Goal: Task Accomplishment & Management: Use online tool/utility

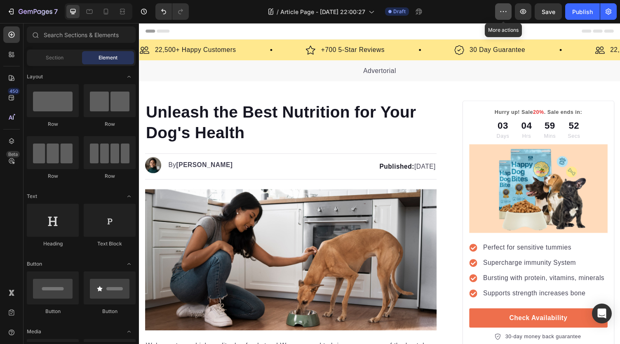
click at [502, 13] on icon "button" at bounding box center [503, 11] width 8 height 8
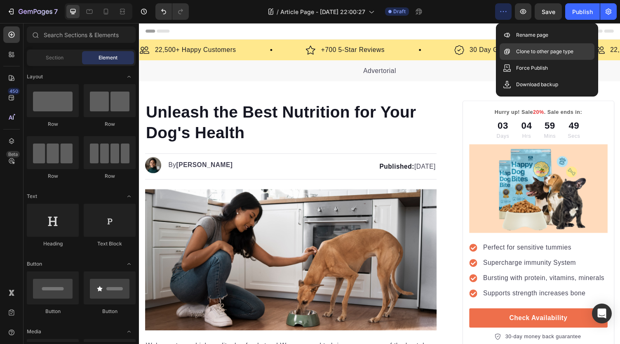
click at [527, 53] on p "Clone to other page type" at bounding box center [544, 51] width 57 height 8
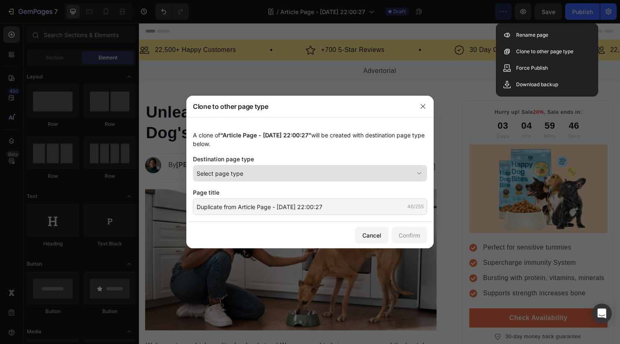
click at [261, 171] on div "Select page type" at bounding box center [305, 173] width 217 height 9
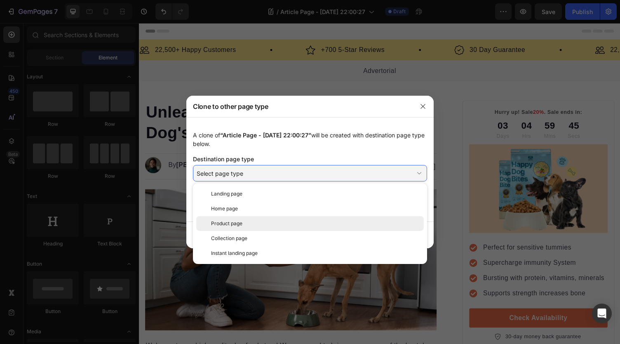
click at [251, 219] on div "Product page" at bounding box center [310, 223] width 228 height 15
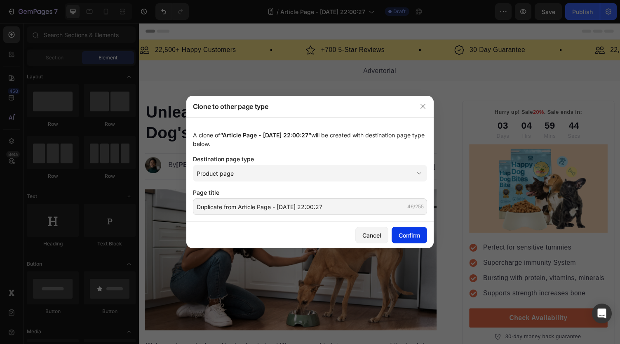
click at [398, 230] on button "Confirm" at bounding box center [409, 235] width 35 height 16
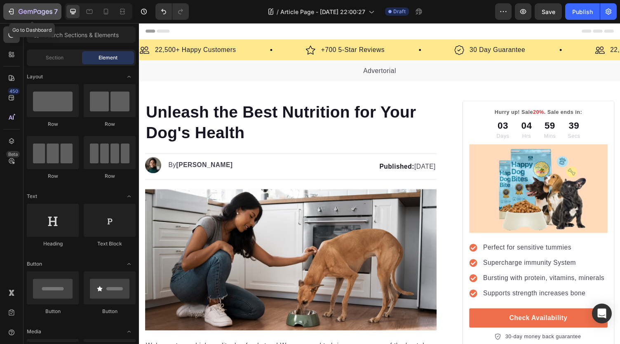
click at [23, 14] on icon "button" at bounding box center [36, 12] width 34 height 7
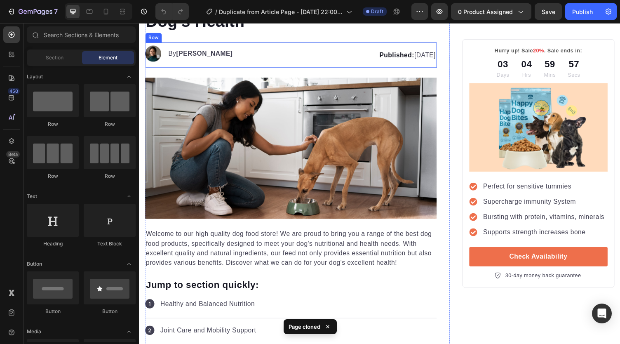
scroll to position [124, 0]
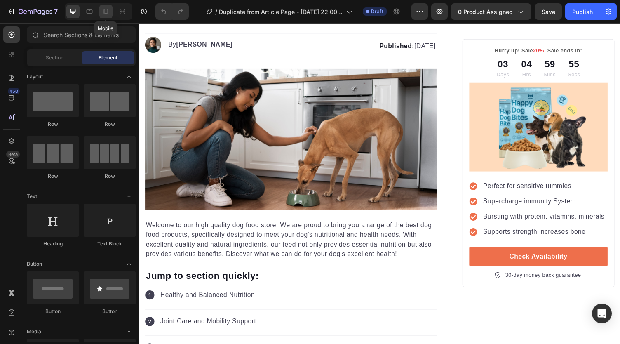
click at [100, 10] on div at bounding box center [105, 11] width 13 height 13
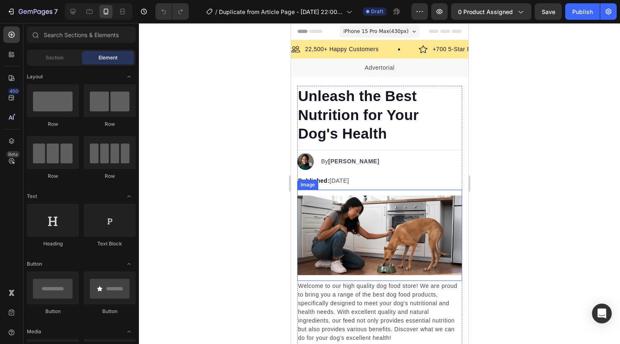
click at [352, 231] on img at bounding box center [379, 235] width 165 height 80
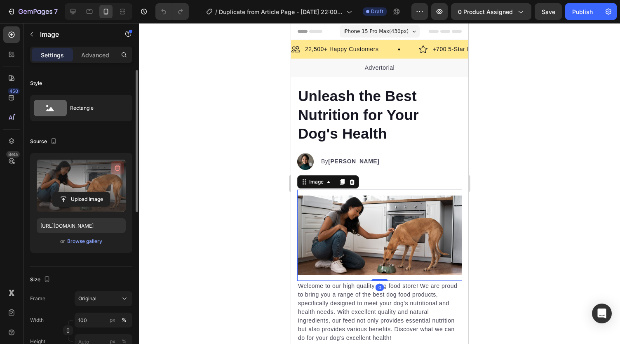
click at [113, 164] on icon "button" at bounding box center [117, 168] width 8 height 8
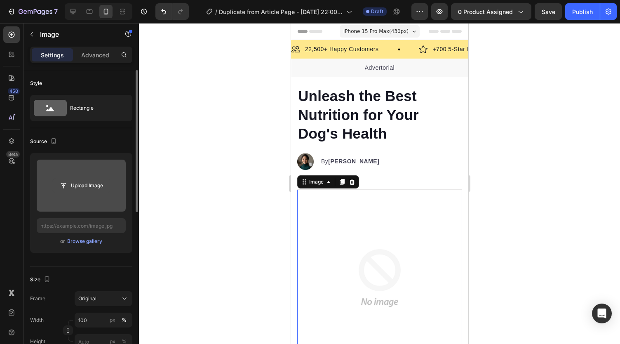
click at [94, 183] on input "file" at bounding box center [81, 185] width 57 height 14
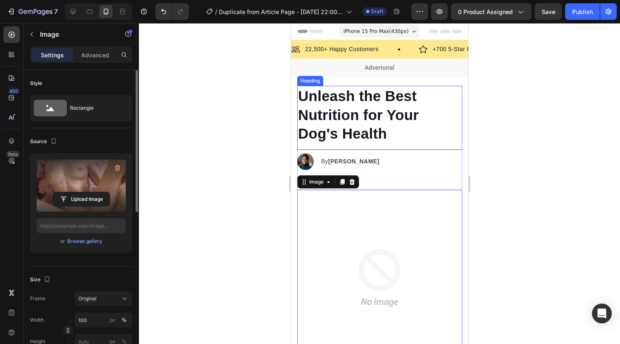
type input "https://cdn.shopify.com/s/files/1/0738/2800/8164/files/gempages_572749618484348…"
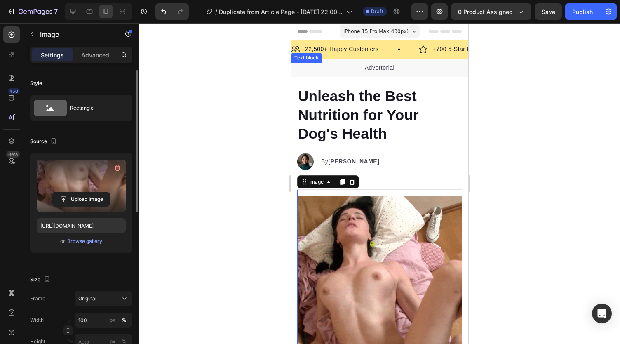
click at [380, 67] on p "Advertorial" at bounding box center [379, 67] width 176 height 9
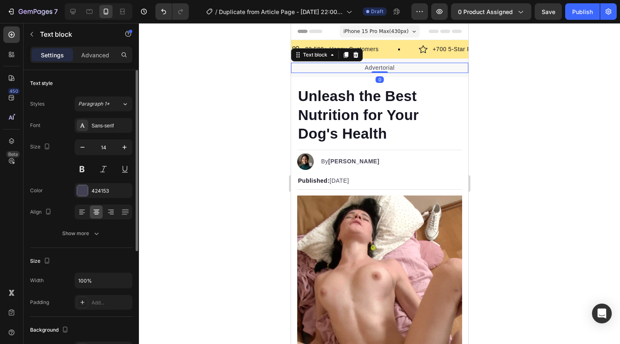
click at [383, 66] on p "Advertorial" at bounding box center [379, 67] width 176 height 9
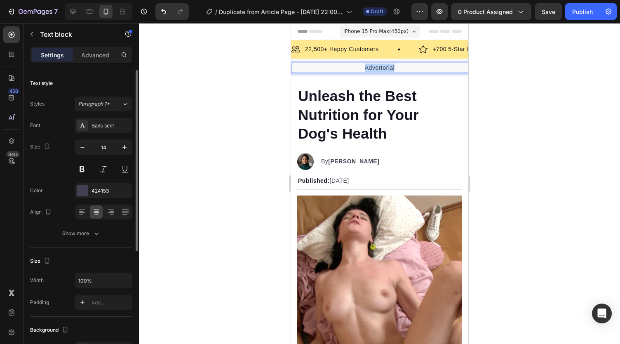
click at [383, 66] on p "Advertorial" at bounding box center [379, 67] width 176 height 9
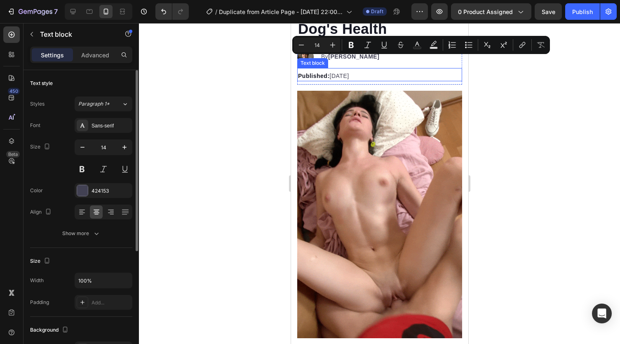
type input "16"
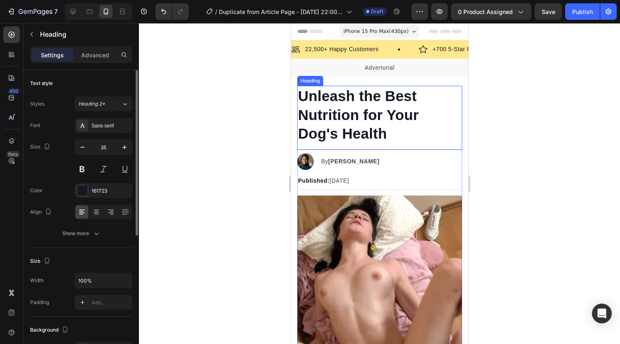
click at [302, 92] on h1 "Unleash the Best Nutrition for Your Dog's Health" at bounding box center [379, 115] width 165 height 58
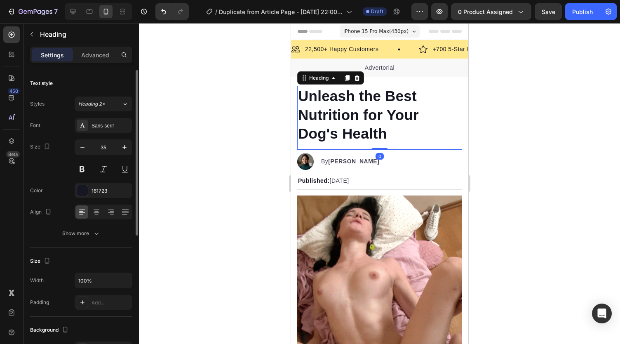
click at [385, 135] on h1 "Unleash the Best Nutrition for Your Dog's Health" at bounding box center [379, 115] width 165 height 58
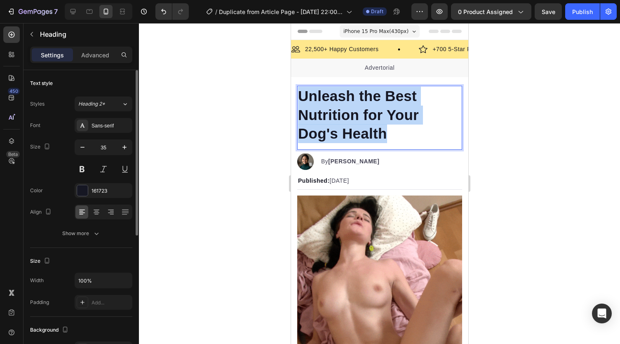
drag, startPoint x: 385, startPoint y: 135, endPoint x: 301, endPoint y: 100, distance: 91.5
click at [301, 100] on p "Unleash the Best Nutrition for Your Dog's Health" at bounding box center [379, 115] width 163 height 56
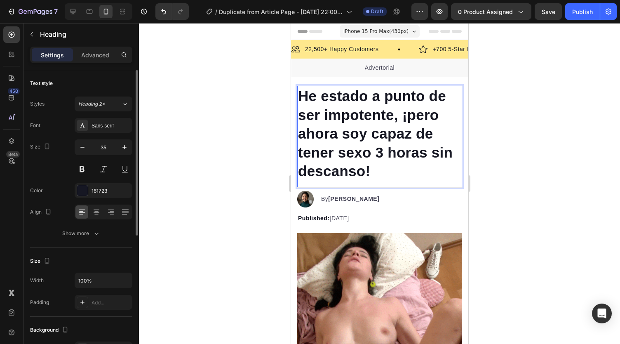
click at [374, 143] on p "He estado a punto de ser impotente, ¡pero ahora soy capaz de tener sexo 3 horas…" at bounding box center [379, 134] width 163 height 94
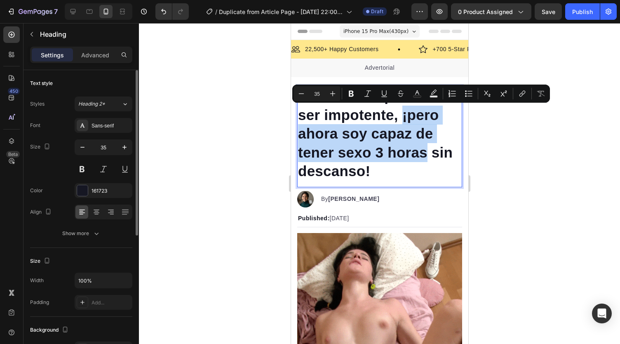
drag, startPoint x: 401, startPoint y: 116, endPoint x: 426, endPoint y: 153, distance: 44.9
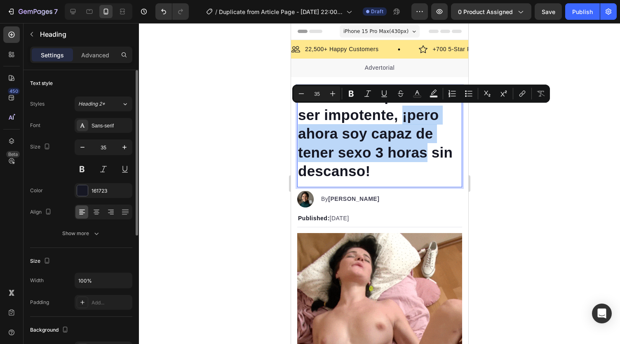
click at [426, 153] on p "He estado a punto de ser impotente, ¡pero ahora soy capaz de tener sexo 3 horas…" at bounding box center [379, 134] width 163 height 94
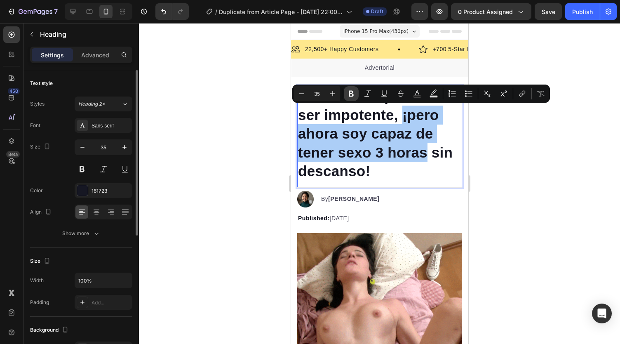
click at [350, 92] on icon "Editor contextual toolbar" at bounding box center [351, 93] width 8 height 8
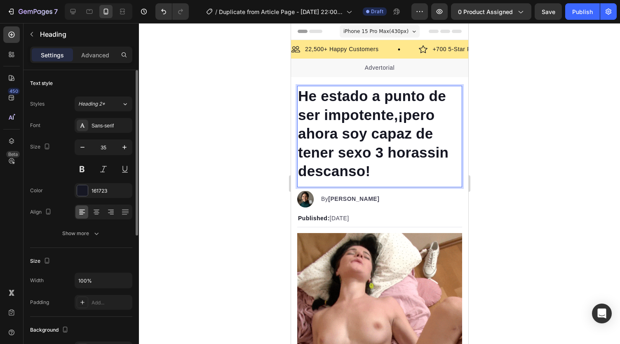
click at [407, 120] on strong "¡pero ahora soy capaz de tener sexo 3 horas" at bounding box center [366, 134] width 136 height 54
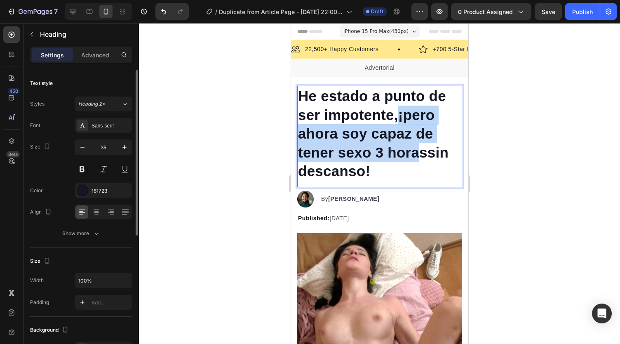
drag, startPoint x: 402, startPoint y: 115, endPoint x: 424, endPoint y: 152, distance: 42.8
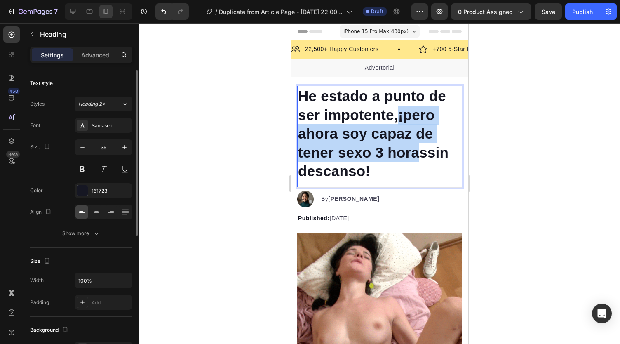
click at [424, 152] on strong "¡pero ahora soy capaz de tener sexo 3 horas" at bounding box center [366, 134] width 136 height 54
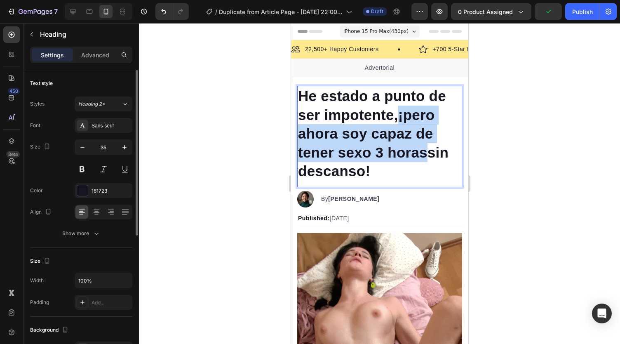
drag, startPoint x: 415, startPoint y: 133, endPoint x: 409, endPoint y: 133, distance: 6.2
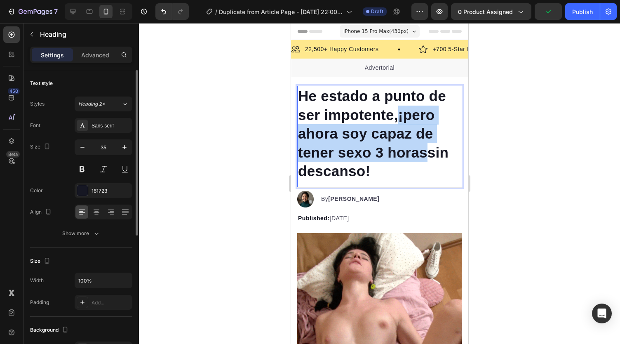
click at [409, 133] on strong "¡pero ahora soy capaz de tener sexo 3 horas" at bounding box center [366, 134] width 136 height 54
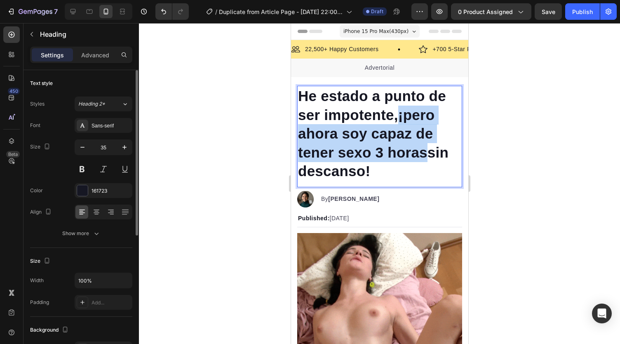
click at [419, 156] on strong "¡pero ahora soy capaz de tener sexo 3 horas" at bounding box center [366, 134] width 136 height 54
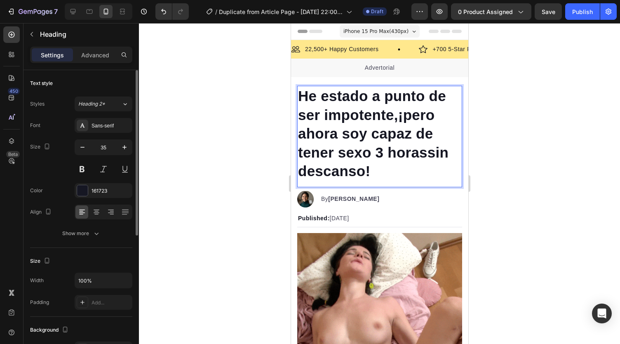
drag, startPoint x: 411, startPoint y: 175, endPoint x: 407, endPoint y: 172, distance: 4.4
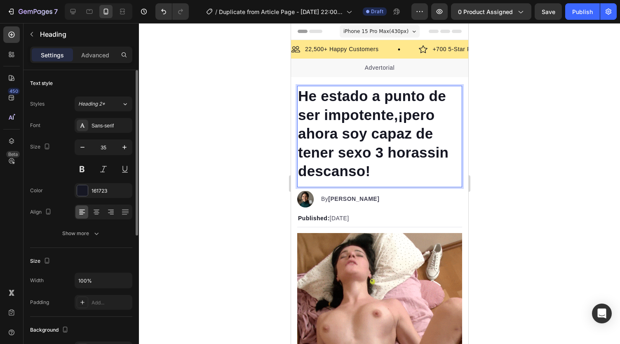
click at [406, 175] on p "He estado a punto de ser impotente, ¡pero ahora soy capaz de tener sexo 3 horas…" at bounding box center [379, 134] width 163 height 94
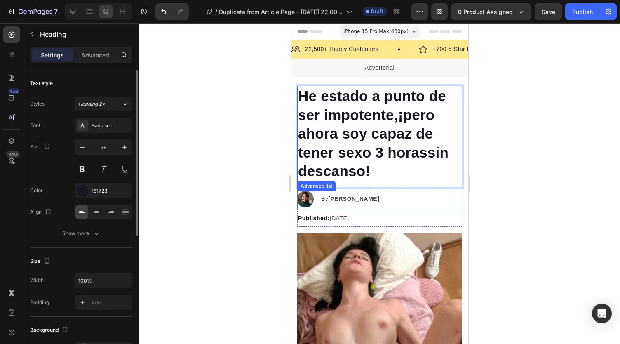
click at [392, 216] on p "Published: Monday, January 8, 2024" at bounding box center [379, 218] width 163 height 9
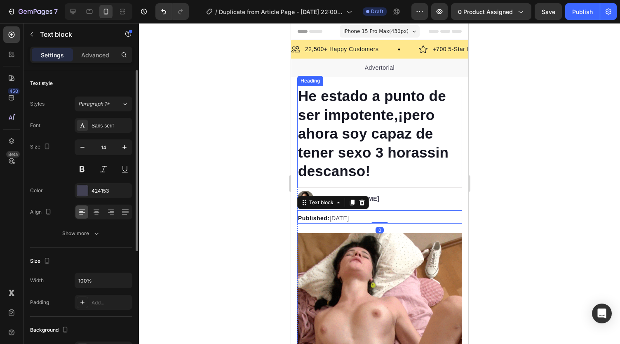
click at [406, 148] on strong "¡pero ahora soy capaz de tener sexo 3 horas" at bounding box center [366, 134] width 136 height 54
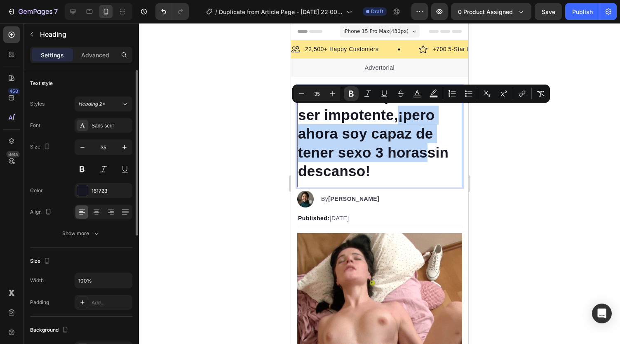
drag, startPoint x: 423, startPoint y: 155, endPoint x: 403, endPoint y: 118, distance: 42.1
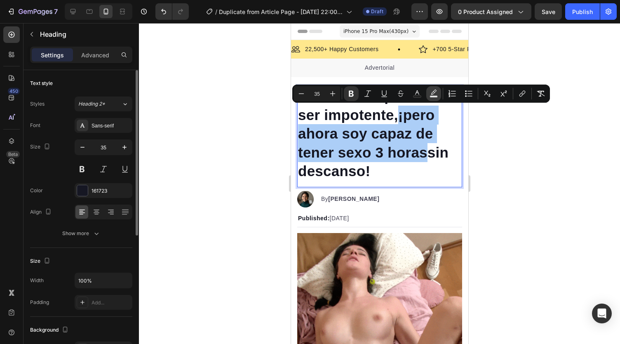
click at [437, 93] on icon "Editor contextual toolbar" at bounding box center [434, 93] width 8 height 8
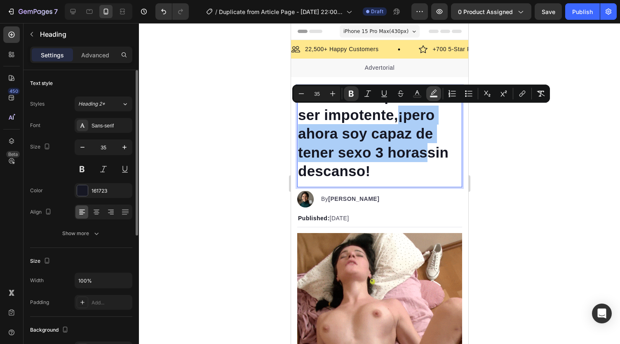
type input "000000"
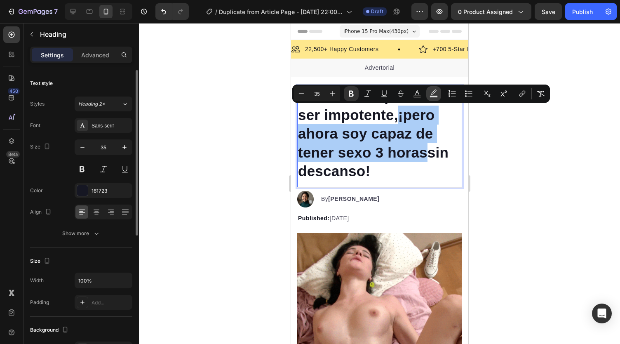
type input "77"
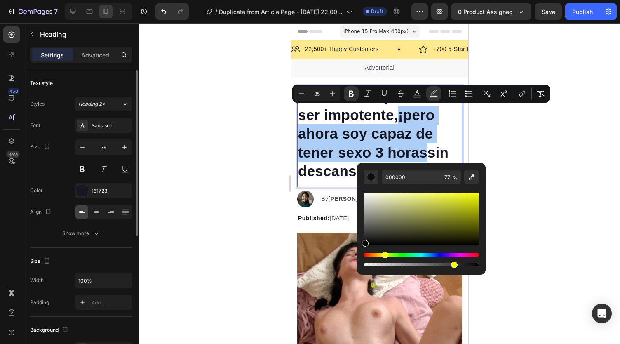
click at [383, 254] on div "Hue" at bounding box center [421, 254] width 115 height 3
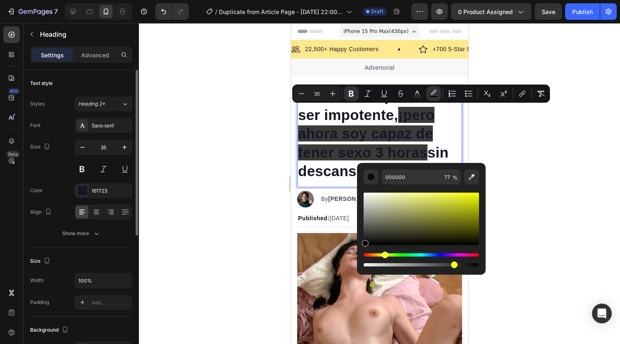
drag, startPoint x: 367, startPoint y: 254, endPoint x: 383, endPoint y: 254, distance: 16.5
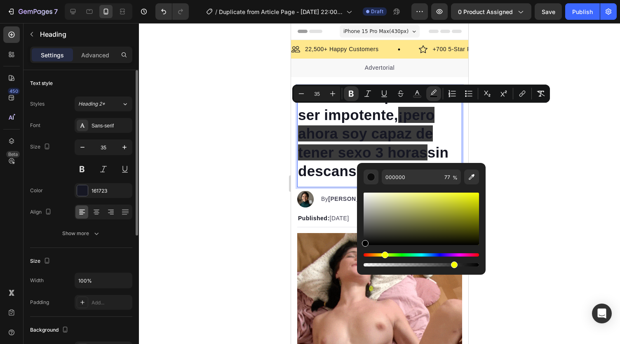
click at [383, 254] on div "Hue" at bounding box center [385, 254] width 7 height 7
drag, startPoint x: 385, startPoint y: 230, endPoint x: 470, endPoint y: 197, distance: 91.6
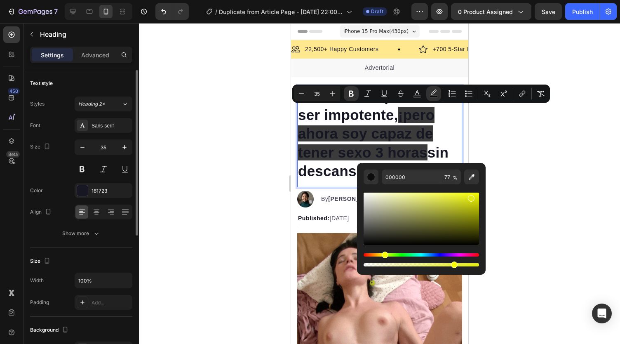
click at [470, 197] on div "Editor contextual toolbar" at bounding box center [471, 198] width 7 height 7
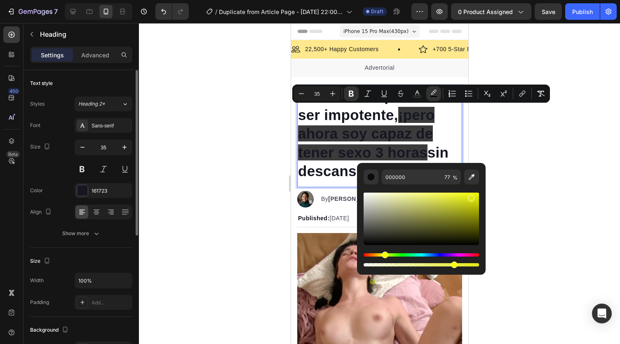
type input "E3EA12"
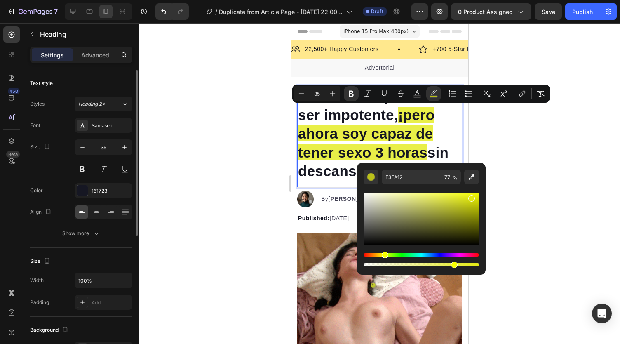
click at [517, 142] on div at bounding box center [379, 183] width 481 height 321
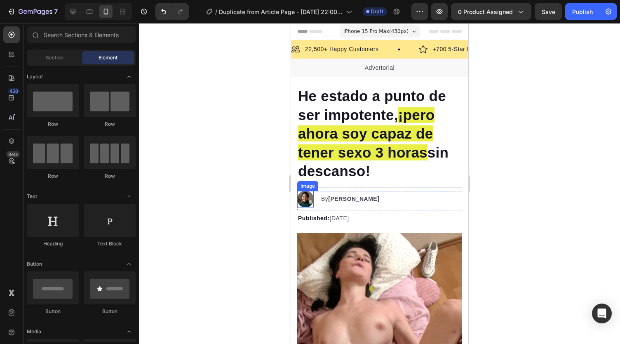
click at [305, 199] on img at bounding box center [305, 199] width 16 height 16
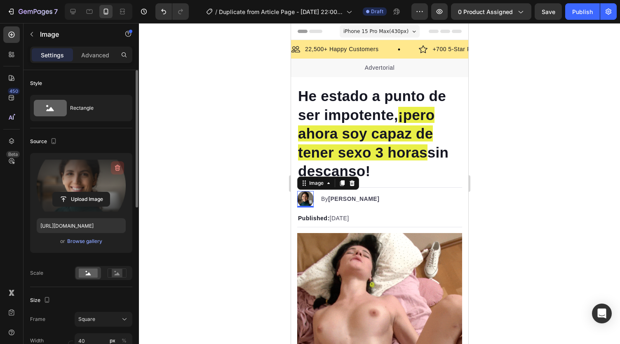
click at [117, 170] on icon "button" at bounding box center [117, 168] width 5 height 6
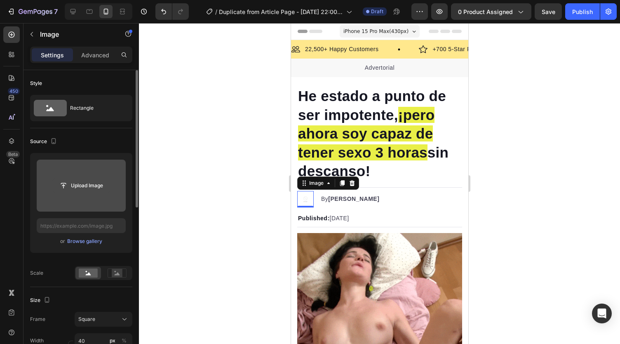
click at [85, 185] on input "file" at bounding box center [81, 185] width 57 height 14
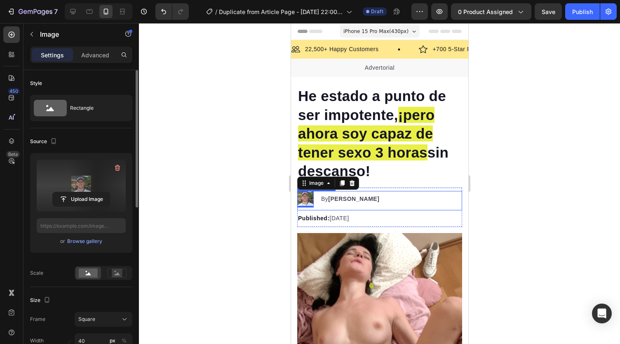
type input "https://cdn.shopify.com/s/files/1/0738/2800/8164/files/gempages_572749618484348…"
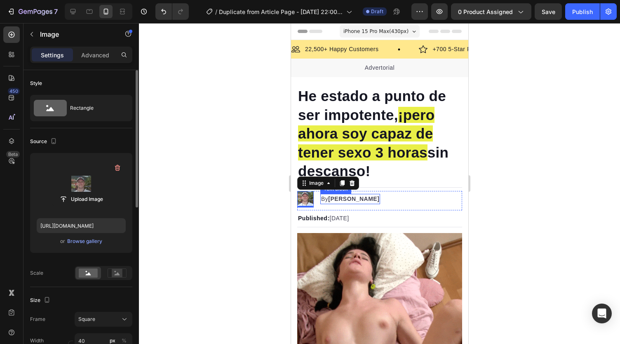
click at [345, 199] on strong "Kim Fields" at bounding box center [353, 198] width 51 height 7
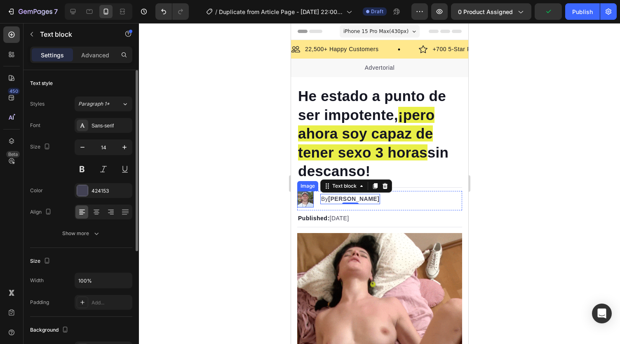
click at [308, 199] on img at bounding box center [305, 199] width 16 height 16
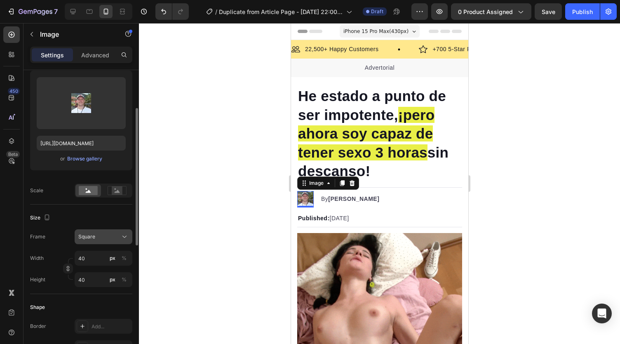
scroll to position [165, 0]
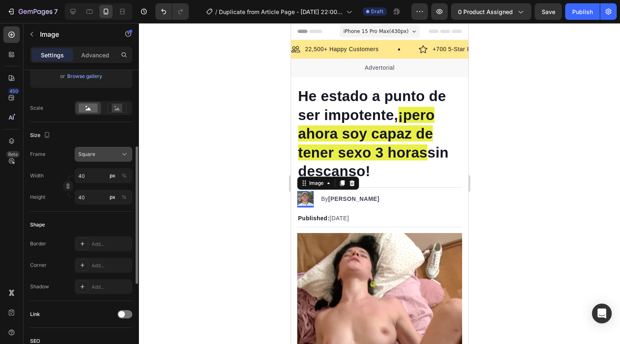
click at [124, 153] on icon at bounding box center [124, 154] width 8 height 8
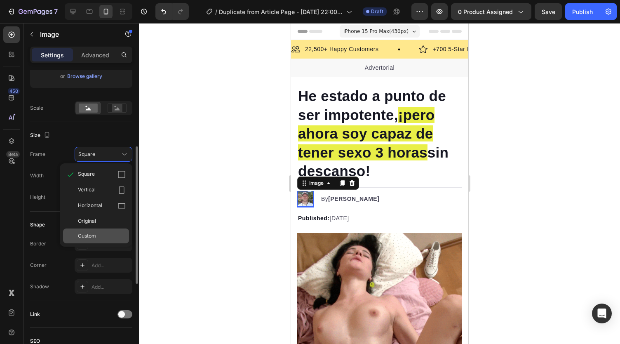
click at [109, 232] on div "Custom" at bounding box center [102, 235] width 48 height 7
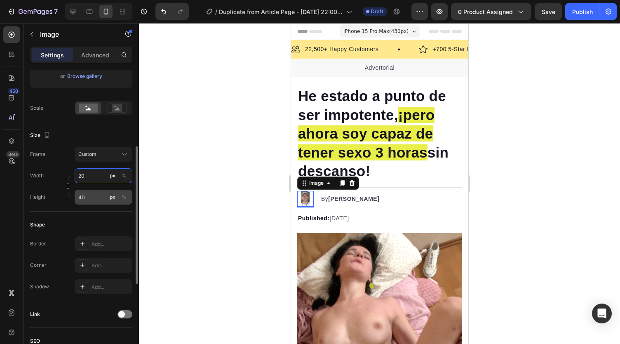
type input "20"
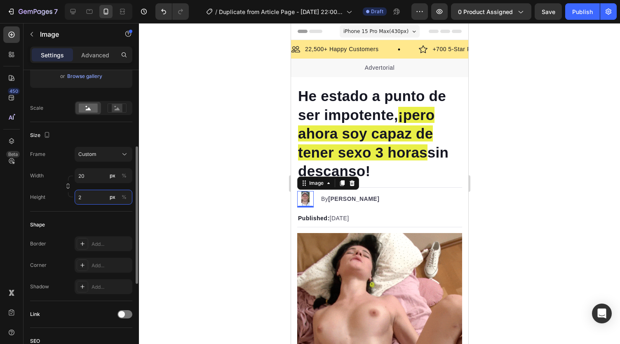
type input "20"
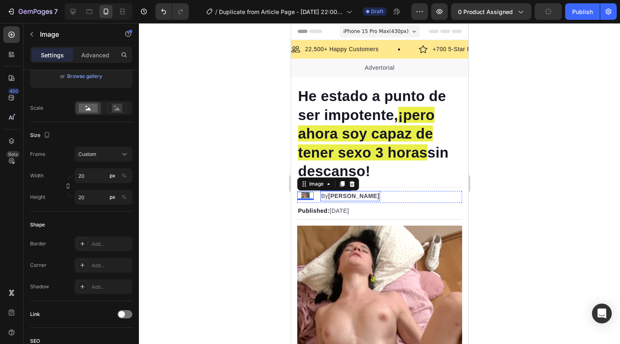
click at [341, 197] on strong "Kim Fields" at bounding box center [353, 195] width 51 height 7
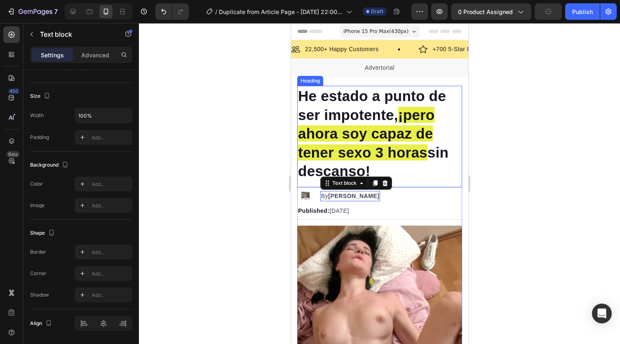
scroll to position [0, 0]
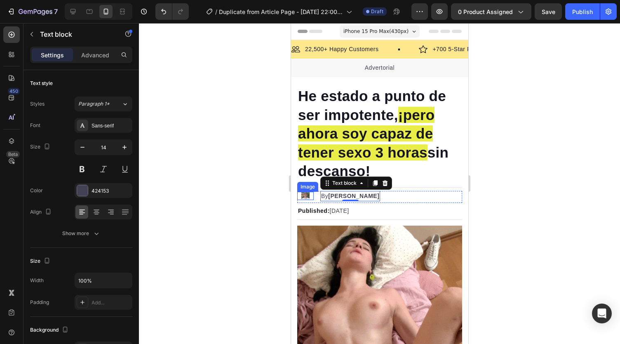
click at [304, 197] on img at bounding box center [305, 196] width 8 height 8
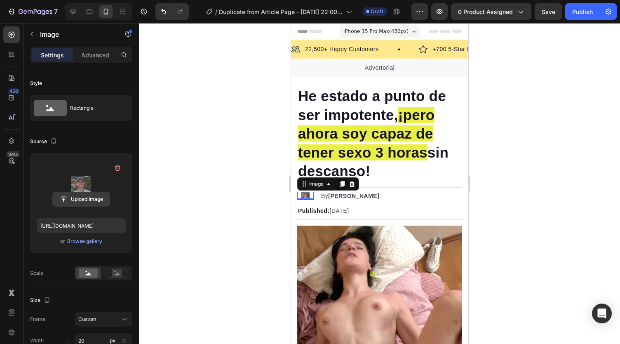
click at [118, 168] on icon "button" at bounding box center [118, 168] width 1 height 2
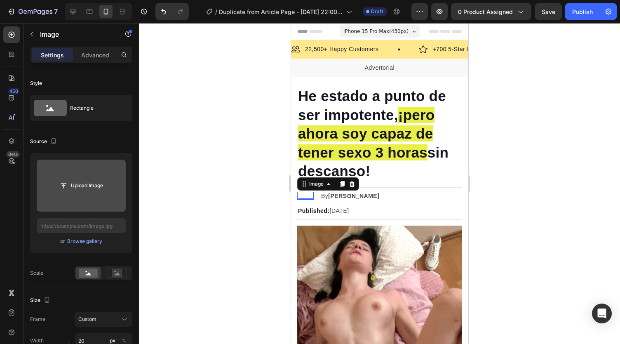
click at [82, 187] on input "file" at bounding box center [81, 185] width 57 height 14
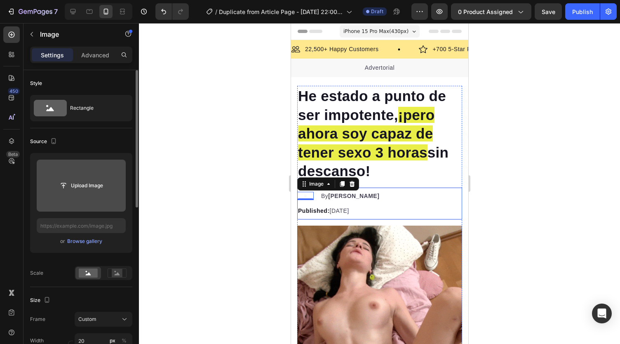
click at [61, 184] on input "file" at bounding box center [81, 185] width 57 height 14
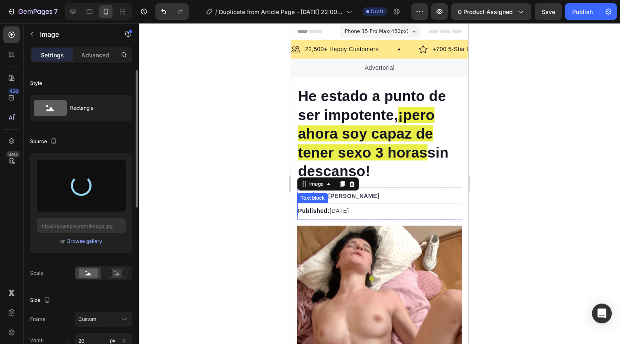
type input "https://cdn.shopify.com/s/files/1/0738/2800/8164/files/gempages_572749618484348…"
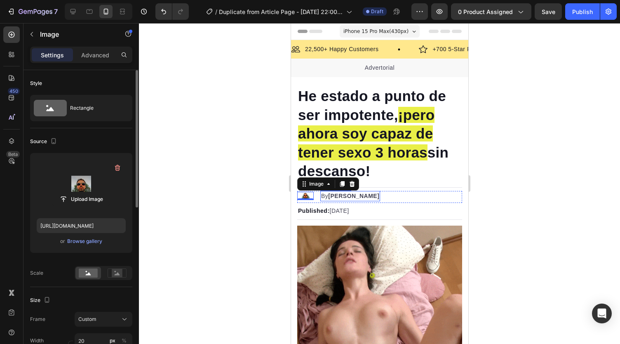
click at [350, 196] on strong "Kim Fields" at bounding box center [353, 195] width 51 height 7
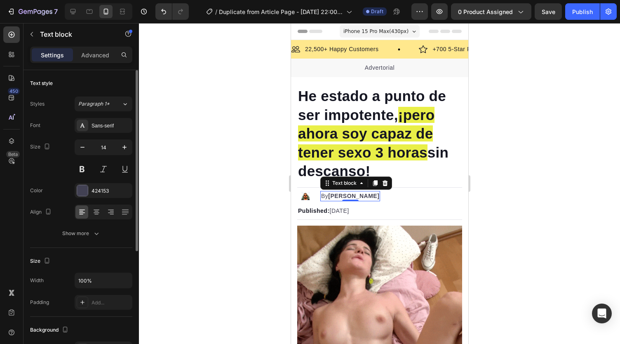
click at [333, 196] on strong "Kim Fields" at bounding box center [353, 195] width 51 height 7
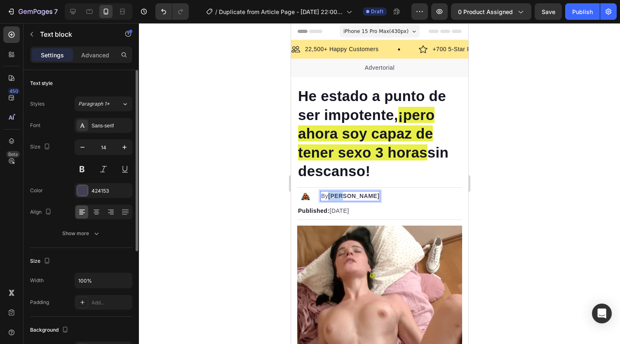
click at [333, 196] on strong "Kim Fields" at bounding box center [353, 195] width 51 height 7
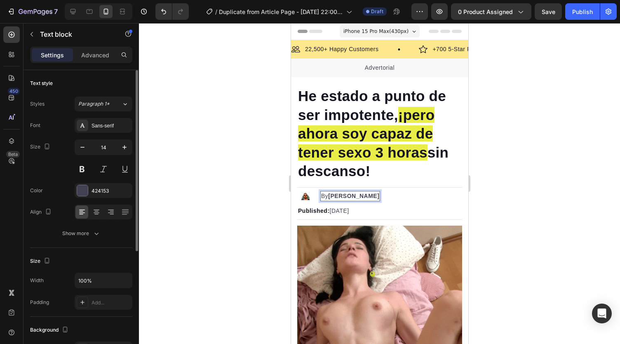
click at [326, 196] on p "By Kim Fields" at bounding box center [350, 196] width 58 height 9
click at [323, 196] on p "By Kim Fields" at bounding box center [350, 196] width 58 height 9
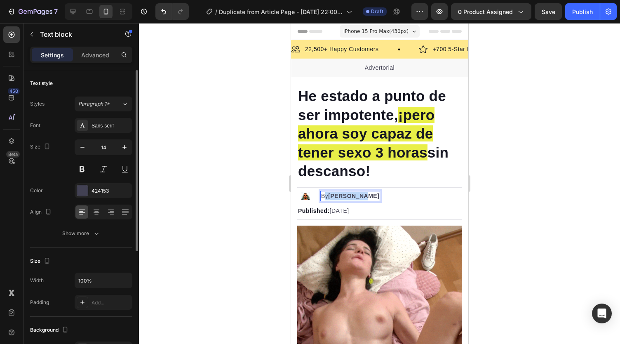
drag, startPoint x: 325, startPoint y: 195, endPoint x: 360, endPoint y: 194, distance: 35.1
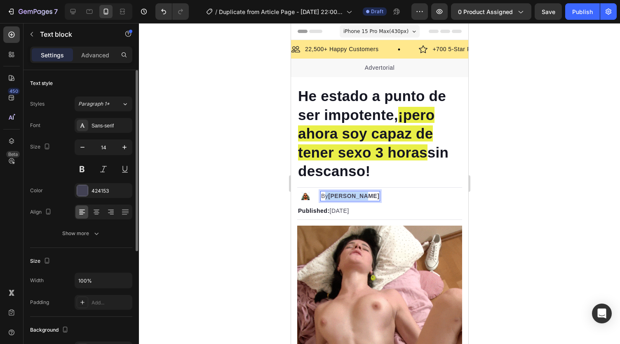
click at [360, 194] on p "By Kim Fields" at bounding box center [350, 196] width 58 height 9
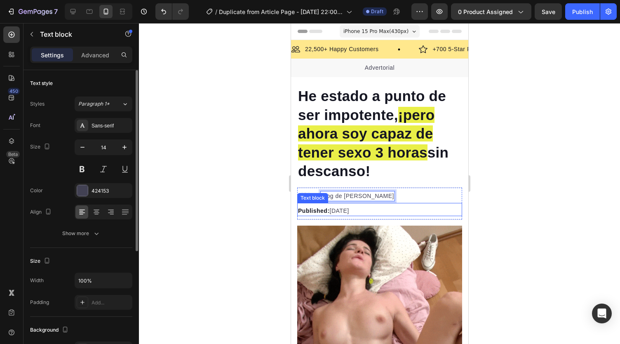
click at [369, 213] on p "Published: Monday, January 8, 2024" at bounding box center [379, 211] width 163 height 9
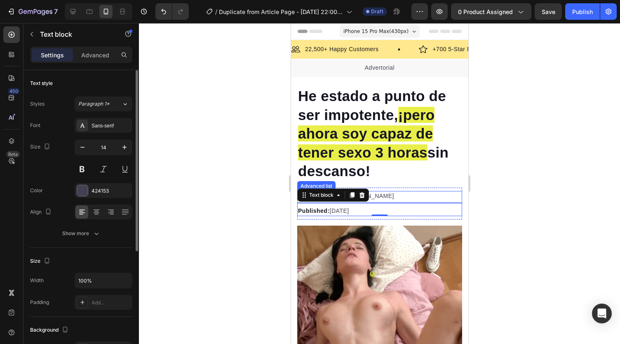
click at [397, 196] on div "Image Blog de Sergio Lopez Text block" at bounding box center [379, 197] width 165 height 12
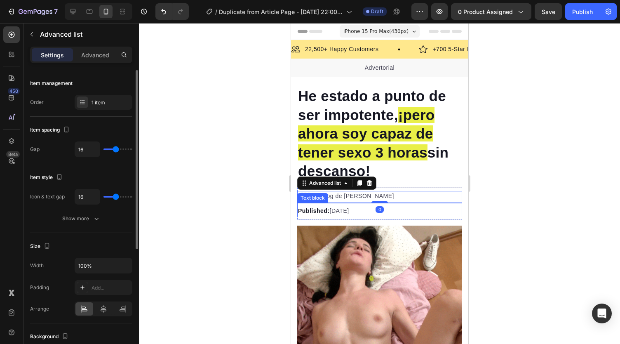
click at [350, 212] on p "Published: Monday, January 8, 2024" at bounding box center [379, 211] width 163 height 9
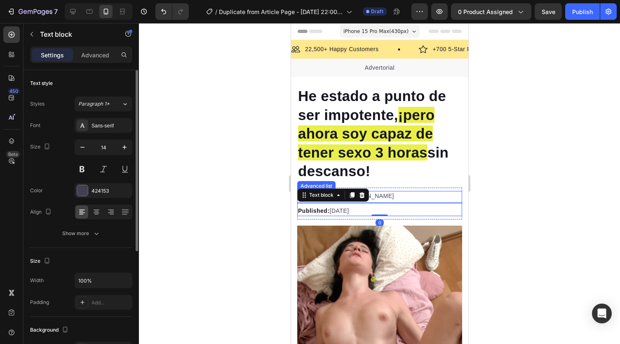
click at [390, 195] on div "Image Blog de Sergio Lopez Text block" at bounding box center [379, 197] width 165 height 12
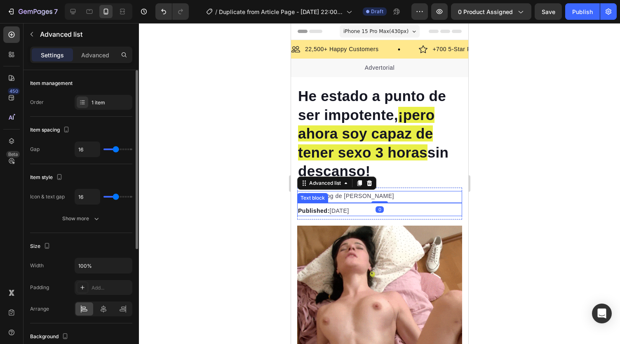
click at [360, 207] on p "Published: Monday, January 8, 2024" at bounding box center [379, 211] width 163 height 9
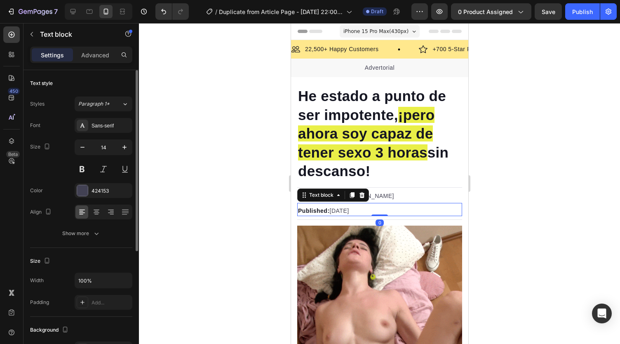
click at [319, 210] on strong "Published:" at bounding box center [314, 210] width 32 height 7
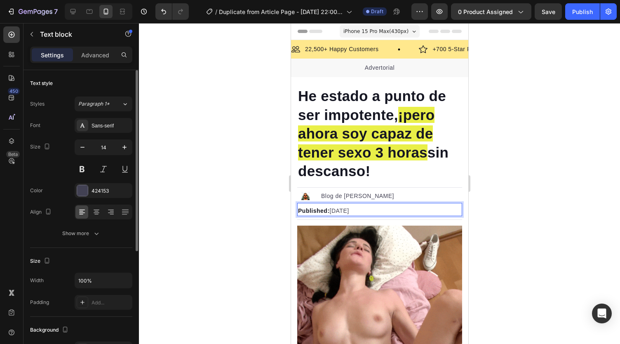
click at [324, 210] on strong "Published:" at bounding box center [314, 210] width 32 height 7
click at [326, 210] on strong "Published:" at bounding box center [314, 210] width 32 height 7
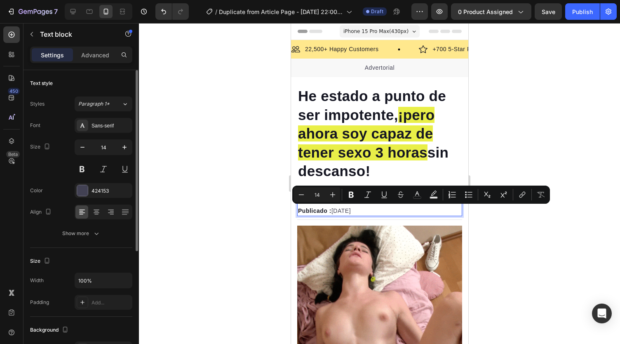
drag, startPoint x: 405, startPoint y: 208, endPoint x: 334, endPoint y: 213, distance: 71.5
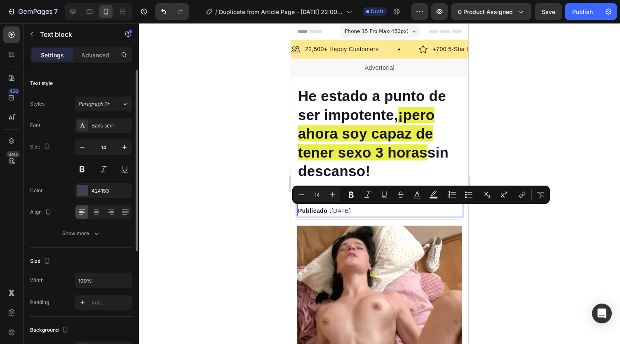
click at [334, 213] on p "Publicado : Monday, January 8, 2024" at bounding box center [379, 211] width 163 height 9
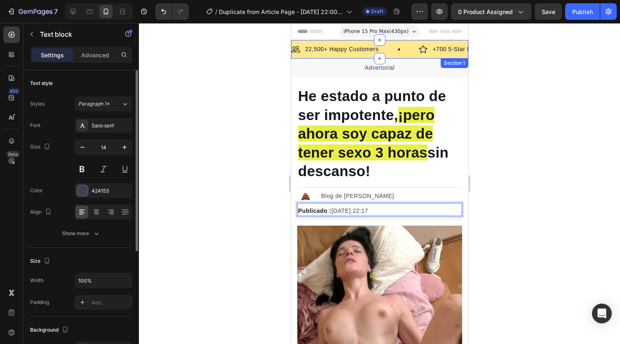
click at [396, 42] on div "Image 22,500+ Happy Customers Text Block Row Image +700 5-Star Reviews Text Blo…" at bounding box center [379, 49] width 177 height 19
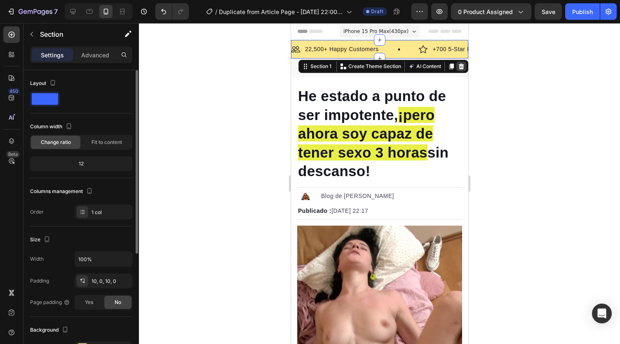
click at [458, 66] on icon at bounding box center [460, 66] width 5 height 6
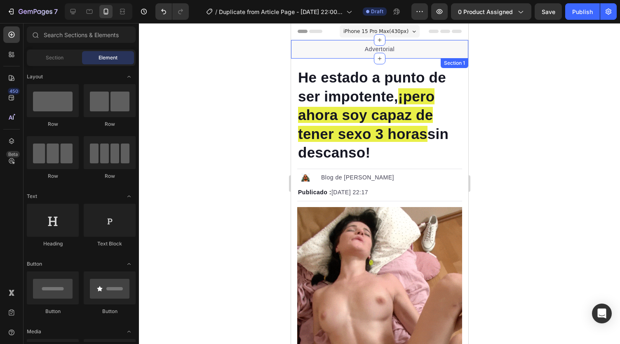
click at [357, 57] on div "Advertorial Text block Section 1" at bounding box center [379, 49] width 177 height 19
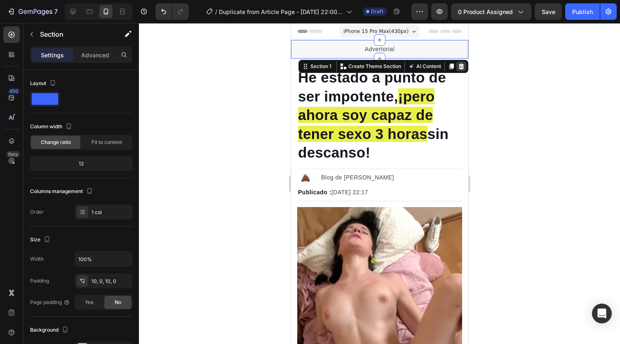
click at [456, 70] on div at bounding box center [461, 66] width 10 height 10
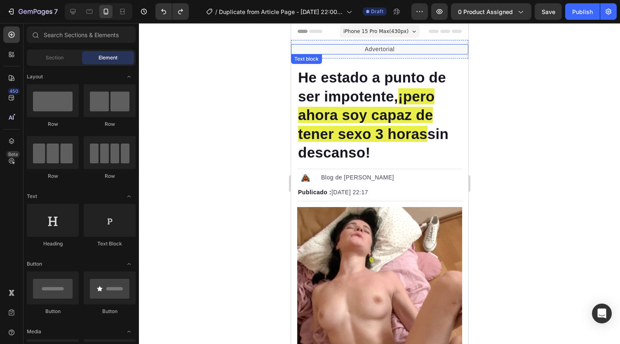
click at [389, 51] on p "Advertorial" at bounding box center [379, 49] width 176 height 9
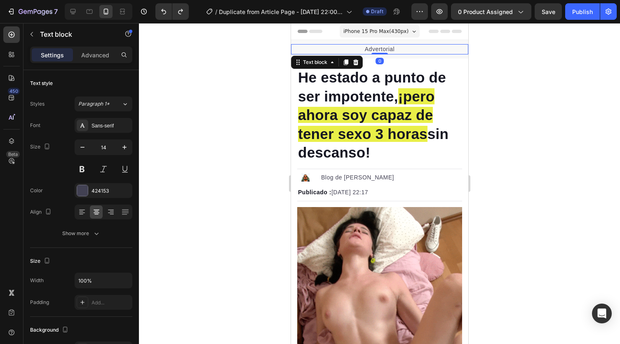
click at [374, 46] on p "Advertorial" at bounding box center [379, 49] width 176 height 9
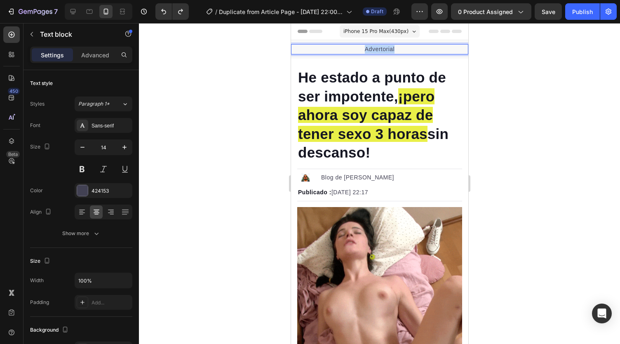
click at [374, 46] on p "Advertorial" at bounding box center [379, 49] width 176 height 9
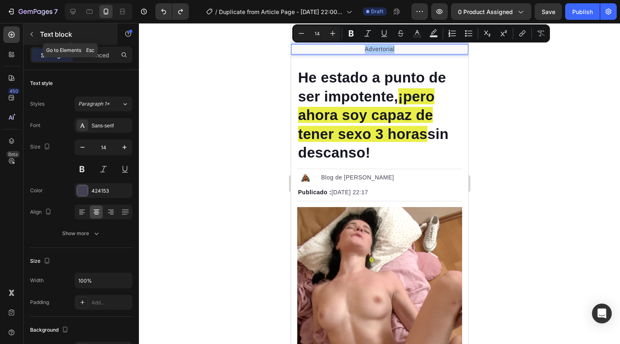
click at [29, 36] on icon "button" at bounding box center [31, 34] width 7 height 7
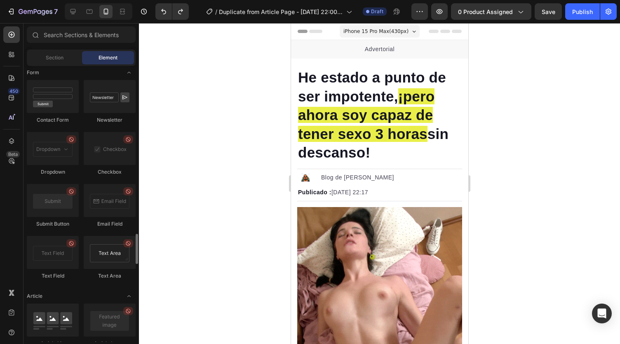
scroll to position [1892, 0]
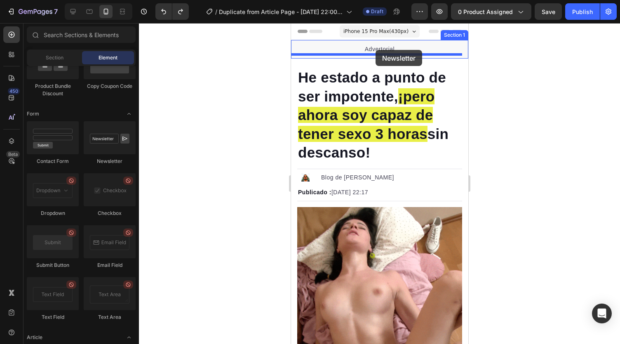
drag, startPoint x: 397, startPoint y: 171, endPoint x: 375, endPoint y: 50, distance: 123.2
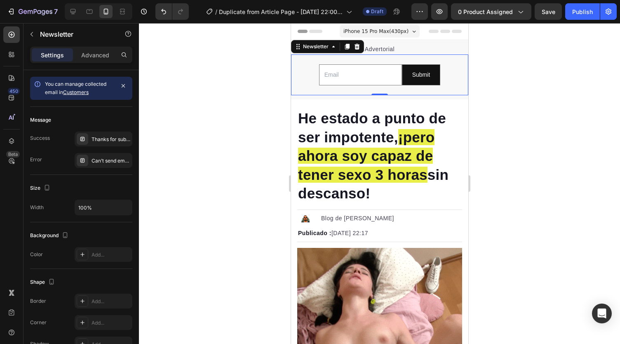
click at [448, 57] on div "Email Field Submit Submit Button Row Newsletter 0" at bounding box center [379, 74] width 177 height 41
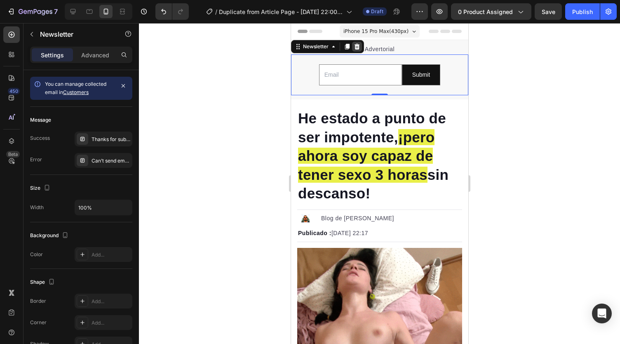
click at [356, 46] on icon at bounding box center [356, 47] width 5 height 6
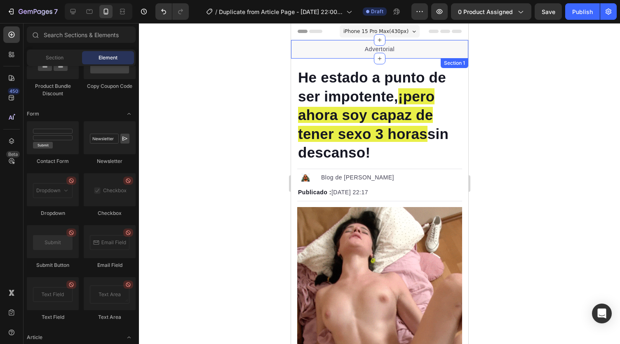
click at [342, 57] on div "Advertorial Text block Section 1" at bounding box center [379, 49] width 177 height 19
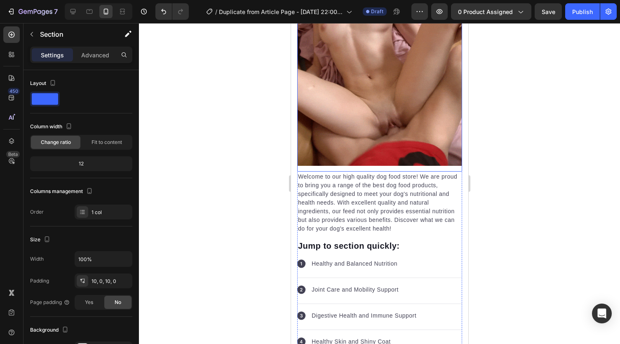
scroll to position [330, 0]
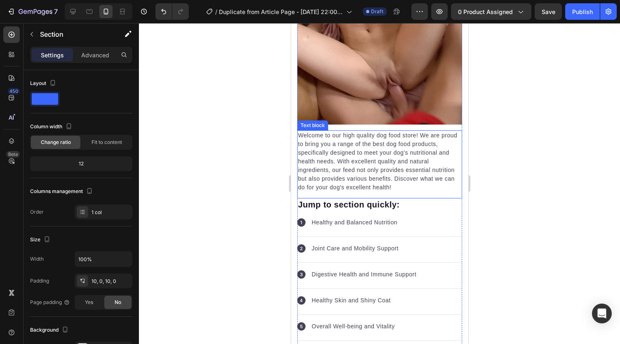
click at [302, 131] on p "Welcome to our high quality dog food store! We are proud to bring you a range o…" at bounding box center [379, 161] width 163 height 61
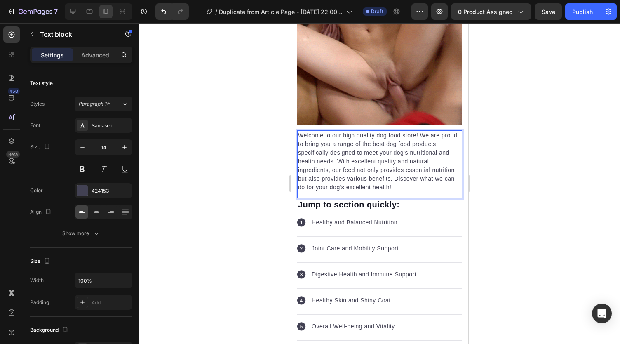
click at [429, 176] on p "Welcome to our high quality dog food store! We are proud to bring you a range o…" at bounding box center [379, 161] width 163 height 61
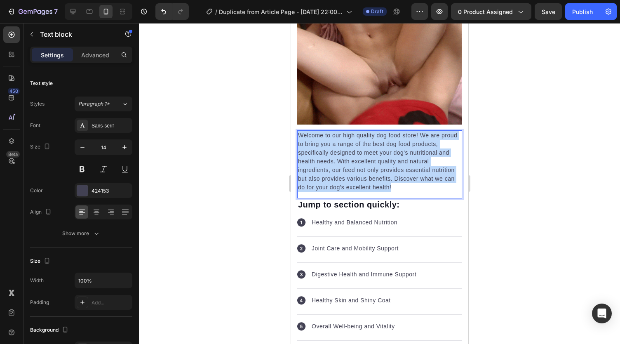
drag, startPoint x: 429, startPoint y: 176, endPoint x: 292, endPoint y: 117, distance: 148.6
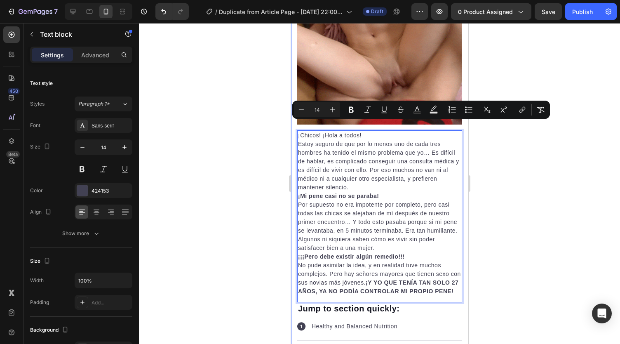
drag, startPoint x: 348, startPoint y: 290, endPoint x: 293, endPoint y: 124, distance: 174.4
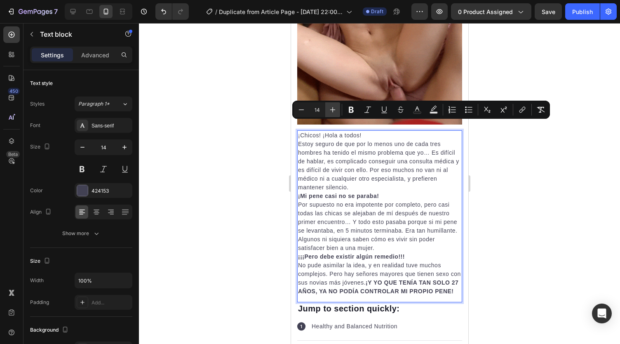
click at [332, 110] on icon "Editor contextual toolbar" at bounding box center [333, 110] width 8 height 8
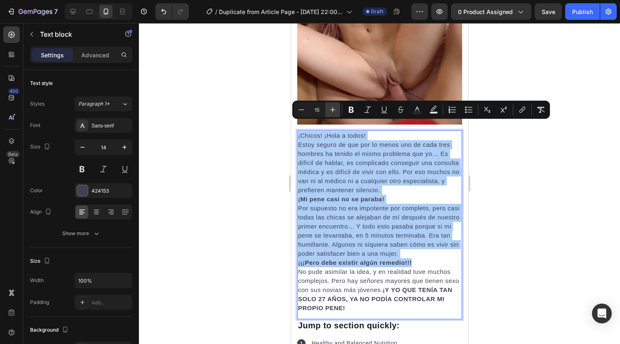
click at [332, 110] on icon "Editor contextual toolbar" at bounding box center [333, 110] width 8 height 8
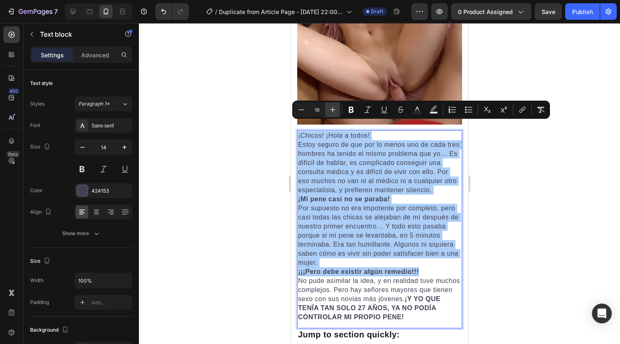
click at [332, 110] on icon "Editor contextual toolbar" at bounding box center [333, 110] width 8 height 8
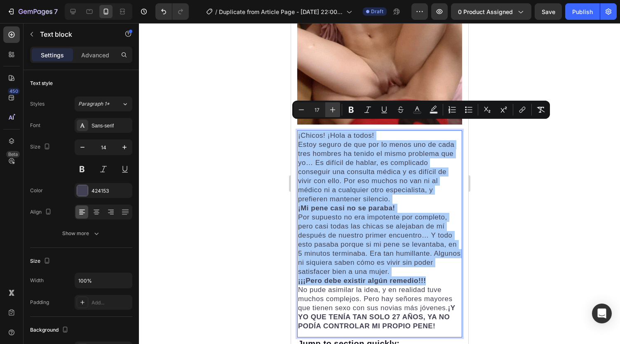
click at [332, 110] on icon "Editor contextual toolbar" at bounding box center [333, 110] width 8 height 8
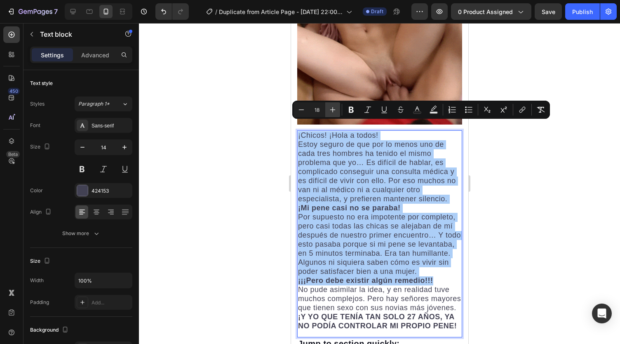
click at [332, 110] on icon "Editor contextual toolbar" at bounding box center [333, 110] width 8 height 8
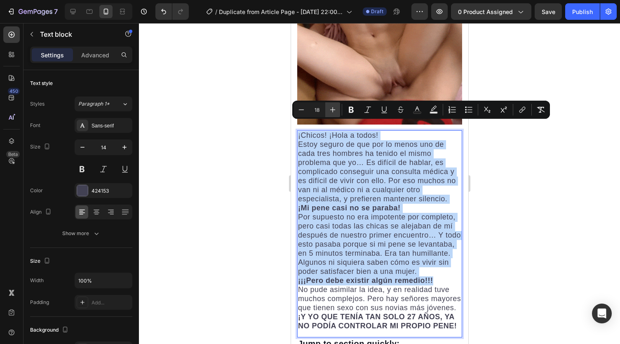
type input "19"
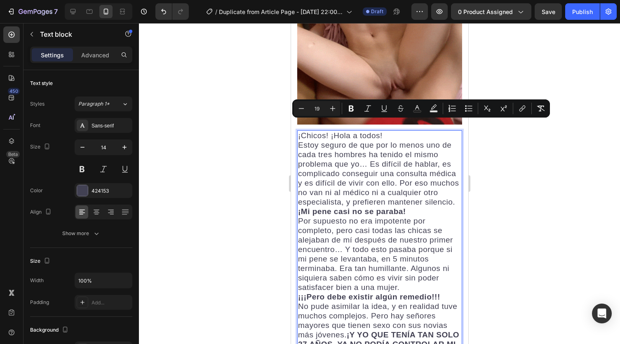
click at [428, 192] on span "Estoy seguro de que por lo menos uno de cada tres hombres ha tenido el mismo pr…" at bounding box center [378, 174] width 161 height 66
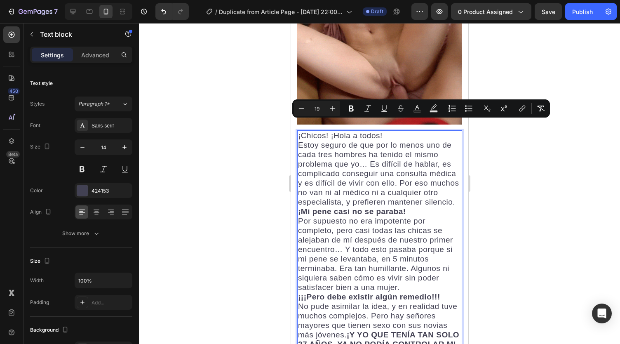
click at [368, 197] on p "Estoy seguro de que por lo menos uno de cada tres hombres ha tenido el mismo pr…" at bounding box center [379, 174] width 163 height 66
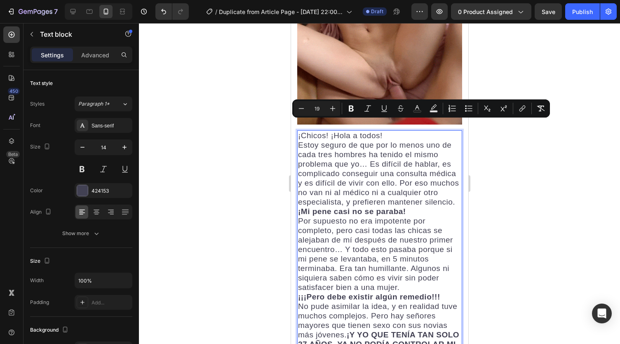
click at [386, 199] on p "Estoy seguro de que por lo menos uno de cada tres hombres ha tenido el mismo pr…" at bounding box center [379, 174] width 163 height 66
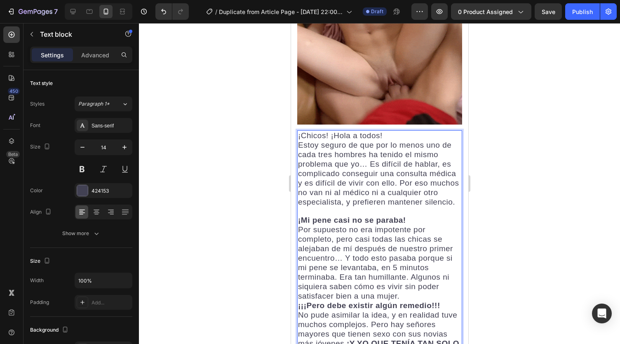
click at [410, 290] on p "Por supuesto no era impotente por completo, pero casi todas las chicas se aleja…" at bounding box center [379, 263] width 163 height 76
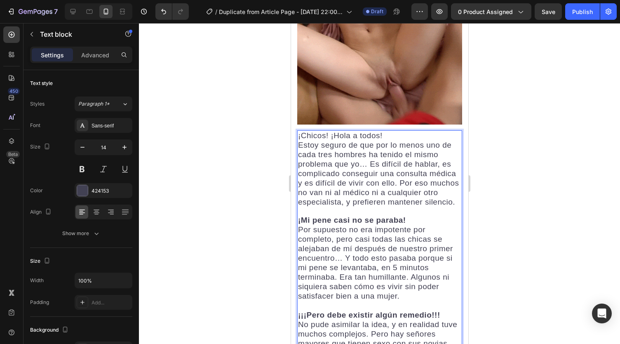
scroll to position [453, 0]
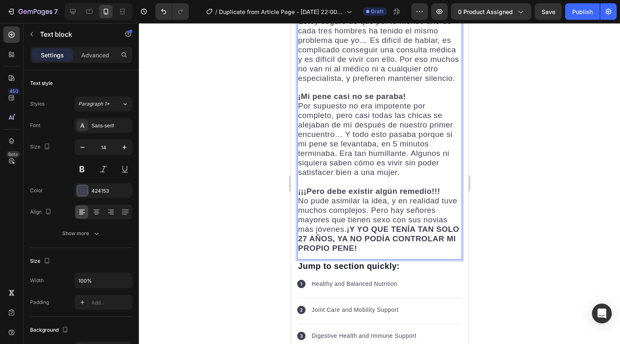
click at [433, 244] on p "No pude asimilar la idea, y en realidad tuve muchos complejos. Pero hay señores…" at bounding box center [379, 224] width 163 height 57
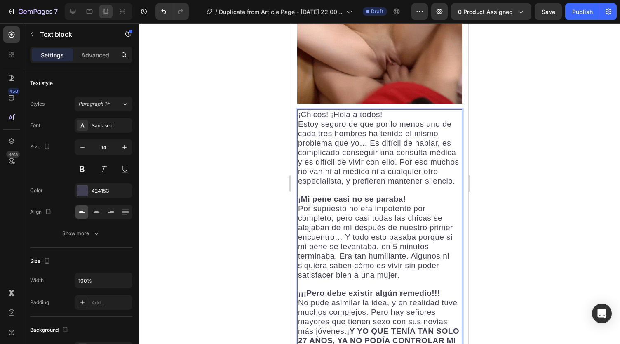
scroll to position [330, 0]
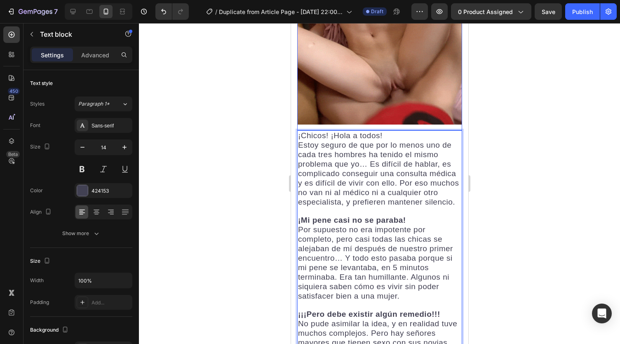
click at [387, 116] on div "Image" at bounding box center [379, 0] width 165 height 259
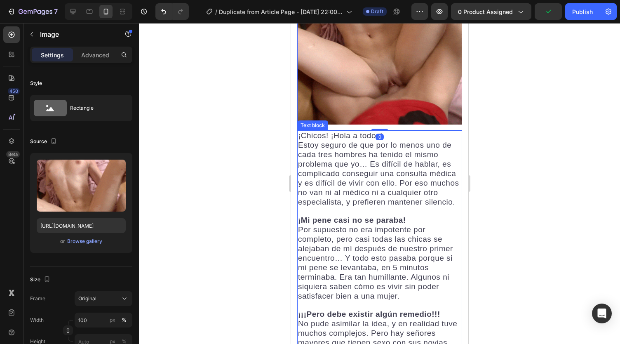
click at [298, 131] on span "¡Chicos! ¡Hola a todos!" at bounding box center [340, 135] width 84 height 9
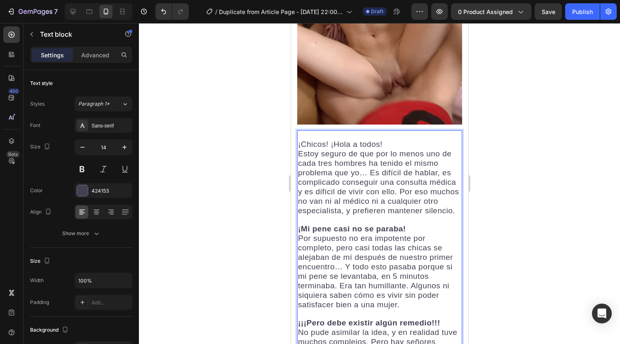
click at [537, 146] on div at bounding box center [379, 183] width 481 height 321
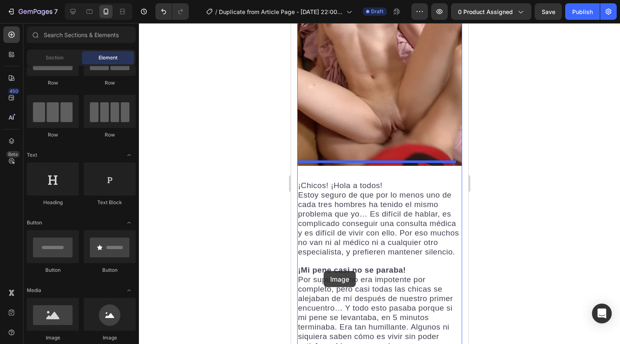
scroll to position [495, 0]
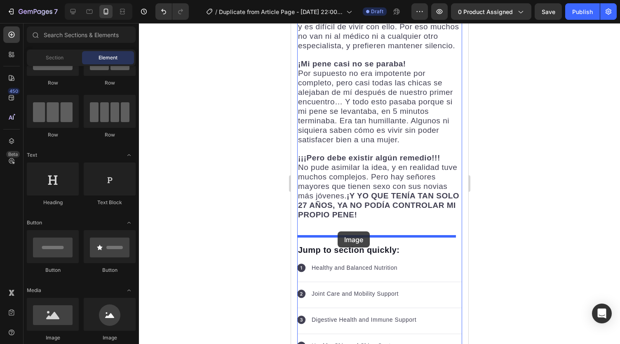
drag, startPoint x: 353, startPoint y: 337, endPoint x: 337, endPoint y: 231, distance: 106.7
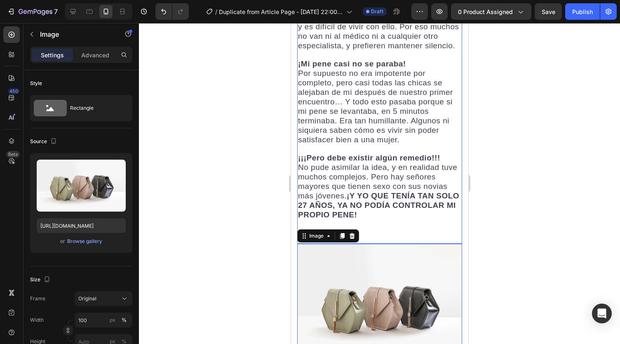
click at [379, 220] on p "Rich Text Editor. Editing area: main" at bounding box center [379, 228] width 163 height 17
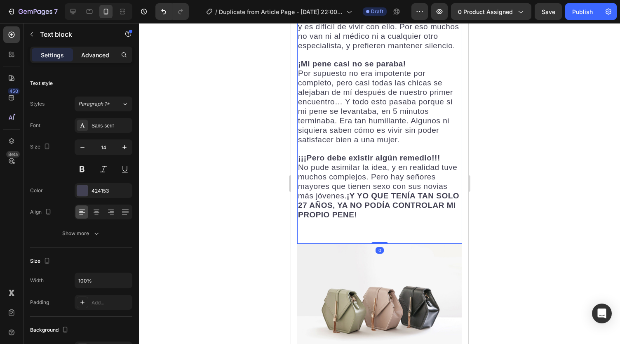
click at [103, 61] on div "Advanced" at bounding box center [95, 54] width 41 height 13
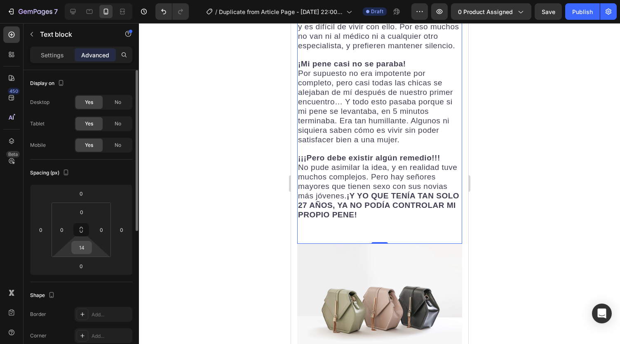
click at [83, 249] on input "14" at bounding box center [81, 247] width 16 height 12
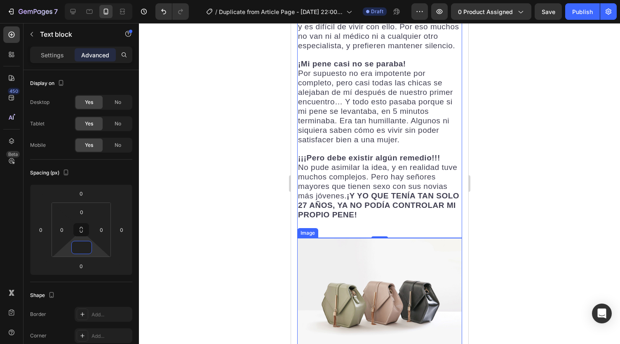
click at [372, 262] on img at bounding box center [379, 300] width 165 height 124
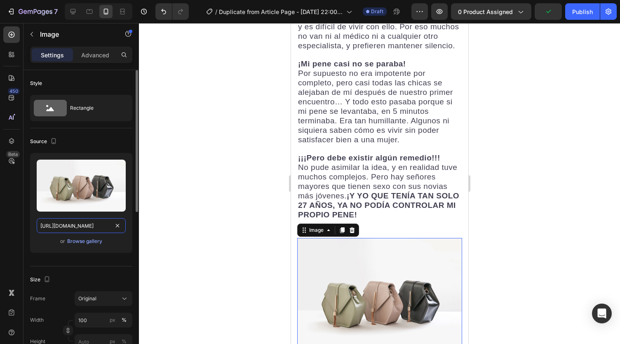
drag, startPoint x: 119, startPoint y: 225, endPoint x: 99, endPoint y: 225, distance: 19.8
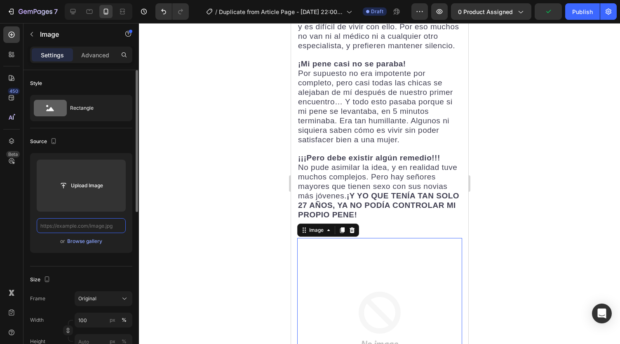
scroll to position [0, 0]
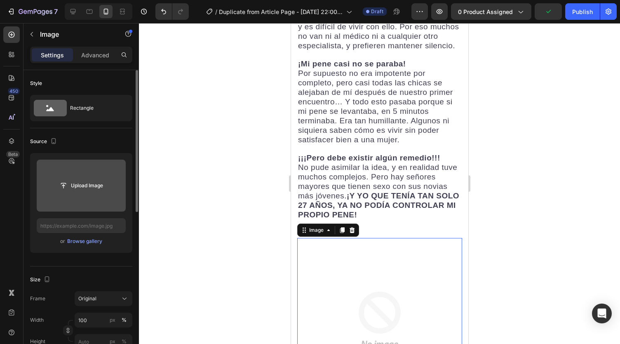
click at [84, 185] on input "file" at bounding box center [81, 185] width 57 height 14
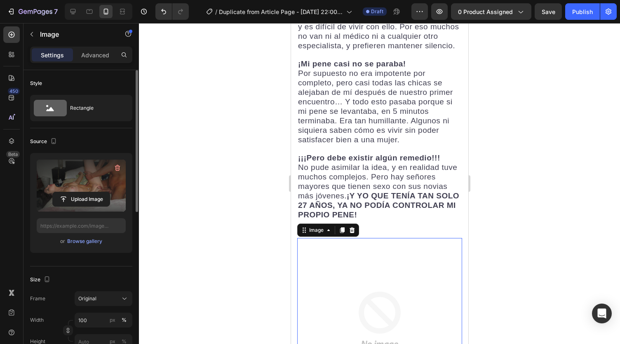
type input "https://cdn.shopify.com/s/files/1/0738/2800/8164/files/gempages_572749618484348…"
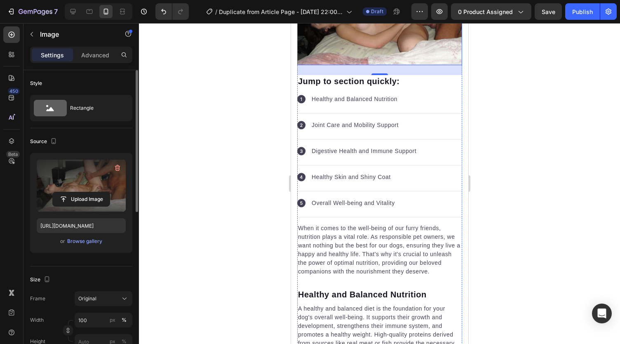
scroll to position [783, 0]
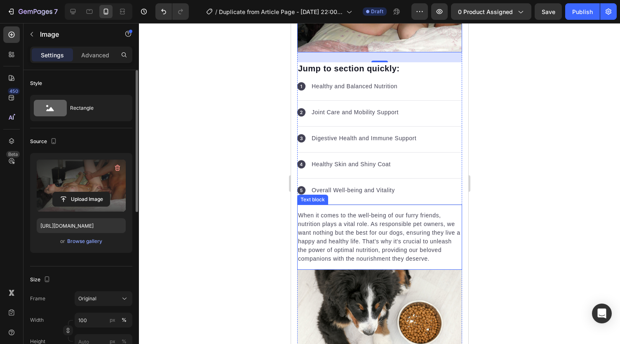
click at [347, 211] on p "When it comes to the well-being of our furry friends, nutrition plays a vital r…" at bounding box center [379, 237] width 163 height 52
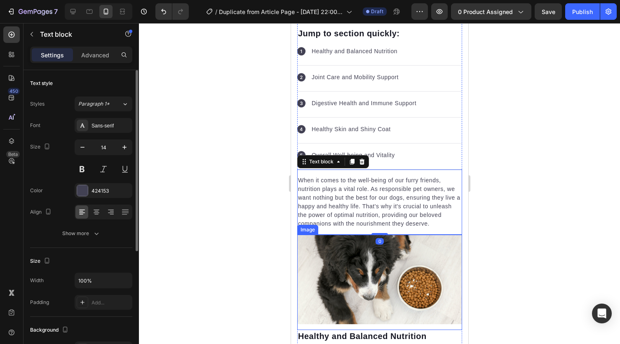
scroll to position [824, 0]
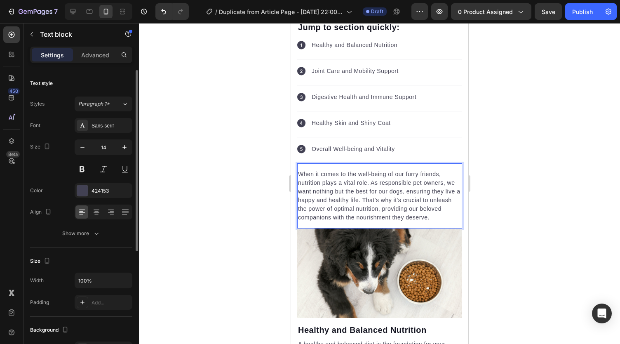
click at [300, 170] on p "When it comes to the well-being of our furry friends, nutrition plays a vital r…" at bounding box center [379, 196] width 163 height 52
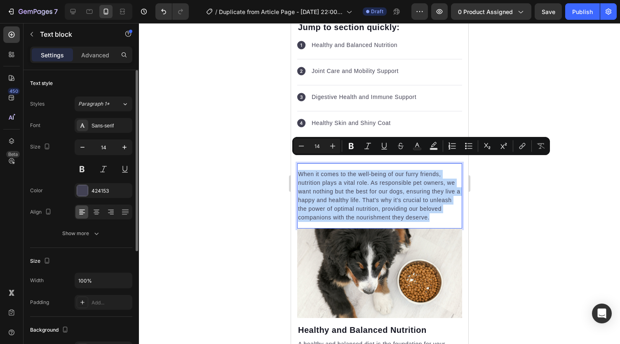
drag, startPoint x: 298, startPoint y: 160, endPoint x: 452, endPoint y: 206, distance: 160.0
click at [452, 206] on p "When it comes to the well-being of our furry friends, nutrition plays a vital r…" at bounding box center [379, 196] width 163 height 52
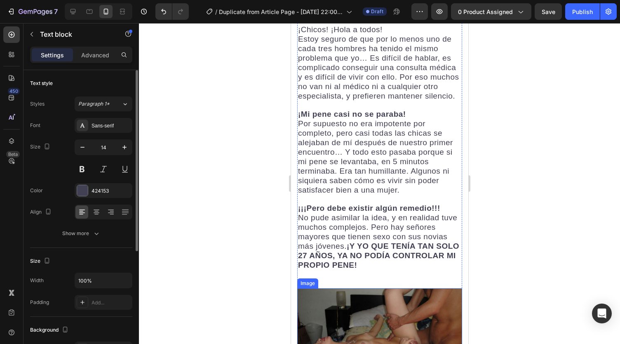
scroll to position [442, 0]
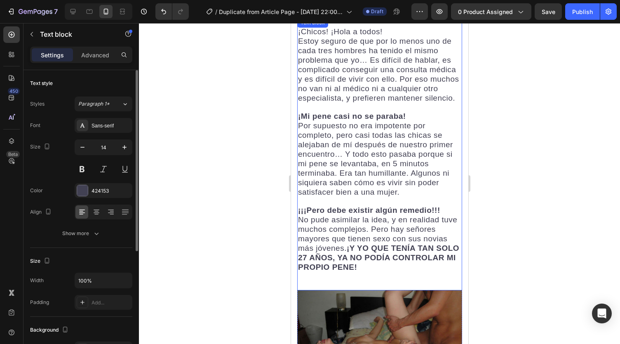
click at [367, 160] on span "Por supuesto no era impotente por completo, pero casi todas las chicas se aleja…" at bounding box center [375, 158] width 155 height 75
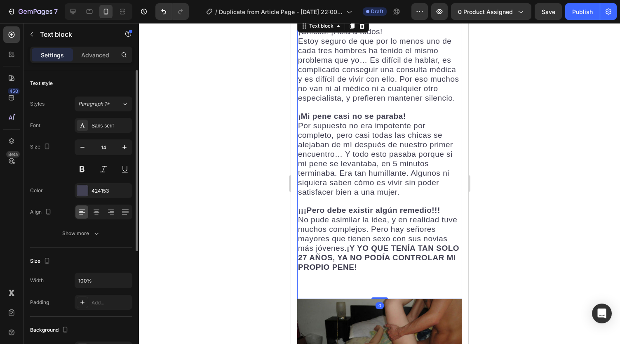
click at [364, 142] on span "Por supuesto no era impotente por completo, pero casi todas las chicas se aleja…" at bounding box center [375, 158] width 155 height 75
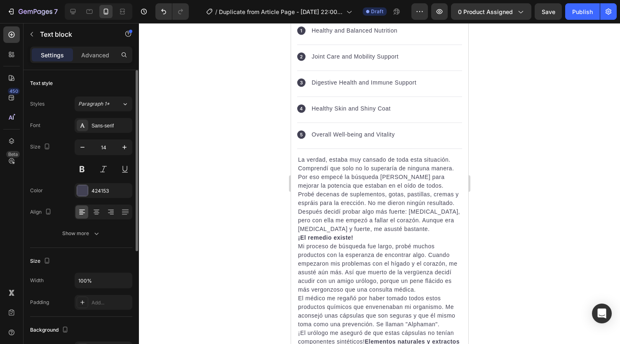
scroll to position [854, 0]
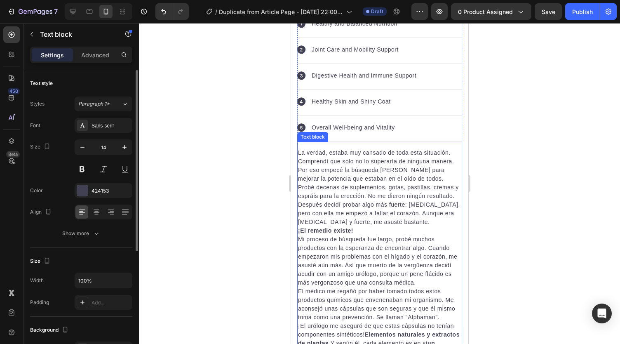
click at [301, 148] on p "La verdad, estaba muy cansado de toda esta situación. Comprendí que solo no lo …" at bounding box center [379, 187] width 163 height 78
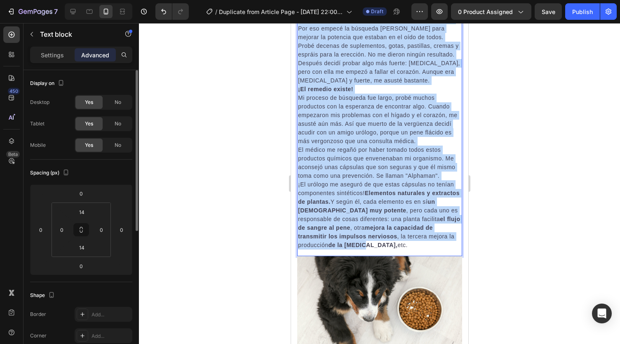
scroll to position [1061, 0]
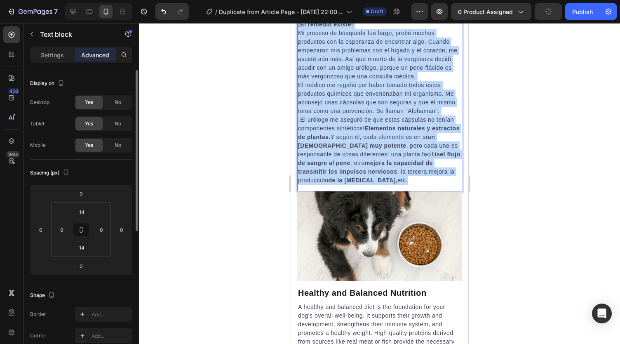
drag, startPoint x: 298, startPoint y: 140, endPoint x: 405, endPoint y: 181, distance: 115.4
click at [375, 303] on p "A healthy and balanced diet is the foundation for your dog's overall well-being…" at bounding box center [379, 337] width 163 height 69
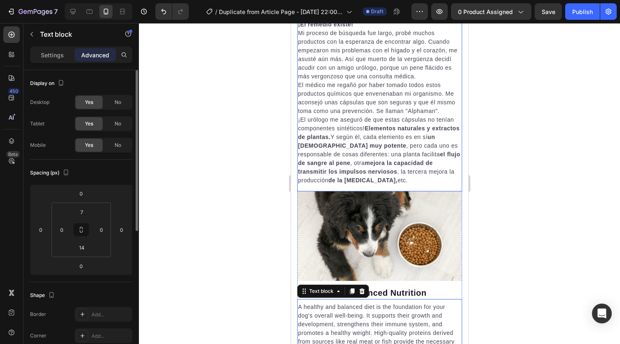
click at [372, 181] on div "La verdad, estaba muy cansado de toda esta situación. Comprendí que solo no lo …" at bounding box center [379, 63] width 165 height 244
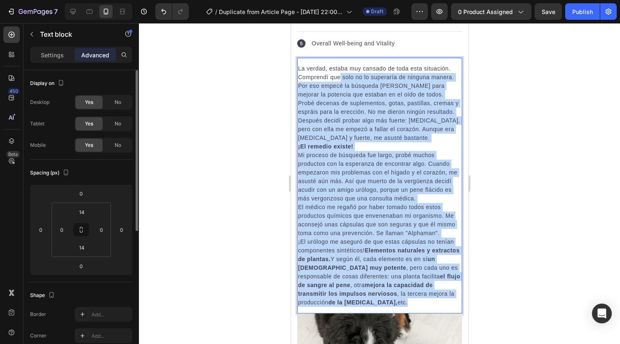
scroll to position [937, 0]
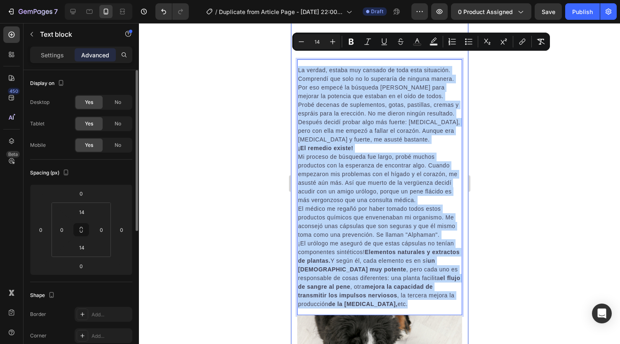
drag, startPoint x: 399, startPoint y: 175, endPoint x: 294, endPoint y: 61, distance: 155.2
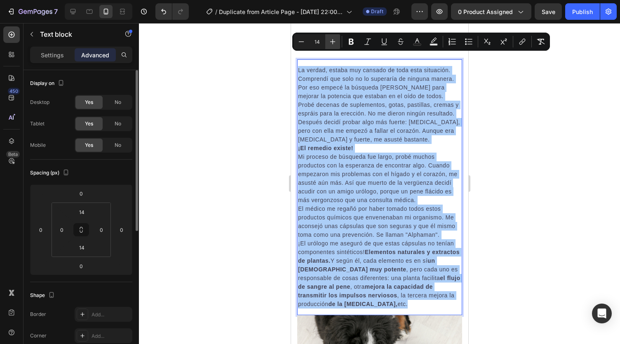
click at [333, 46] on button "Plus" at bounding box center [332, 41] width 15 height 15
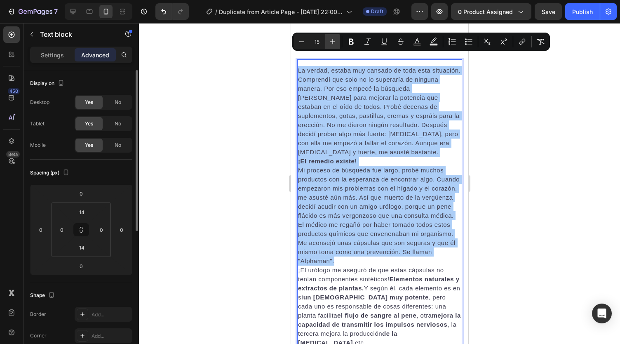
click at [333, 46] on button "Plus" at bounding box center [332, 41] width 15 height 15
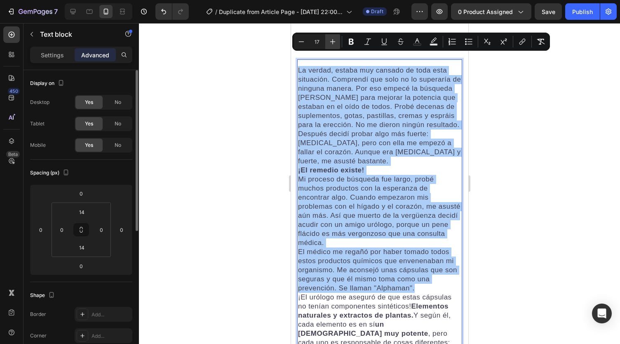
click at [333, 46] on button "Plus" at bounding box center [332, 41] width 15 height 15
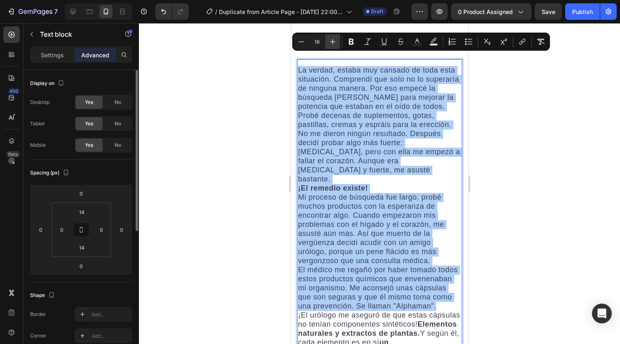
click at [333, 46] on button "Plus" at bounding box center [332, 41] width 15 height 15
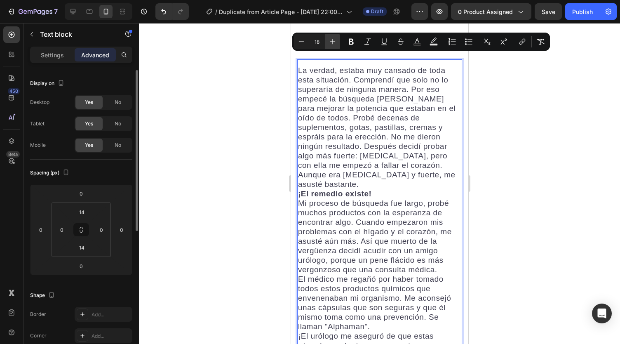
type input "19"
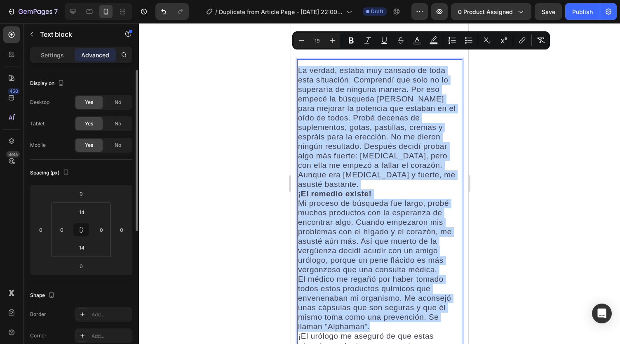
click at [387, 189] on p "¡El remedio existe!" at bounding box center [379, 193] width 163 height 9
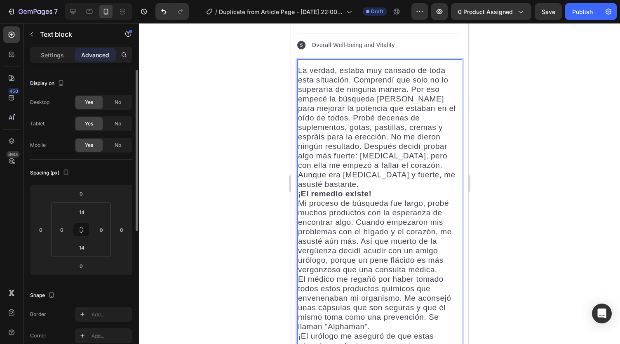
click at [431, 159] on p "La verdad, estaba muy cansado de toda esta situación. Comprendí que solo no lo …" at bounding box center [379, 127] width 163 height 123
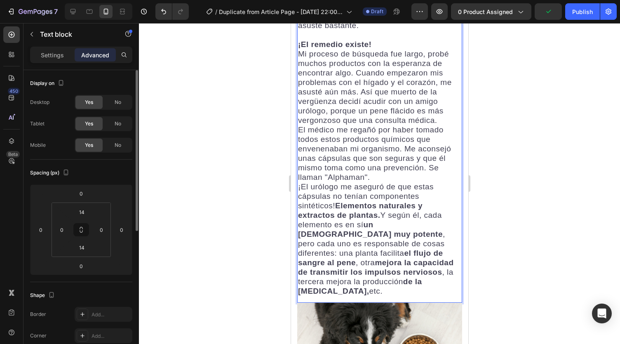
scroll to position [1102, 0]
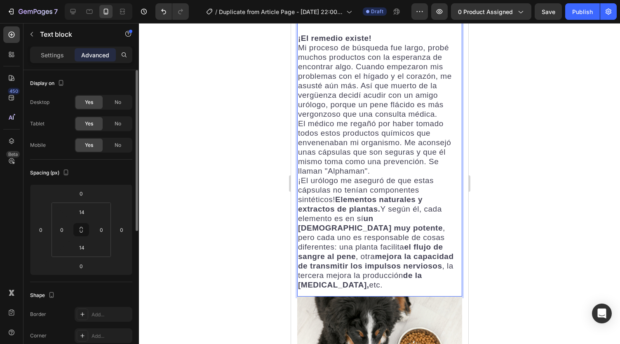
click at [381, 144] on p "El médico me regañó por haber tomado todos estos productos químicos que envenen…" at bounding box center [379, 147] width 163 height 57
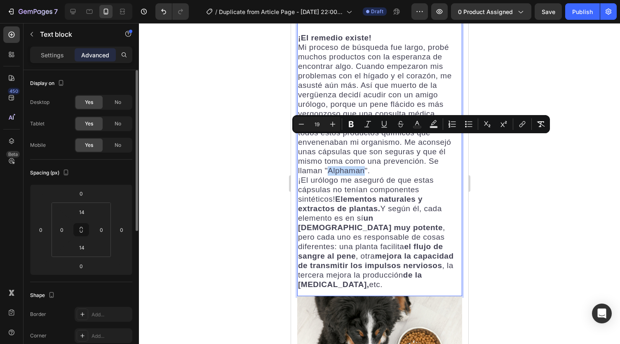
drag, startPoint x: 364, startPoint y: 143, endPoint x: 328, endPoint y: 143, distance: 35.5
click at [328, 143] on span "El médico me regañó por haber tomado todos estos productos químicos que envenen…" at bounding box center [374, 147] width 153 height 56
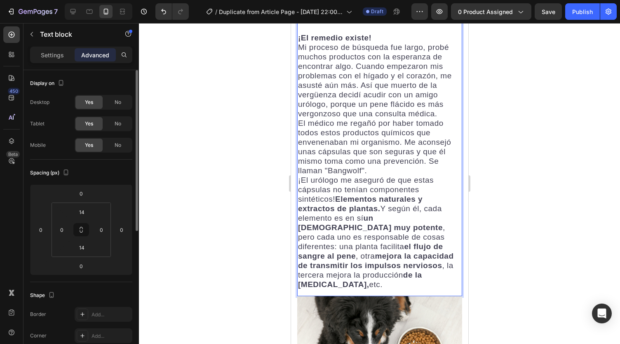
click at [385, 139] on p "El médico me regañó por haber tomado todos estos productos químicos que envenen…" at bounding box center [379, 147] width 163 height 57
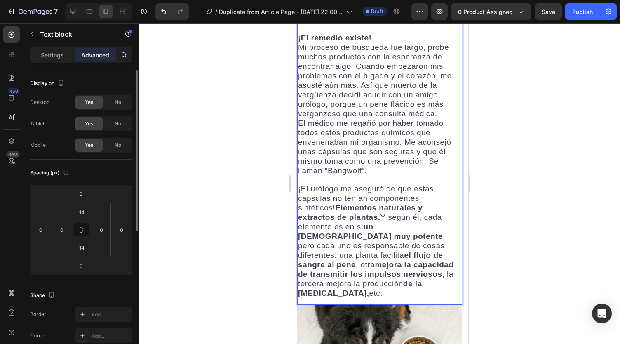
click at [430, 251] on p "¡El urólogo me aseguró de que estas cápsulas no tenían componentes sintéticos! …" at bounding box center [379, 241] width 163 height 114
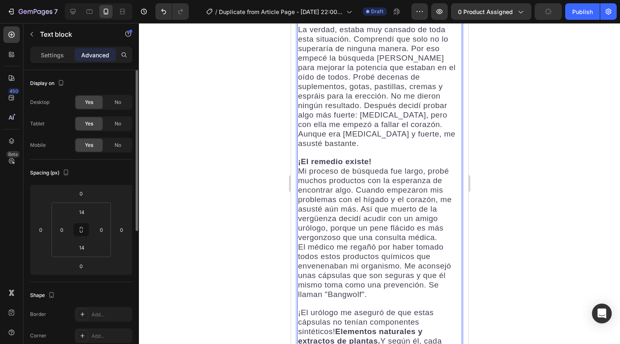
scroll to position [1019, 0]
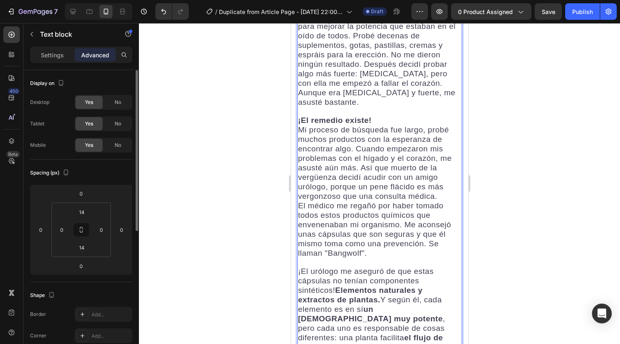
click at [379, 116] on p "¡El remedio existe!" at bounding box center [379, 120] width 163 height 9
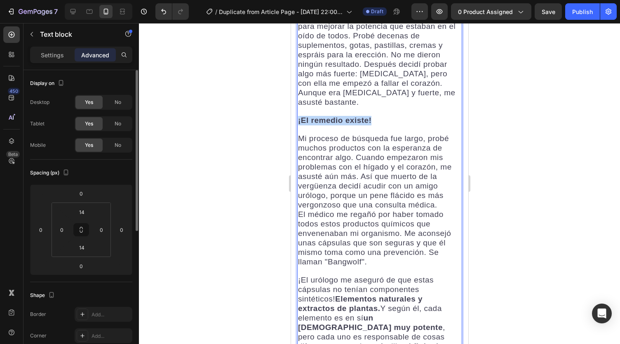
drag, startPoint x: 374, startPoint y: 94, endPoint x: 297, endPoint y: 93, distance: 77.5
click at [297, 93] on div "La verdad, estaba muy cansado de toda esta situación. Comprendí que solo no lo …" at bounding box center [379, 190] width 165 height 415
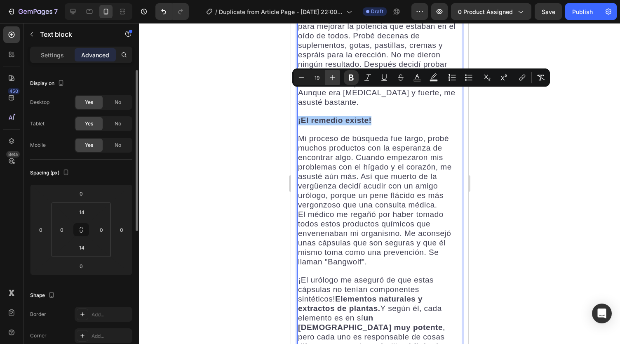
click at [331, 77] on icon "Editor contextual toolbar" at bounding box center [333, 77] width 8 height 8
type input "23"
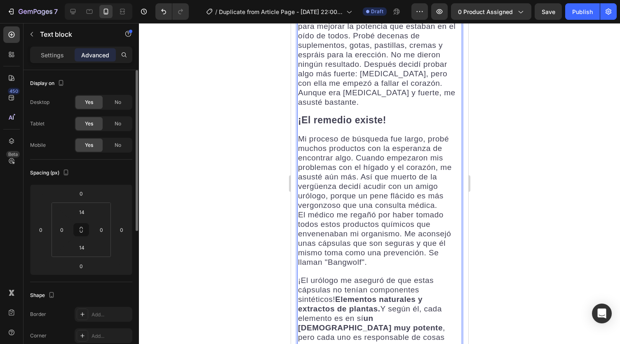
click at [352, 224] on span "El médico me regañó por haber tomado todos estos productos químicos que envenen…" at bounding box center [374, 238] width 153 height 56
click at [438, 177] on p "Mi proceso de búsqueda fue largo, probé muchos productos con la esperanza de en…" at bounding box center [379, 172] width 163 height 76
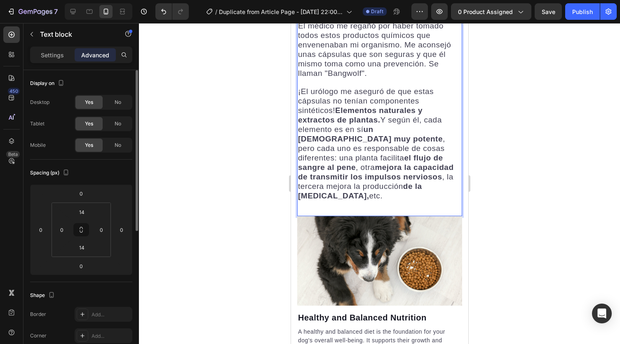
scroll to position [1266, 0]
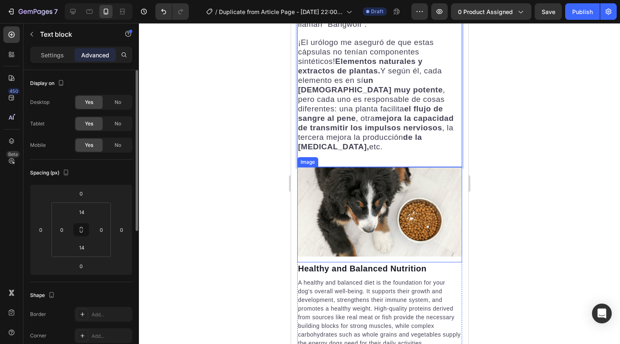
click at [384, 167] on img at bounding box center [379, 211] width 165 height 89
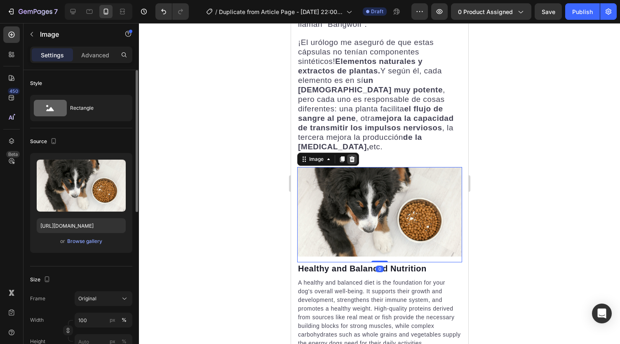
drag, startPoint x: 350, startPoint y: 119, endPoint x: 572, endPoint y: 165, distance: 226.9
click at [350, 156] on icon at bounding box center [351, 159] width 5 height 6
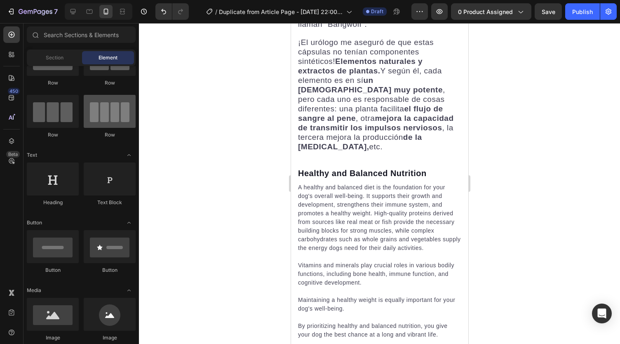
scroll to position [0, 0]
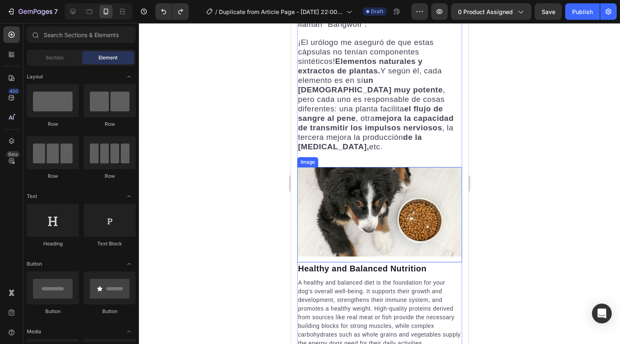
click at [347, 167] on img at bounding box center [379, 211] width 165 height 89
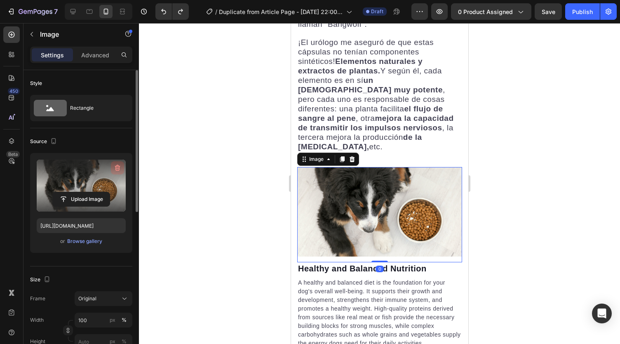
click at [116, 169] on icon "button" at bounding box center [117, 168] width 5 height 6
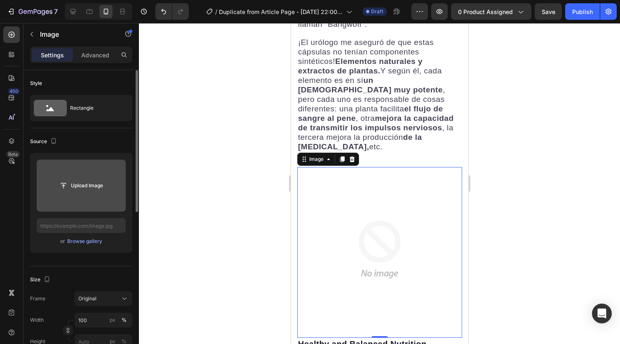
click at [95, 188] on input "file" at bounding box center [81, 185] width 57 height 14
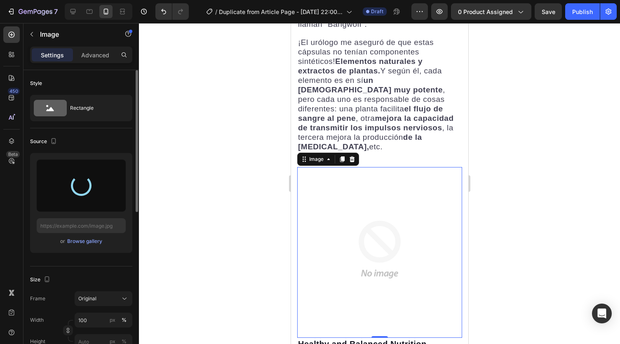
type input "https://cdn.shopify.com/s/files/1/0738/2800/8164/files/gempages_572749618484348…"
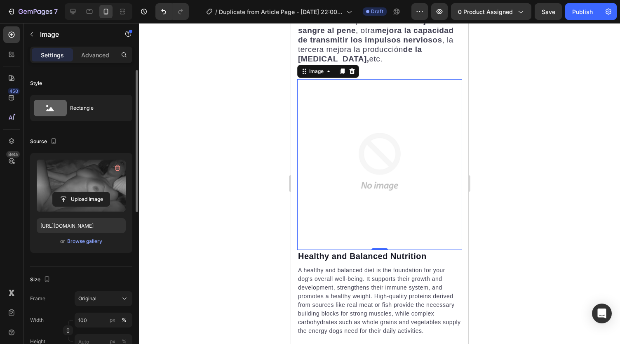
scroll to position [1390, 0]
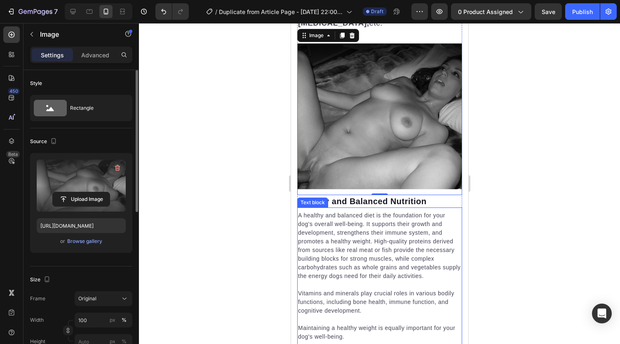
click at [319, 211] on p "A healthy and balanced diet is the foundation for your dog's overall well-being…" at bounding box center [379, 245] width 163 height 69
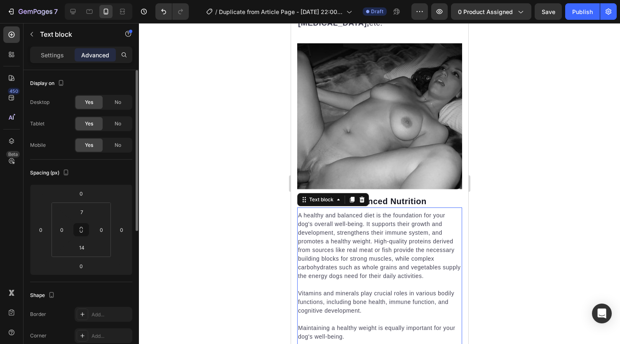
scroll to position [1555, 0]
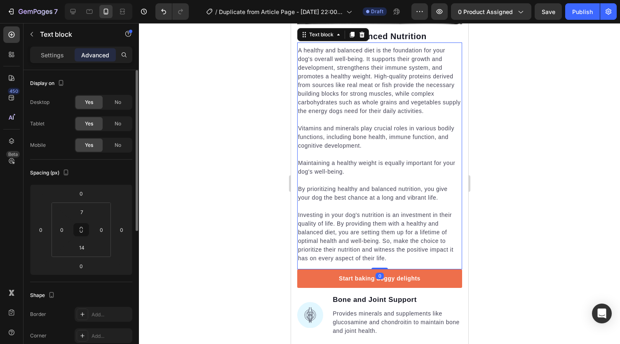
click at [386, 211] on p "Investing in your dog's nutrition is an investment in their quality of life. By…" at bounding box center [379, 237] width 163 height 52
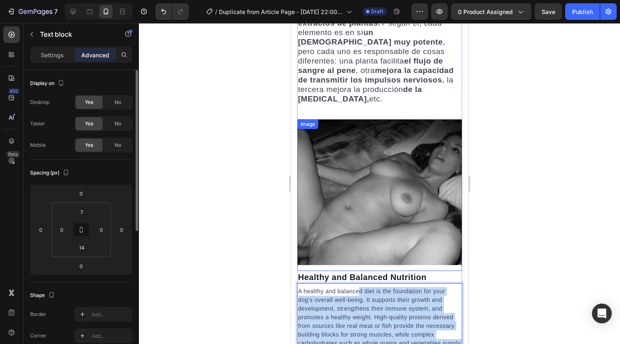
scroll to position [1307, 0]
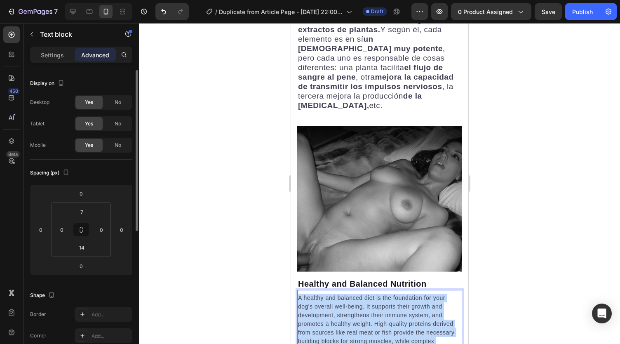
drag, startPoint x: 385, startPoint y: 209, endPoint x: 298, endPoint y: 251, distance: 96.8
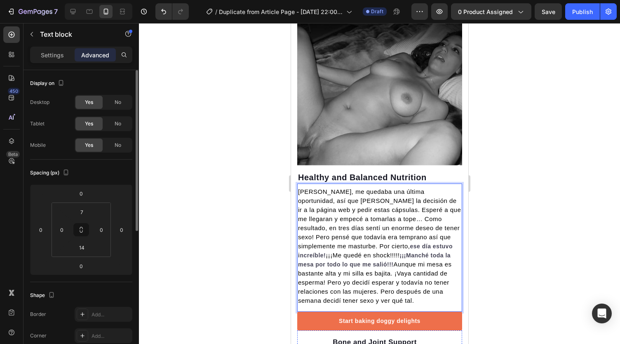
scroll to position [1411, 0]
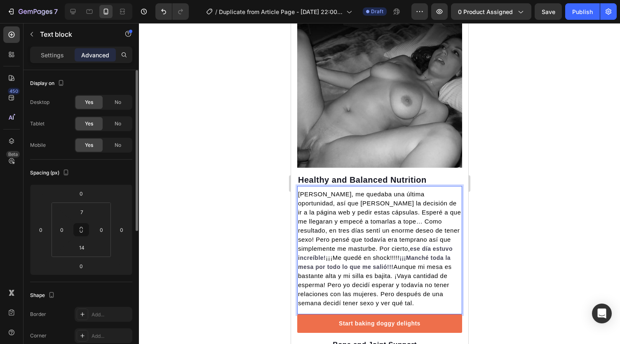
click at [374, 253] on p "Bueno, me quedaba una última oportunidad, así que tomé la decisión de ir a la p…" at bounding box center [379, 249] width 163 height 118
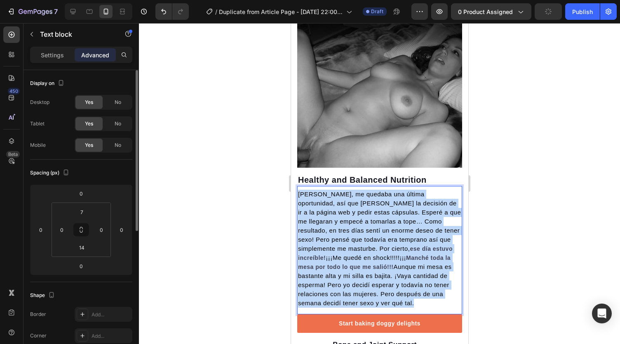
drag, startPoint x: 374, startPoint y: 249, endPoint x: 298, endPoint y: 145, distance: 129.3
click at [298, 190] on p "Bueno, me quedaba una última oportunidad, así que tomé la decisión de ir a la p…" at bounding box center [379, 249] width 163 height 118
click at [333, 190] on span "[PERSON_NAME], me quedaba una última oportunidad, así que [PERSON_NAME] la deci…" at bounding box center [379, 220] width 163 height 61
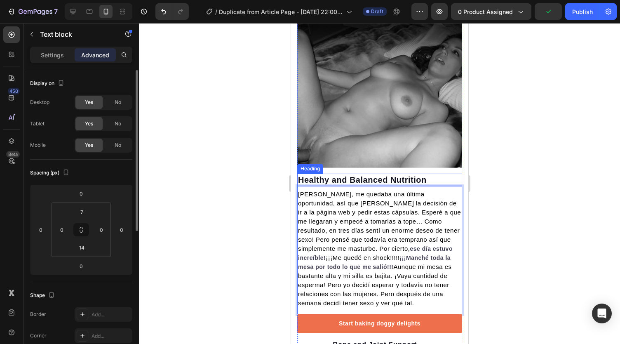
click at [383, 174] on p "Healthy and Balanced Nutrition" at bounding box center [379, 179] width 163 height 11
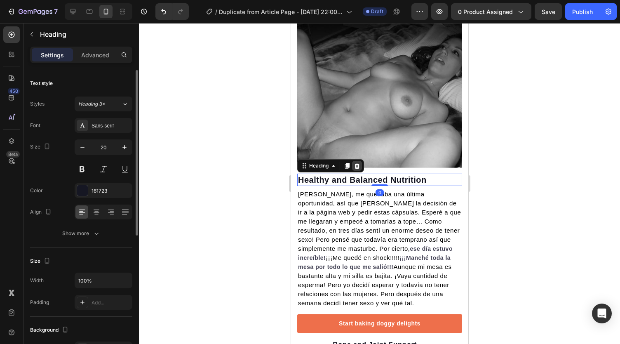
click at [360, 161] on div at bounding box center [357, 166] width 10 height 10
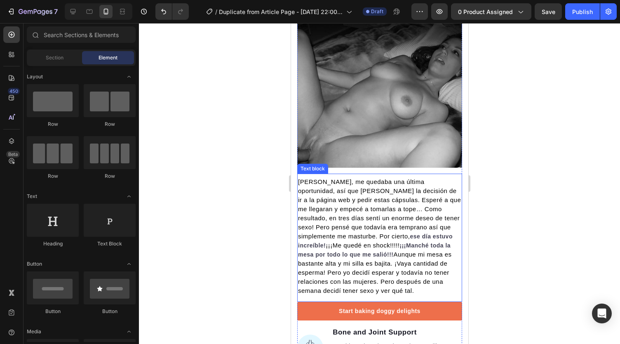
click at [365, 178] on span "[PERSON_NAME], me quedaba una última oportunidad, así que [PERSON_NAME] la deci…" at bounding box center [379, 208] width 163 height 61
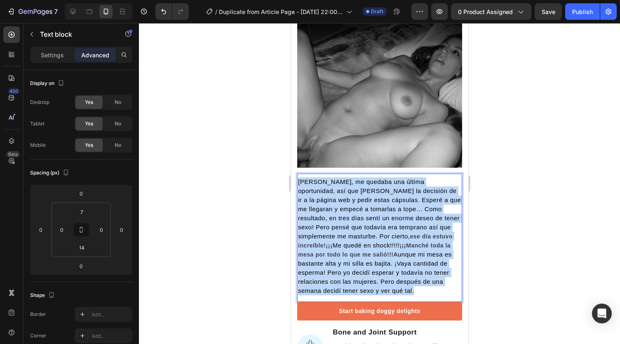
drag, startPoint x: 376, startPoint y: 235, endPoint x: 298, endPoint y: 133, distance: 128.8
click at [298, 177] on p "Bueno, me quedaba una última oportunidad, así que tomé la decisión de ir a la p…" at bounding box center [379, 236] width 163 height 118
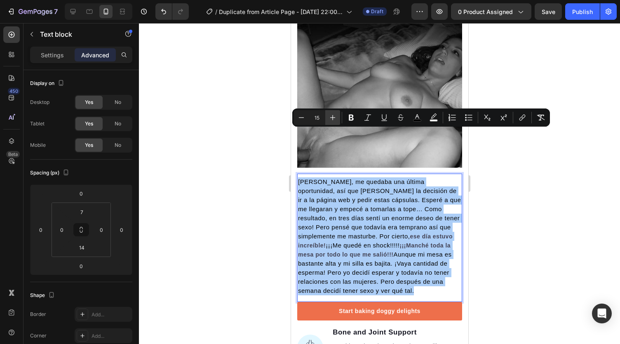
click at [336, 119] on icon "Editor contextual toolbar" at bounding box center [333, 117] width 8 height 8
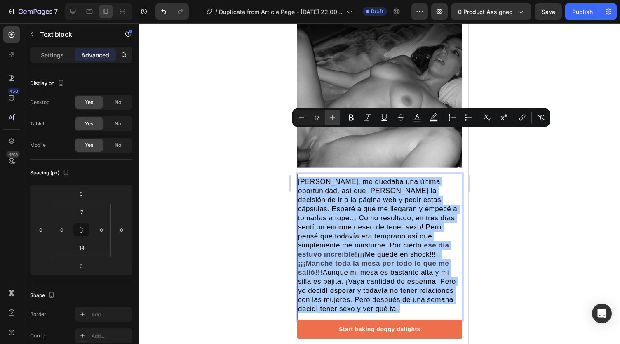
click at [336, 119] on icon "Editor contextual toolbar" at bounding box center [333, 117] width 8 height 8
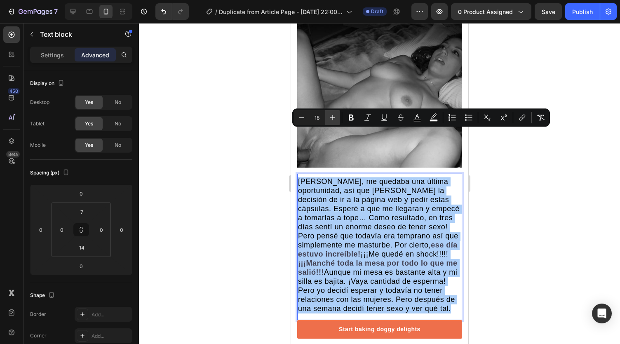
click at [336, 119] on icon "Editor contextual toolbar" at bounding box center [333, 117] width 8 height 8
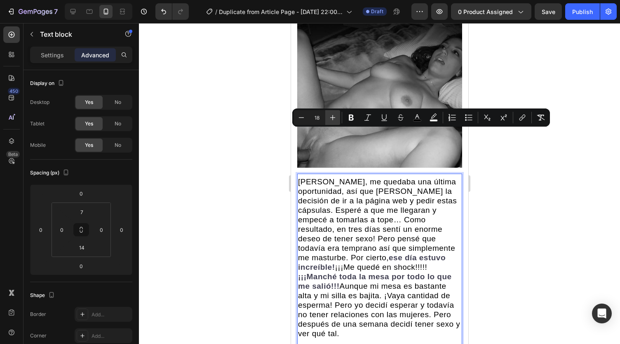
type input "19"
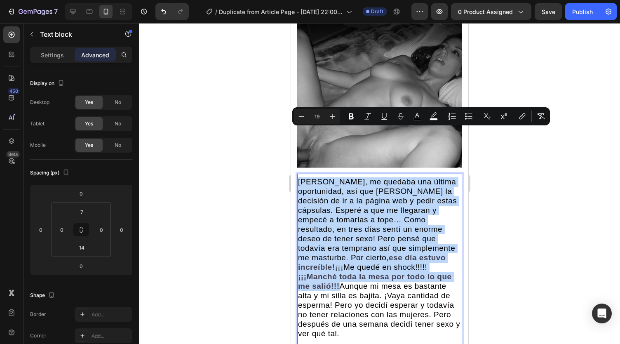
click at [440, 197] on p "Bueno, me quedaba una última oportunidad, así que tomé la decisión de ir a la p…" at bounding box center [379, 257] width 163 height 161
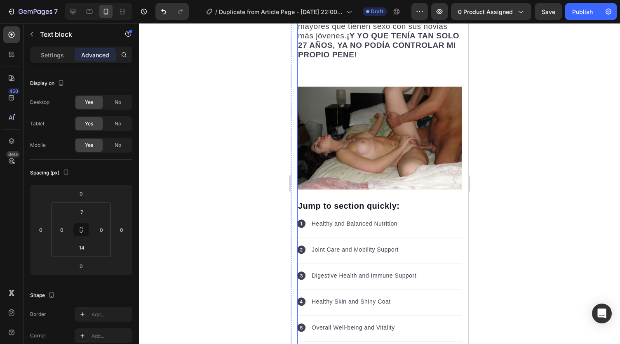
scroll to position [711, 0]
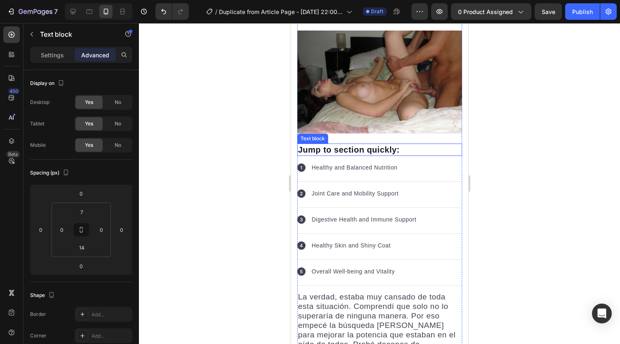
click at [411, 144] on p "Jump to section quickly:" at bounding box center [379, 149] width 163 height 11
click at [363, 133] on icon at bounding box center [361, 136] width 5 height 6
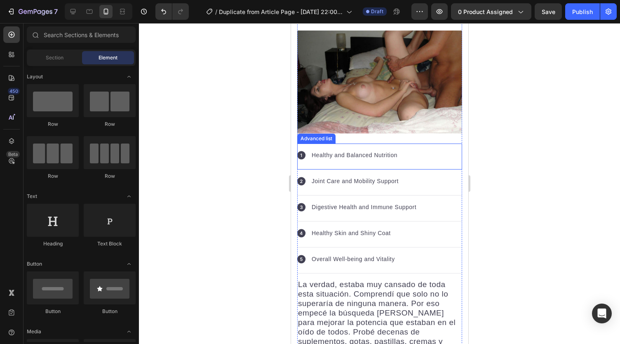
click at [364, 143] on div "Icon Healthy and Balanced Nutrition Text block" at bounding box center [379, 156] width 165 height 26
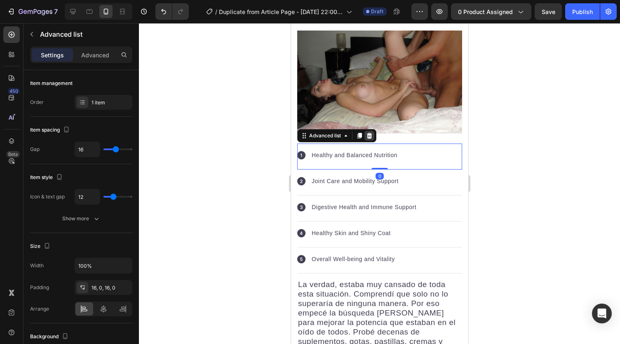
click at [368, 133] on icon at bounding box center [368, 136] width 5 height 6
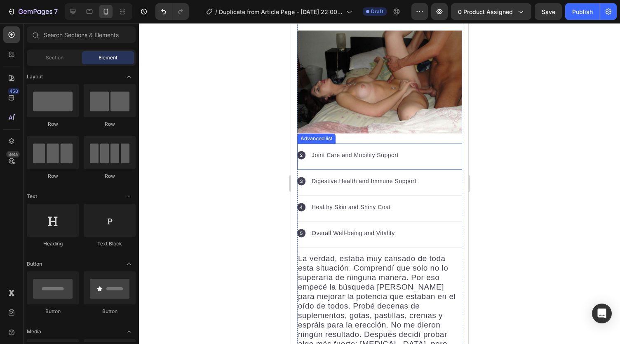
click at [365, 143] on div "Icon Joint Care and Mobility Support Text block" at bounding box center [379, 156] width 165 height 26
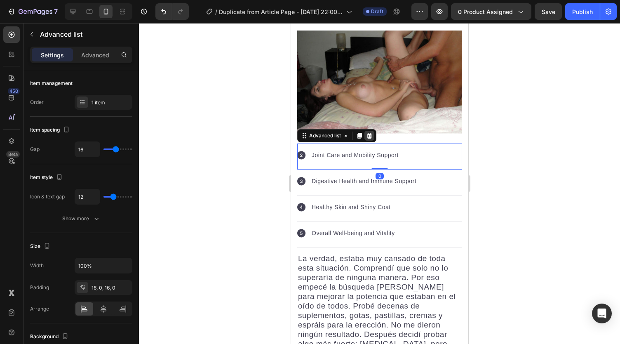
click at [369, 133] on icon at bounding box center [368, 136] width 5 height 6
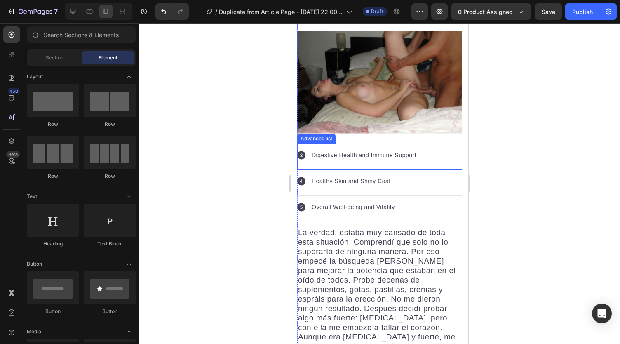
click at [369, 143] on div "Icon Digestive Health and Immune Support Text block" at bounding box center [379, 156] width 165 height 26
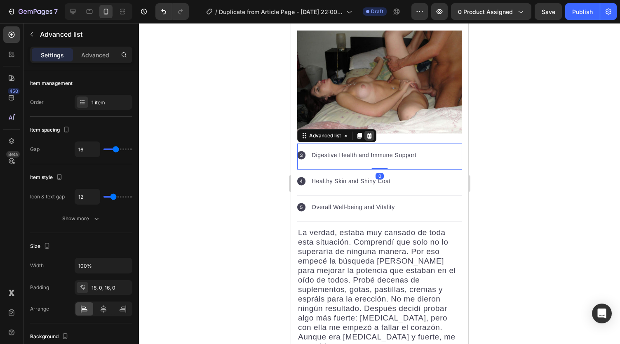
click at [369, 133] on icon at bounding box center [368, 136] width 5 height 6
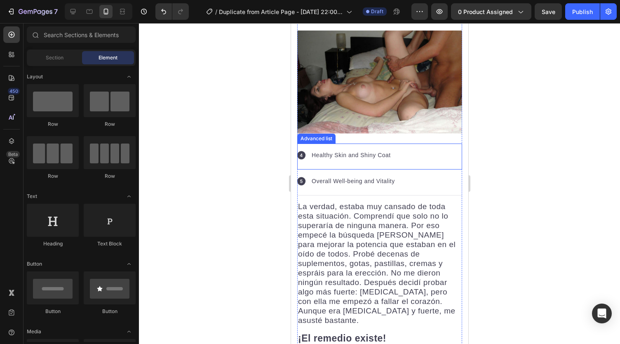
click at [368, 143] on div "Icon Healthy Skin and Shiny Coat Text block" at bounding box center [379, 156] width 165 height 26
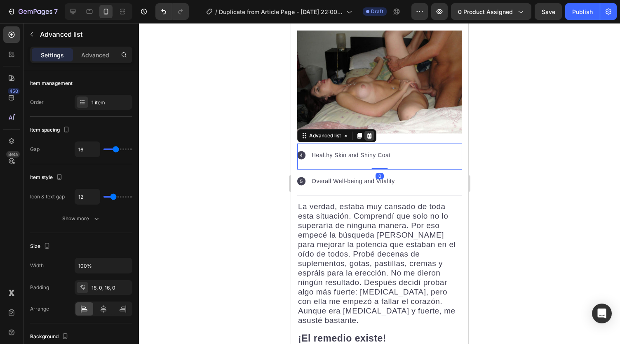
click at [371, 133] on icon at bounding box center [368, 136] width 5 height 6
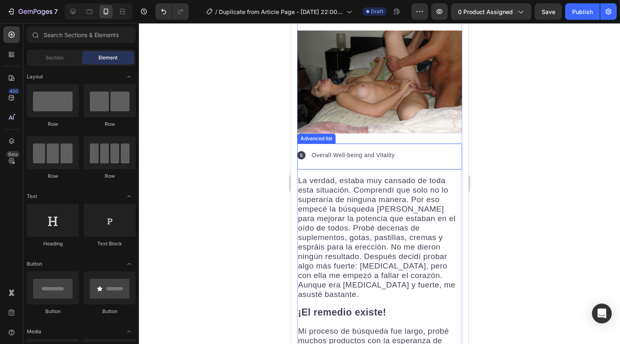
click at [369, 143] on div "Icon Overall Well-being and Vitality Text block" at bounding box center [379, 156] width 165 height 26
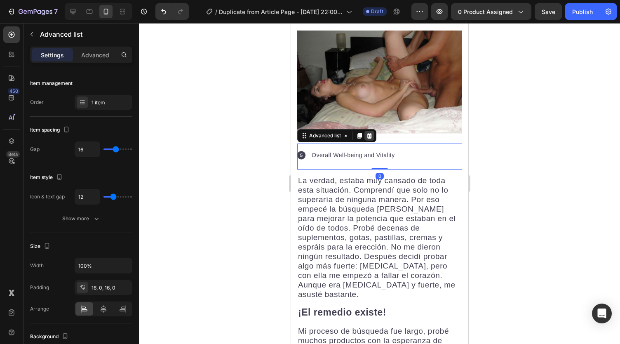
click at [368, 133] on icon at bounding box center [368, 136] width 5 height 6
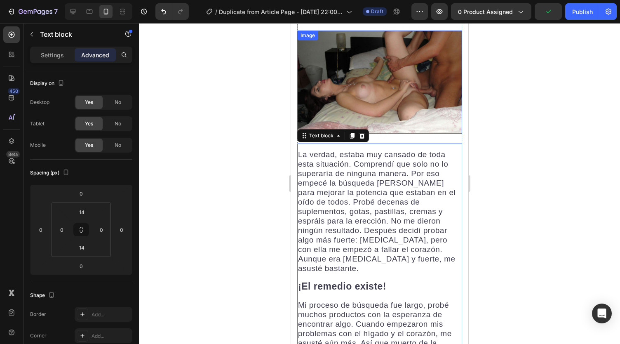
click at [378, 106] on img at bounding box center [379, 82] width 165 height 103
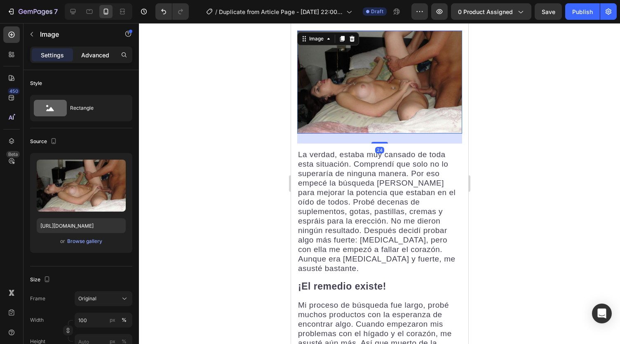
click at [90, 58] on p "Advanced" at bounding box center [95, 55] width 28 height 9
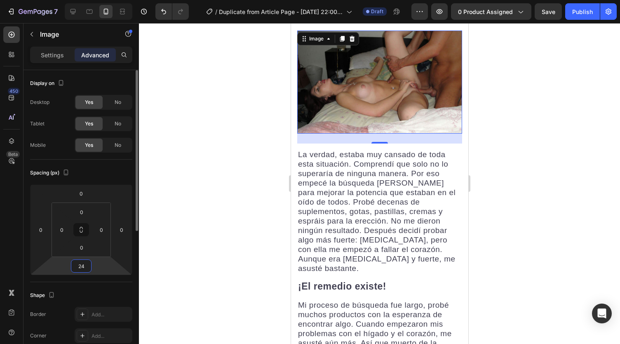
click at [83, 263] on input "24" at bounding box center [81, 266] width 16 height 12
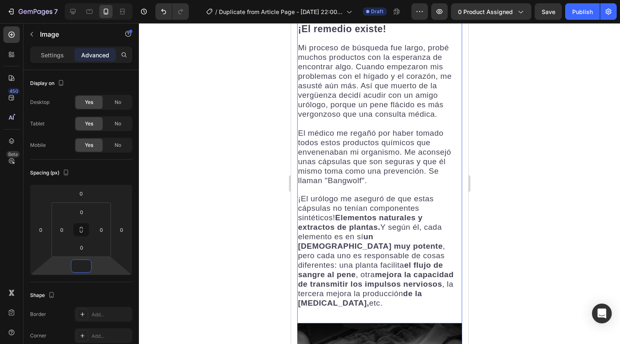
scroll to position [1082, 0]
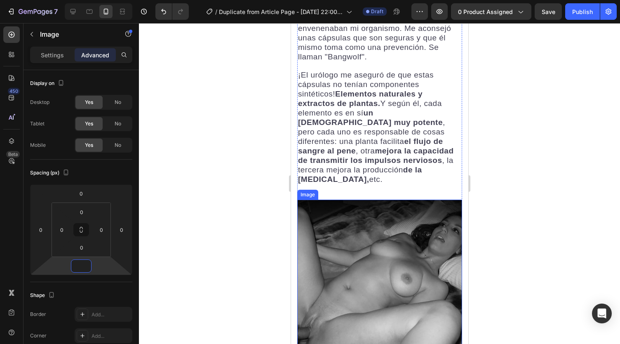
click at [355, 204] on img at bounding box center [379, 272] width 165 height 146
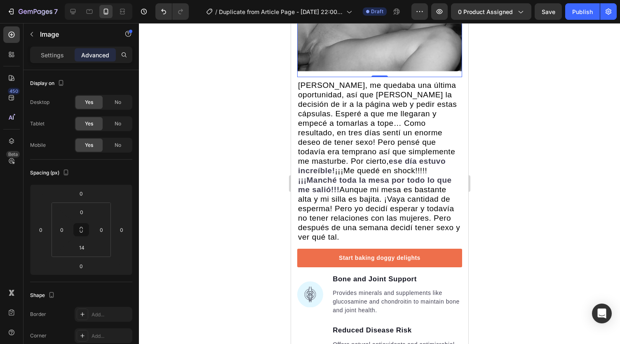
scroll to position [1370, 0]
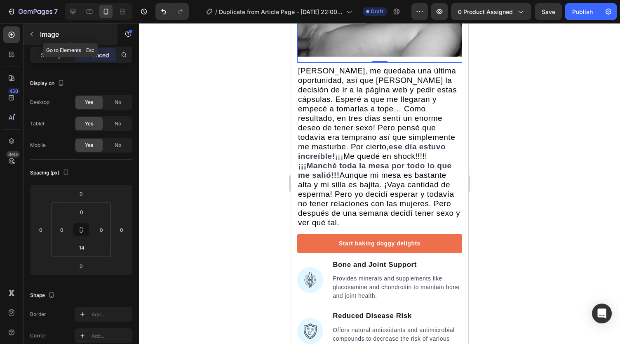
click at [32, 35] on icon "button" at bounding box center [31, 34] width 7 height 7
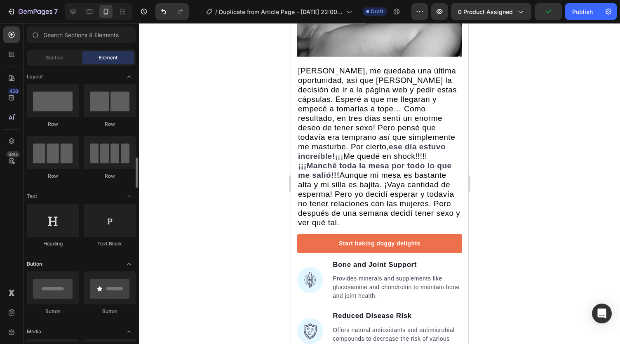
scroll to position [124, 0]
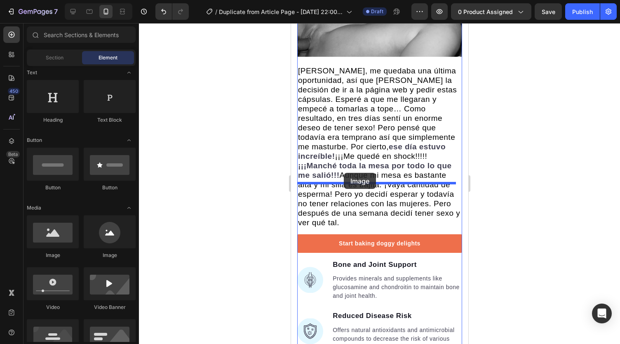
drag, startPoint x: 353, startPoint y: 255, endPoint x: 343, endPoint y: 173, distance: 82.6
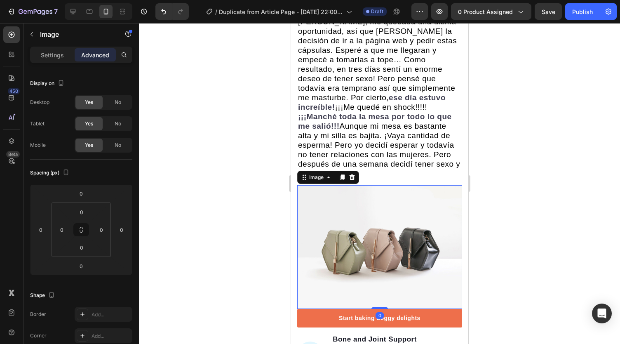
scroll to position [1453, 0]
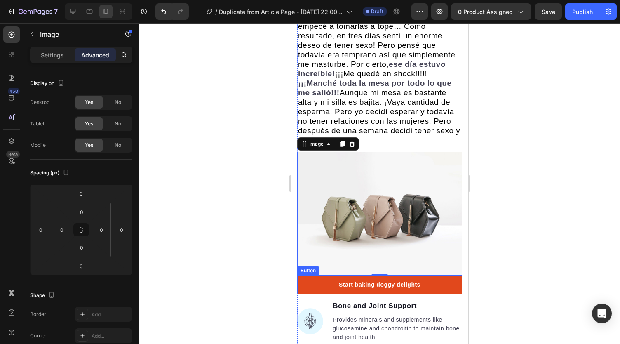
click at [434, 275] on link "Start baking doggy delights" at bounding box center [379, 284] width 165 height 19
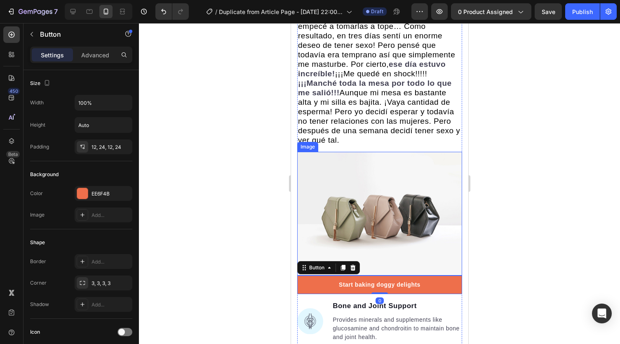
click at [415, 152] on img at bounding box center [379, 214] width 165 height 124
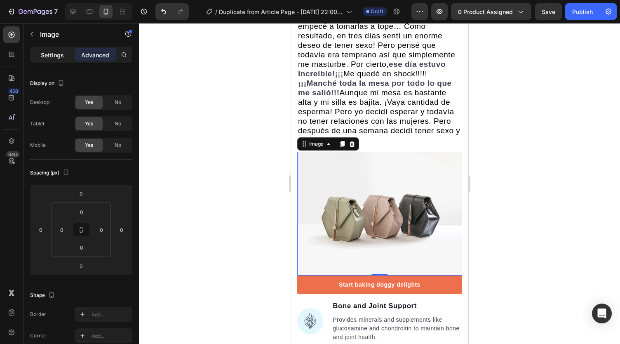
click at [58, 56] on p "Settings" at bounding box center [52, 55] width 23 height 9
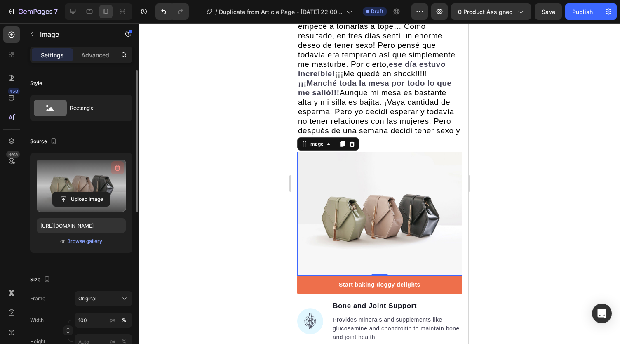
click at [115, 169] on icon "button" at bounding box center [117, 168] width 8 height 8
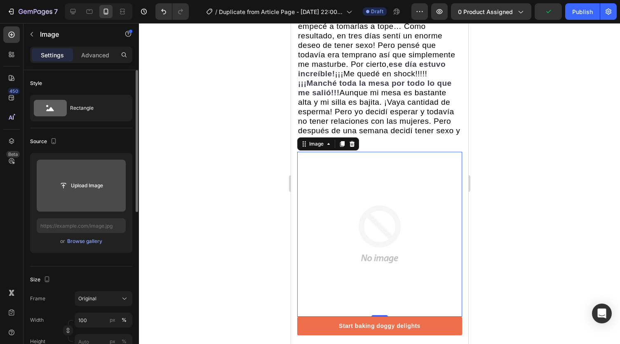
click at [95, 183] on input "file" at bounding box center [81, 185] width 57 height 14
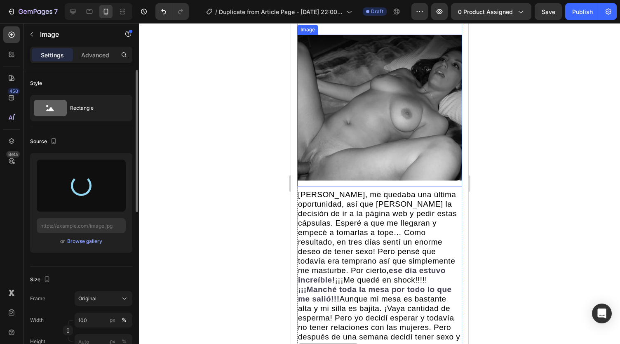
scroll to position [1329, 0]
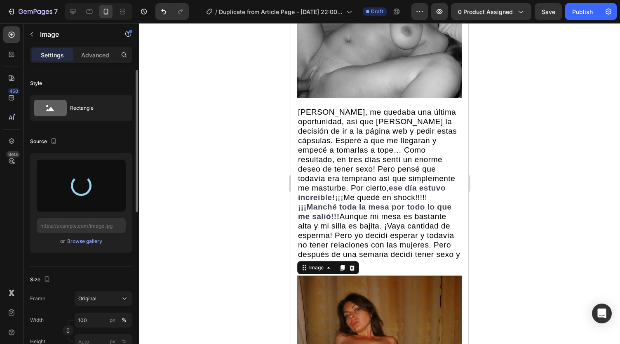
type input "https://cdn.shopify.com/s/files/1/0738/2800/8164/files/gempages_572749618484348…"
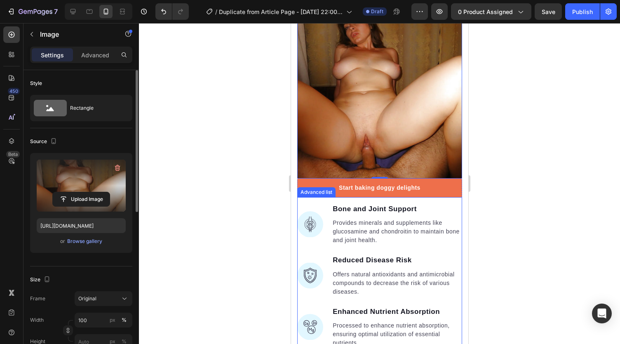
scroll to position [1617, 0]
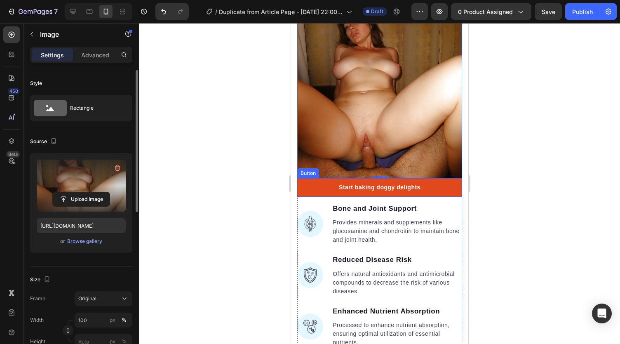
click at [308, 178] on link "Start baking doggy delights" at bounding box center [379, 187] width 165 height 19
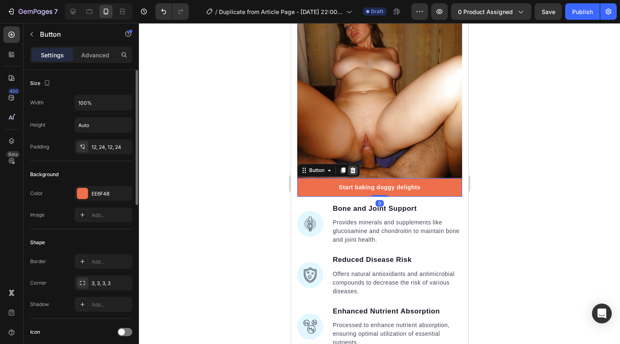
click at [349, 167] on icon at bounding box center [352, 170] width 7 height 7
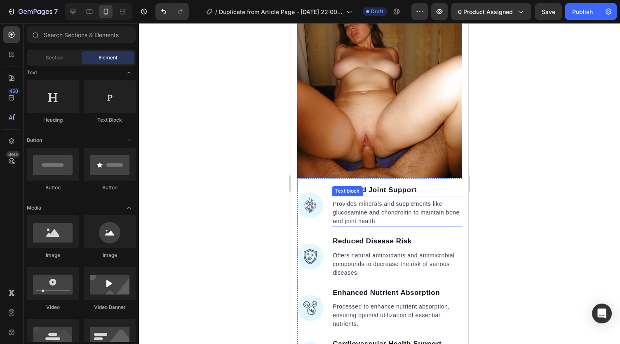
click at [341, 196] on div "Provides minerals and supplements like glucosamine and chondroitin to maintain …" at bounding box center [396, 211] width 130 height 31
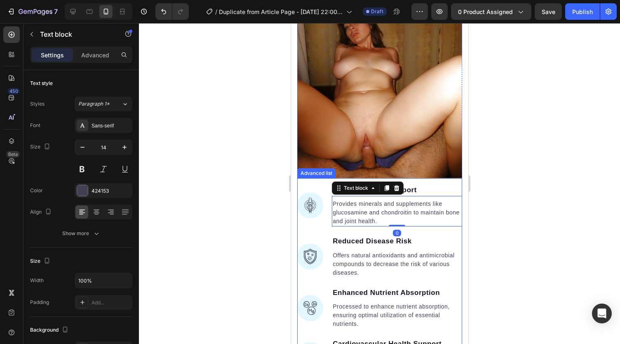
click at [317, 184] on li "Image Bone and Joint Support Text block Provides minerals and supplements like …" at bounding box center [379, 205] width 165 height 43
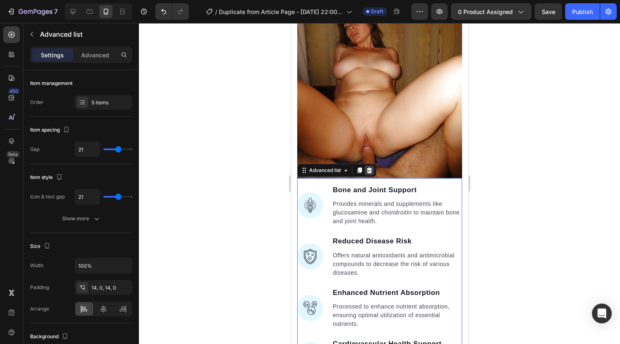
click at [368, 167] on icon at bounding box center [368, 170] width 5 height 6
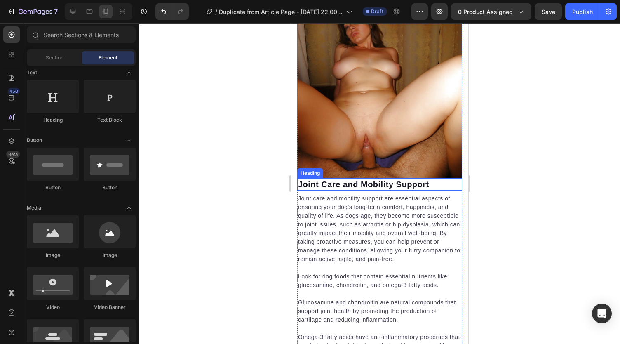
click at [343, 179] on p "Joint Care and Mobility Support" at bounding box center [379, 184] width 163 height 11
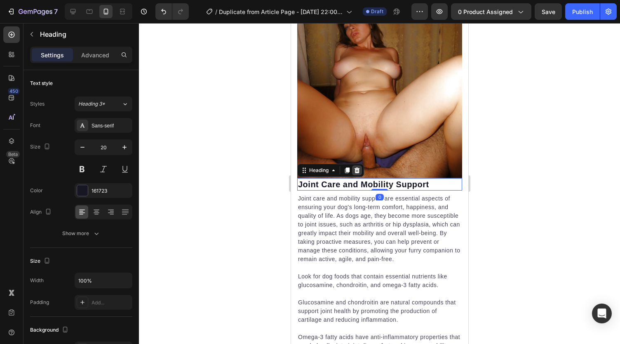
click at [357, 167] on icon at bounding box center [356, 170] width 7 height 7
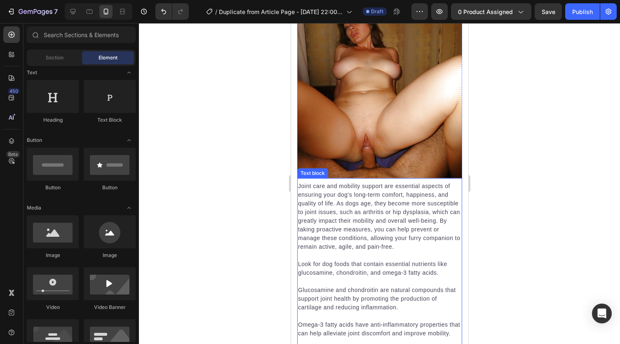
click at [333, 182] on p "Joint care and mobility support are essential aspects of ensuring your dog's lo…" at bounding box center [379, 216] width 163 height 69
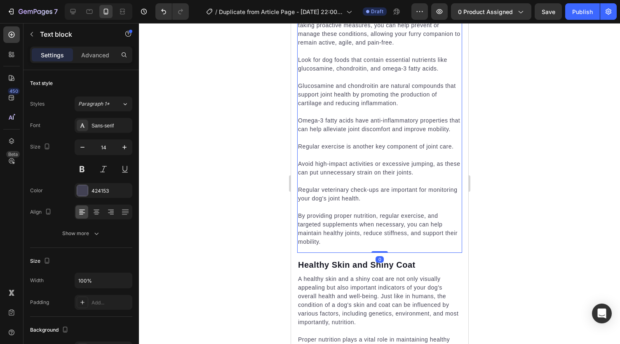
scroll to position [1824, 0]
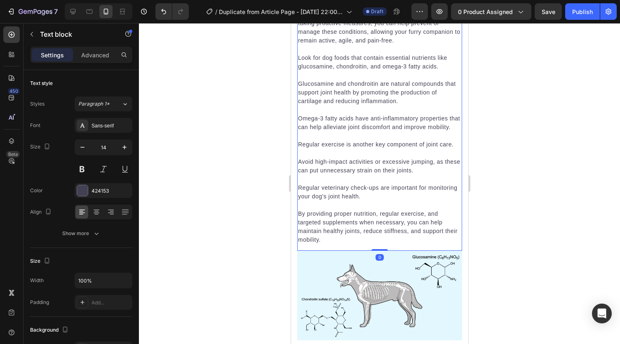
click at [337, 209] on p "By providing proper nutrition, regular exercise, and targeted supplements when …" at bounding box center [379, 226] width 163 height 35
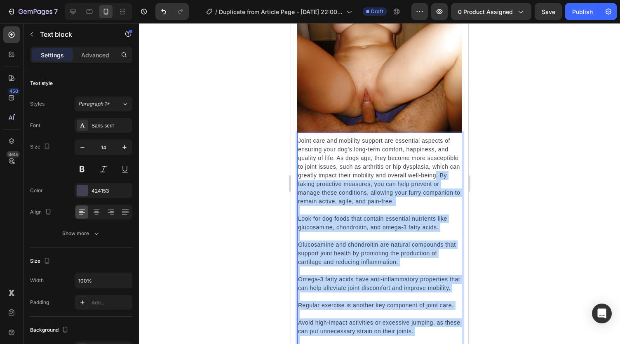
scroll to position [1617, 0]
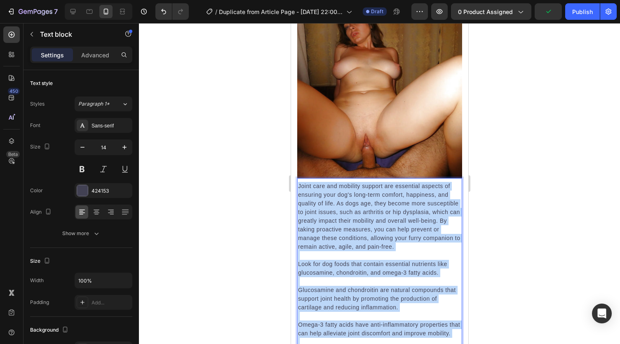
drag, startPoint x: 339, startPoint y: 200, endPoint x: 298, endPoint y: 128, distance: 82.7
click at [298, 181] on div "Joint care and mobility support are essential aspects of ensuring your dog's lo…" at bounding box center [379, 316] width 165 height 270
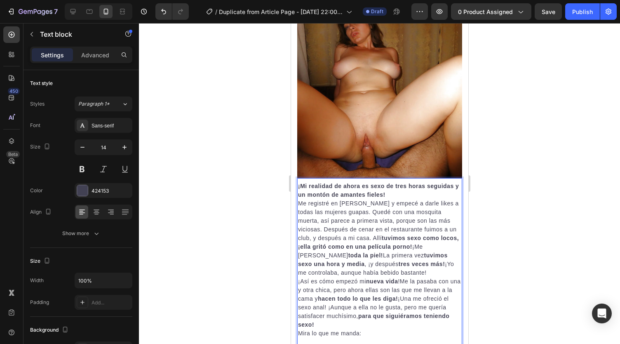
click at [391, 182] on p "¡Mi realidad de ahora es sexo de tres horas seguidas y un montón de amantes fie…" at bounding box center [379, 190] width 163 height 17
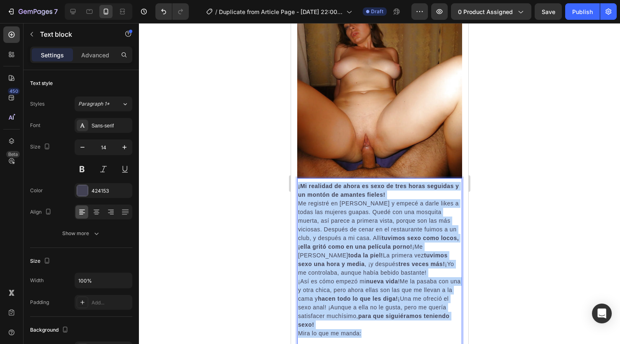
drag, startPoint x: 366, startPoint y: 274, endPoint x: 297, endPoint y: 129, distance: 160.2
click at [297, 181] on div "¡Mi realidad de ahora es sexo de tres horas seguidas y un montón de amantes fie…" at bounding box center [379, 259] width 165 height 157
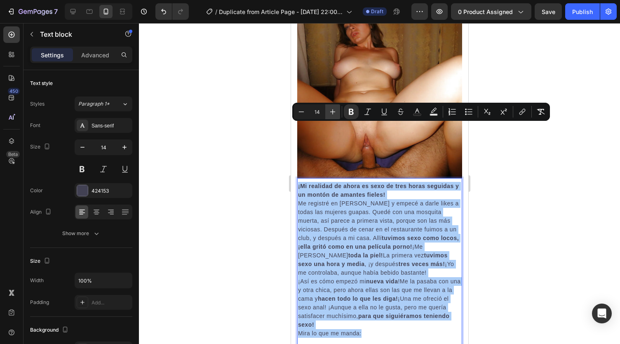
click at [329, 112] on icon "Editor contextual toolbar" at bounding box center [333, 112] width 8 height 8
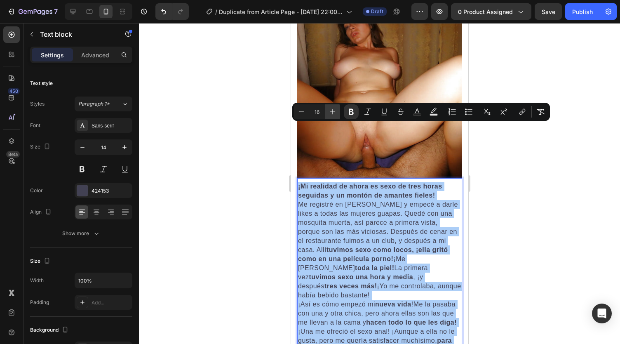
click at [329, 112] on icon "Editor contextual toolbar" at bounding box center [333, 112] width 8 height 8
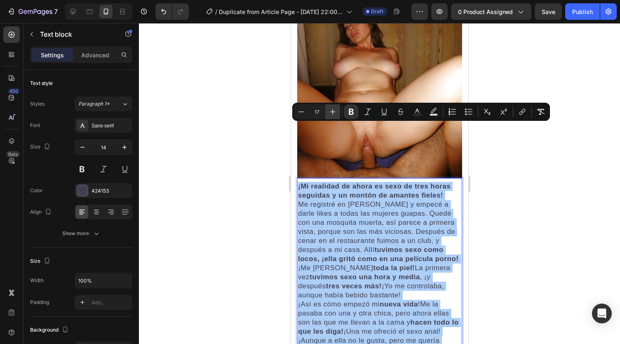
click at [329, 112] on icon "Editor contextual toolbar" at bounding box center [333, 112] width 8 height 8
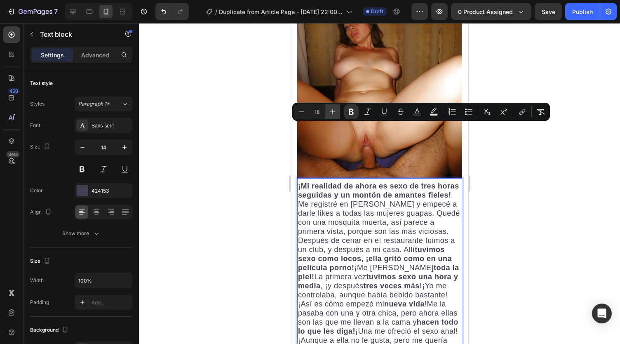
click at [329, 112] on icon "Editor contextual toolbar" at bounding box center [333, 112] width 8 height 8
type input "19"
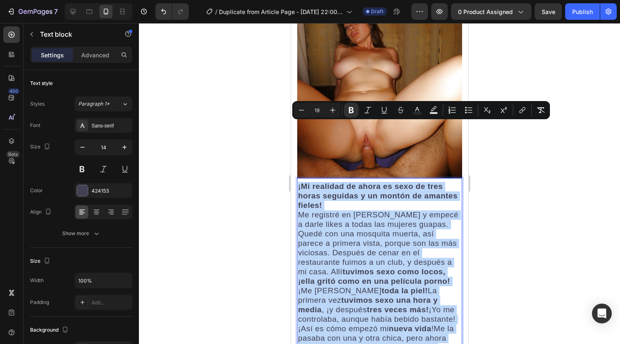
click at [408, 182] on strong "¡Mi realidad de ahora es sexo de tres horas seguidas y un montón de amantes fie…" at bounding box center [378, 196] width 160 height 28
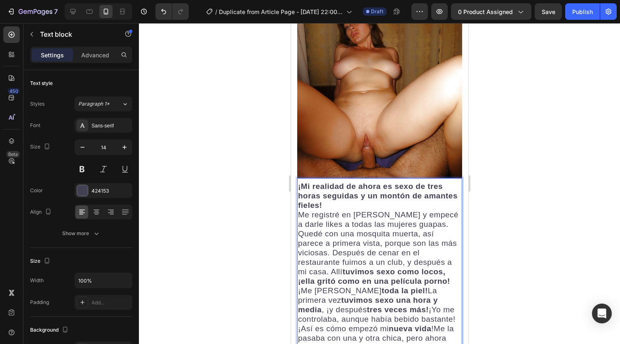
click at [376, 182] on p "¡Mi realidad de ahora es sexo de tres horas seguidas y un montón de amantes fie…" at bounding box center [379, 196] width 163 height 28
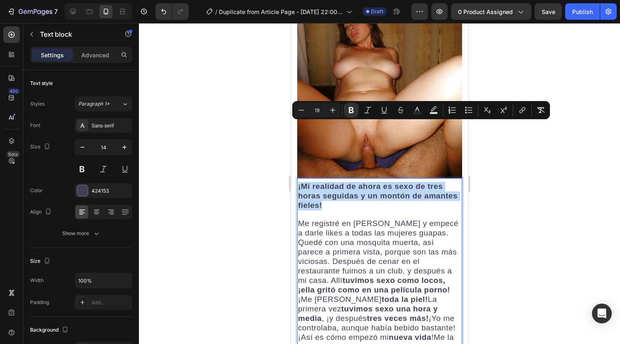
drag, startPoint x: 366, startPoint y: 143, endPoint x: 298, endPoint y: 127, distance: 70.1
click at [298, 182] on p "¡Mi realidad de ahora es sexo de tres horas seguidas y un montón de amantes fie…" at bounding box center [379, 196] width 163 height 28
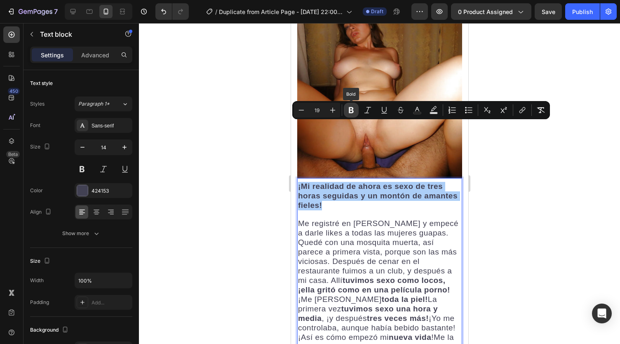
click at [352, 113] on icon "Editor contextual toolbar" at bounding box center [351, 110] width 5 height 6
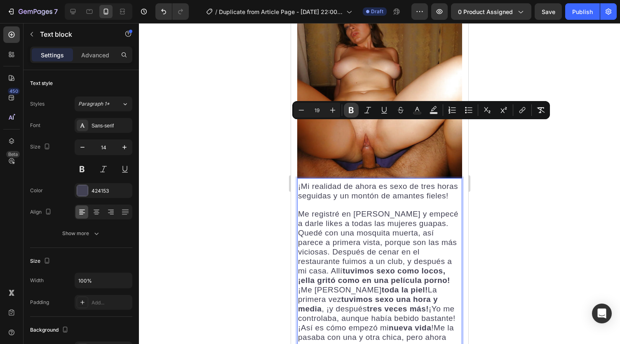
click at [352, 113] on img at bounding box center [379, 82] width 165 height 191
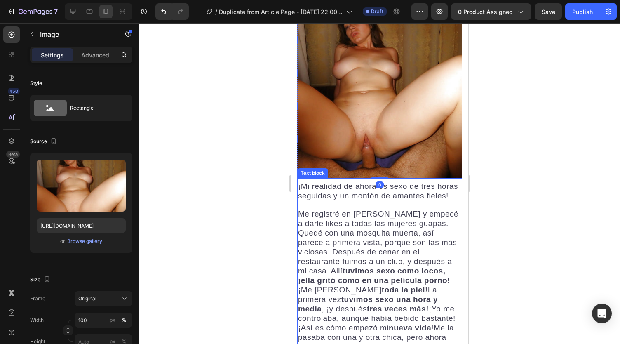
click at [331, 182] on p "¡Mi realidad de ahora es sexo de tres horas seguidas y un montón de amantes fie…" at bounding box center [379, 191] width 163 height 19
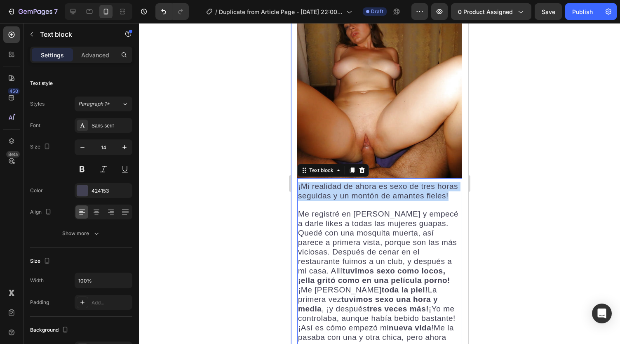
drag, startPoint x: 328, startPoint y: 146, endPoint x: 295, endPoint y: 127, distance: 38.2
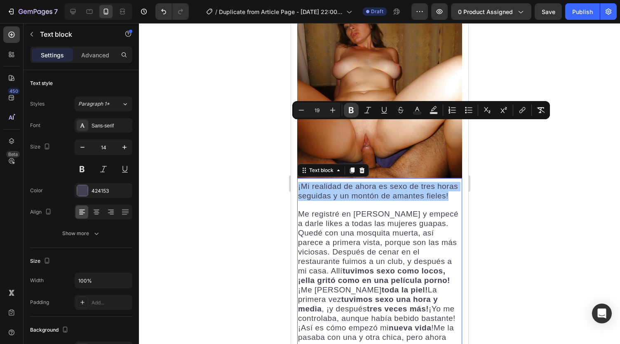
click at [347, 111] on icon "Editor contextual toolbar" at bounding box center [351, 110] width 8 height 8
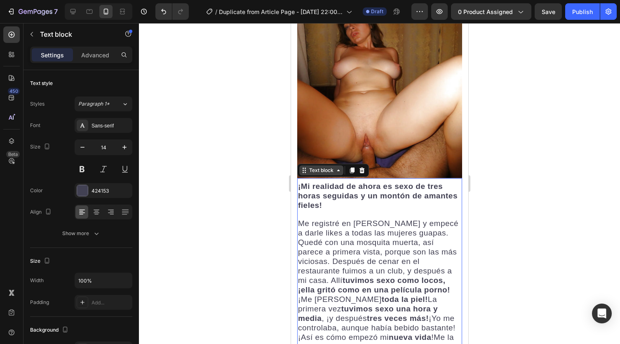
click at [330, 167] on div "Text block" at bounding box center [321, 170] width 28 height 7
click at [337, 182] on p "¡Mi realidad de ahora es sexo de tres horas seguidas y un montón de amantes fie…" at bounding box center [379, 196] width 163 height 28
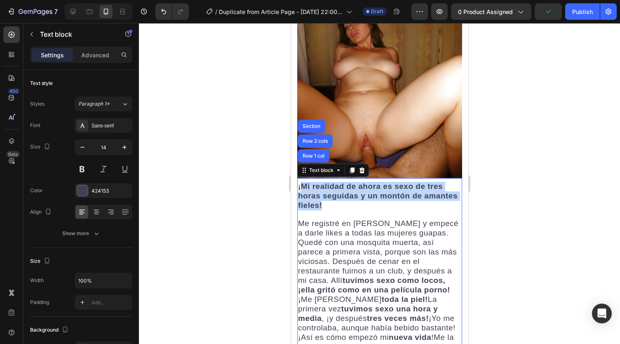
drag, startPoint x: 362, startPoint y: 146, endPoint x: 300, endPoint y: 127, distance: 65.2
click at [300, 182] on p "¡Mi realidad de ahora es sexo de tres horas seguidas y un montón de amantes fie…" at bounding box center [379, 196] width 163 height 28
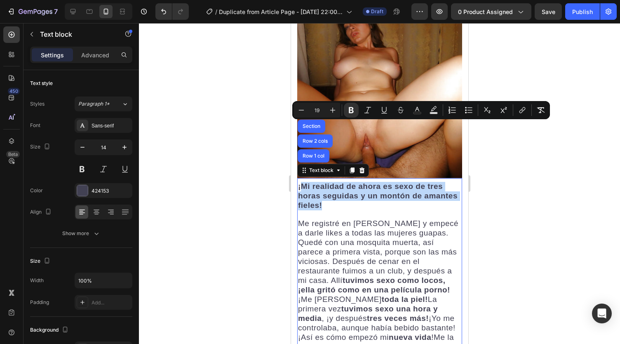
click at [360, 182] on p "¡Mi realidad de ahora es sexo de tres horas seguidas y un montón de amantes fie…" at bounding box center [379, 196] width 163 height 28
drag, startPoint x: 363, startPoint y: 145, endPoint x: 296, endPoint y: 131, distance: 68.1
click at [296, 131] on div "He estado a punto de ser impotente, ¡pero ahora soy capaz de tener sexo 3 horas…" at bounding box center [379, 190] width 177 height 3481
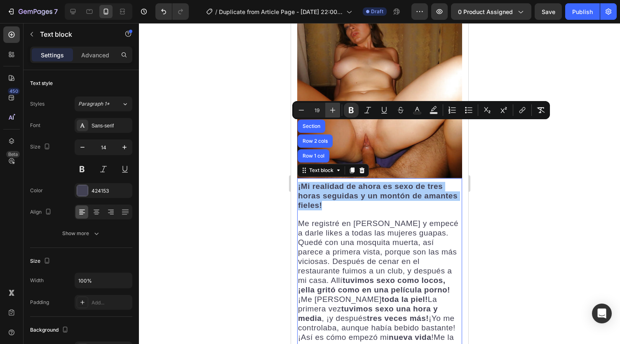
click at [333, 115] on button "Plus" at bounding box center [332, 110] width 15 height 15
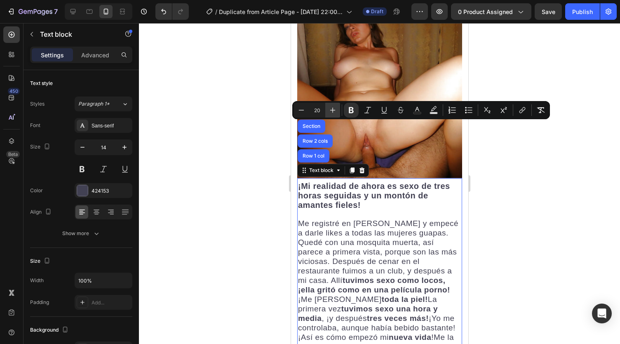
click at [333, 115] on button "Plus" at bounding box center [332, 110] width 15 height 15
type input "22"
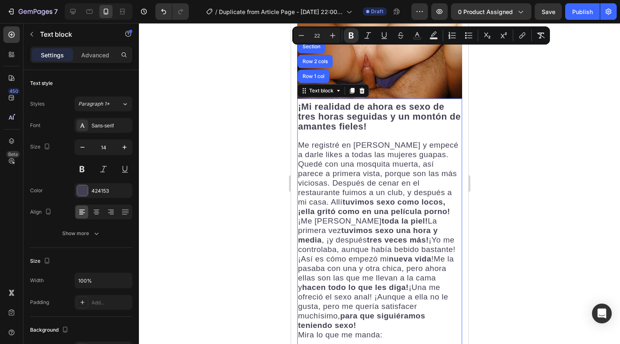
scroll to position [1700, 0]
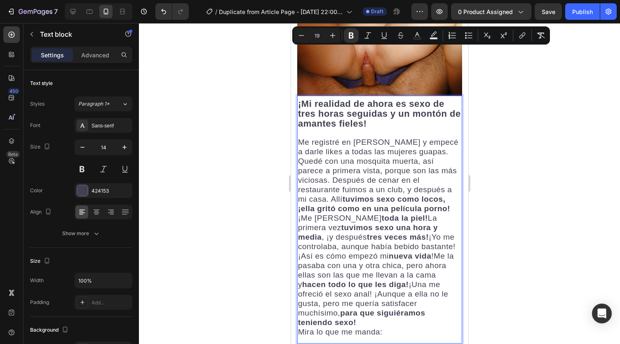
click at [339, 189] on p "Me registré en Tinder y empecé a darle likes a todas las mujeres guapas. Quedé …" at bounding box center [379, 195] width 163 height 114
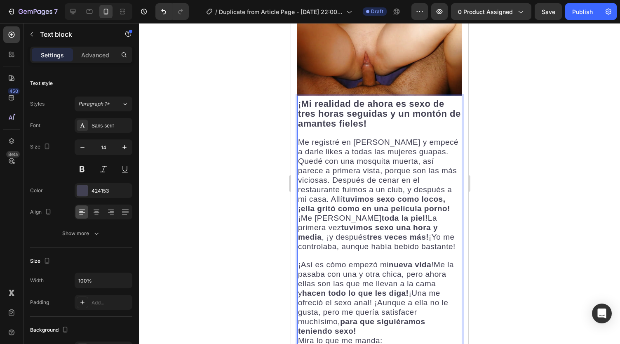
click at [364, 277] on p "¡Así es cómo empezó mi nueva vida !Me la pasaba con una y otra chica, pero ahor…" at bounding box center [379, 298] width 163 height 76
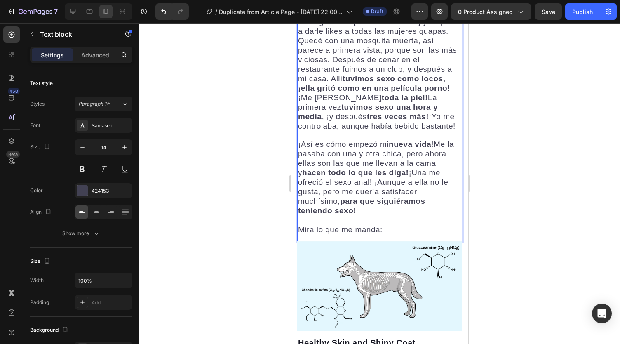
scroll to position [1824, 0]
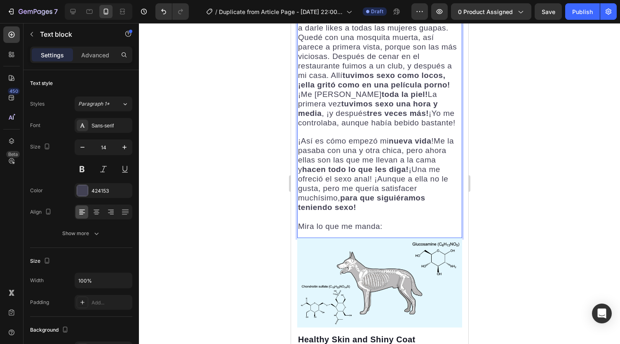
click at [364, 240] on img at bounding box center [379, 282] width 165 height 89
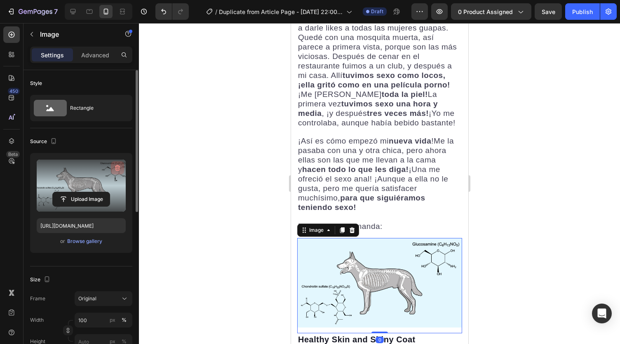
click at [120, 164] on icon "button" at bounding box center [117, 168] width 8 height 8
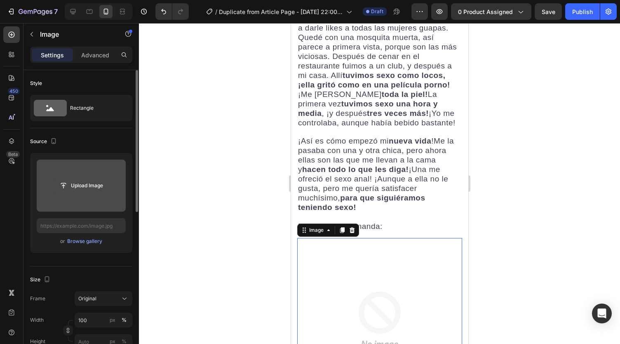
click at [71, 189] on input "file" at bounding box center [81, 185] width 57 height 14
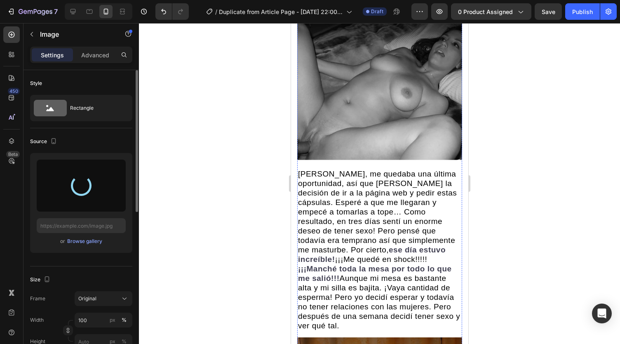
type input "https://cdn.shopify.com/s/files/1/0738/2800/8164/files/gempages_572749618484348…"
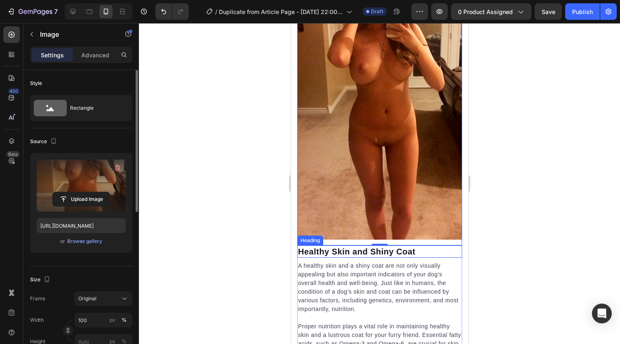
scroll to position [2143, 0]
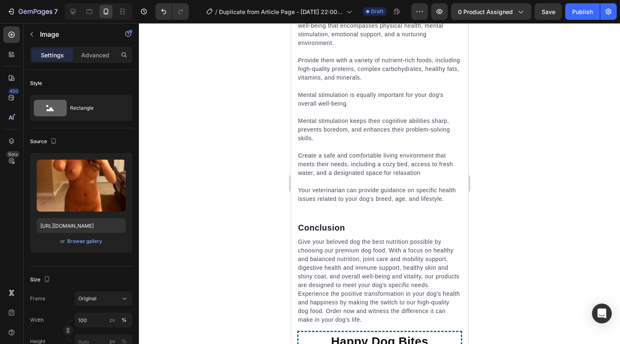
scroll to position [2143, 0]
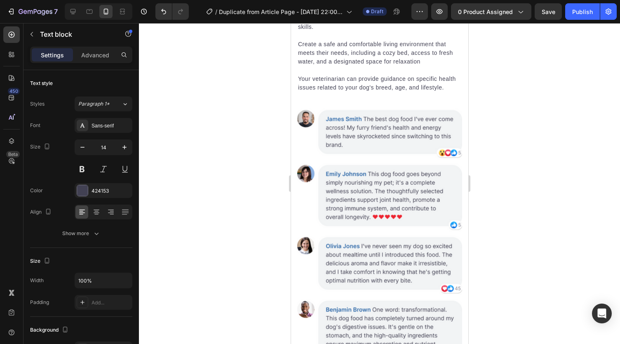
scroll to position [2267, 0]
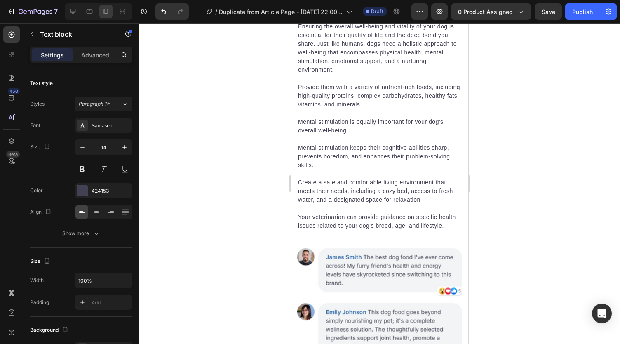
scroll to position [2102, 0]
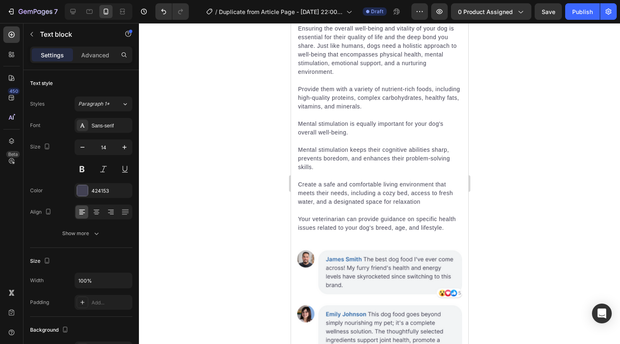
drag, startPoint x: 368, startPoint y: 234, endPoint x: 298, endPoint y: 197, distance: 79.1
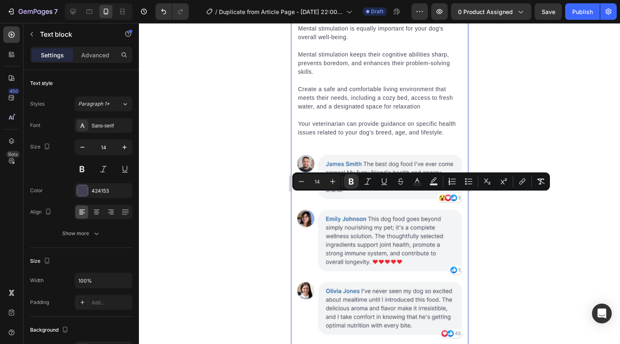
drag, startPoint x: 404, startPoint y: 197, endPoint x: 295, endPoint y: 201, distance: 108.9
click at [334, 182] on icon "Editor contextual toolbar" at bounding box center [333, 181] width 8 height 8
click at [305, 182] on icon "Editor contextual toolbar" at bounding box center [301, 181] width 8 height 8
type input "14"
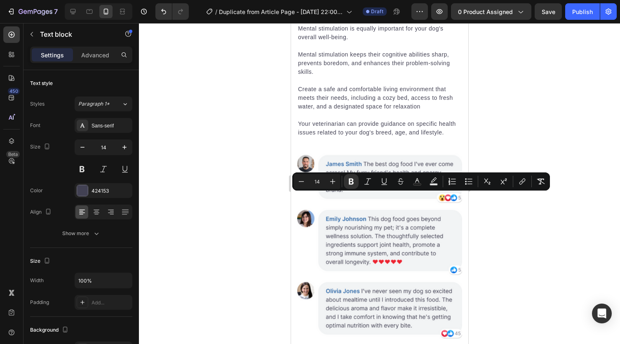
drag, startPoint x: 331, startPoint y: 303, endPoint x: 298, endPoint y: 197, distance: 111.3
click at [336, 183] on icon "Editor contextual toolbar" at bounding box center [333, 181] width 8 height 8
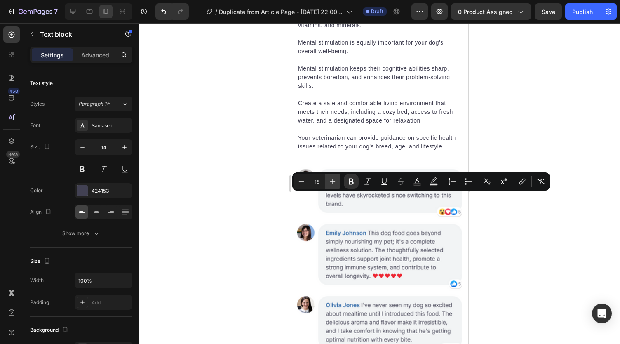
click at [336, 183] on icon "Editor contextual toolbar" at bounding box center [333, 181] width 8 height 8
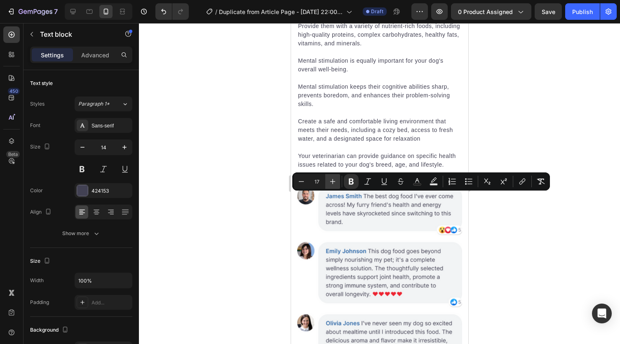
click at [336, 183] on icon "Editor contextual toolbar" at bounding box center [333, 181] width 8 height 8
type input "19"
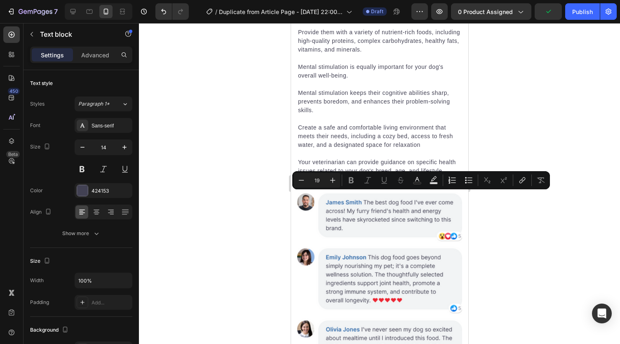
drag, startPoint x: 443, startPoint y: 202, endPoint x: 324, endPoint y: 204, distance: 119.2
drag, startPoint x: 442, startPoint y: 197, endPoint x: 606, endPoint y: 210, distance: 165.0
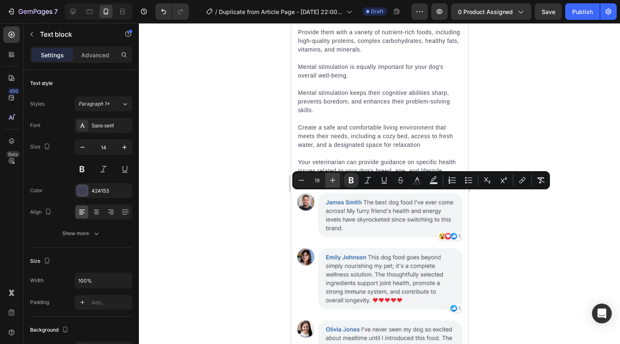
click at [331, 182] on icon "Editor contextual toolbar" at bounding box center [333, 180] width 8 height 8
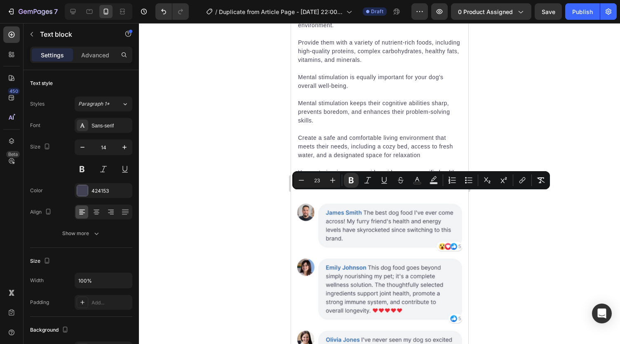
type input "19"
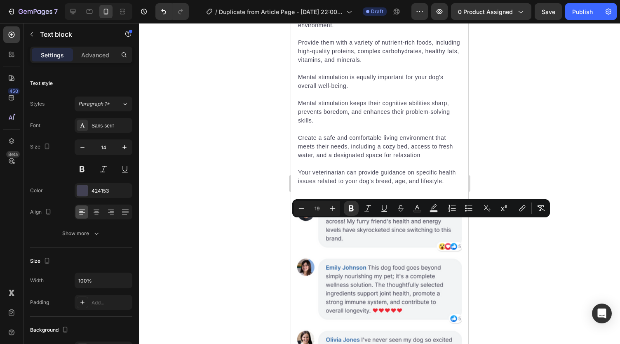
drag, startPoint x: 350, startPoint y: 226, endPoint x: 387, endPoint y: 224, distance: 37.2
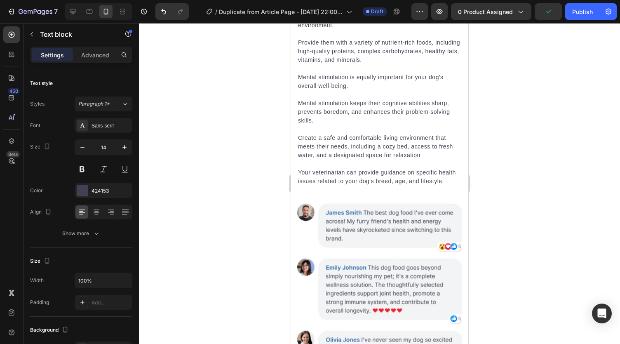
drag, startPoint x: 341, startPoint y: 263, endPoint x: 304, endPoint y: 263, distance: 37.1
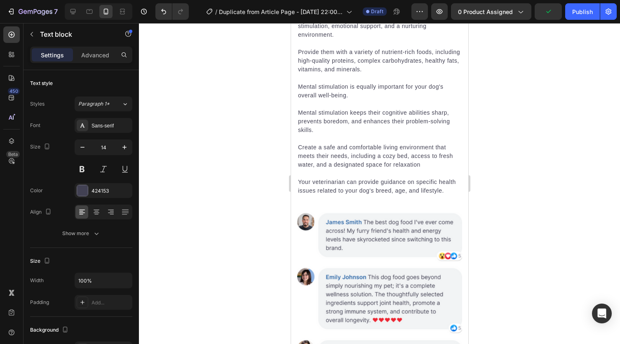
scroll to position [2185, 0]
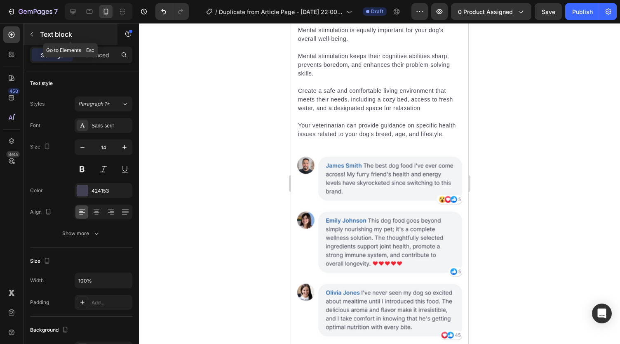
click at [32, 29] on button "button" at bounding box center [31, 34] width 13 height 13
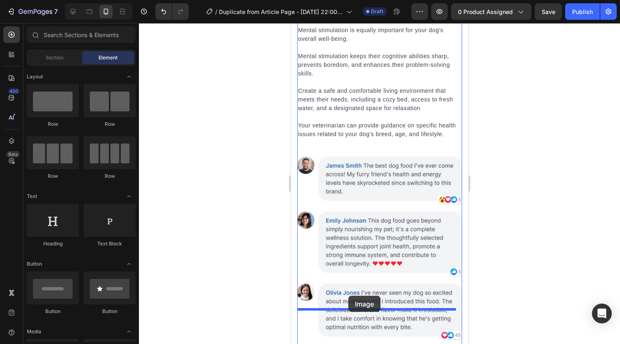
drag, startPoint x: 341, startPoint y: 268, endPoint x: 348, endPoint y: 296, distance: 28.9
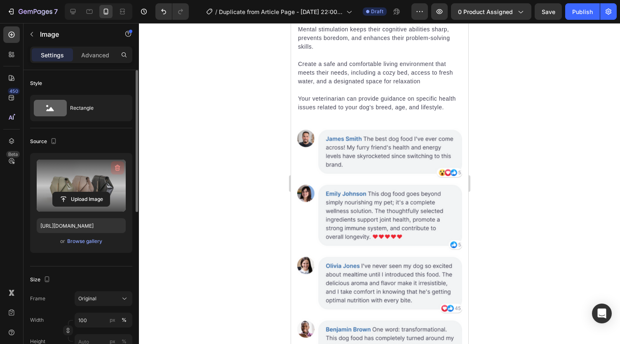
click at [115, 164] on icon "button" at bounding box center [117, 168] width 8 height 8
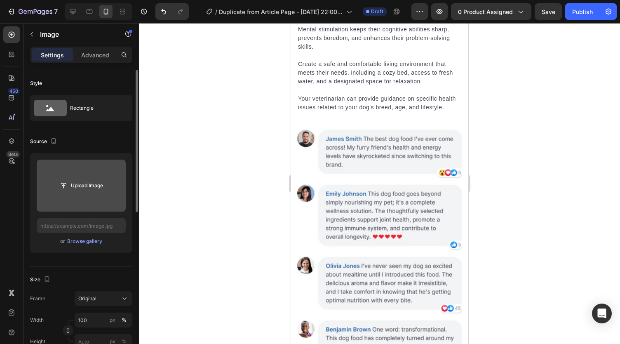
click at [92, 186] on input "file" at bounding box center [81, 185] width 57 height 14
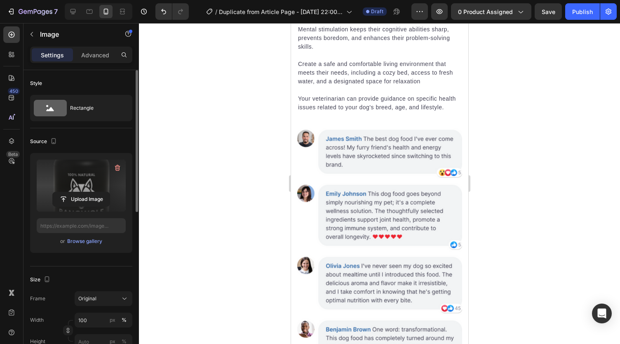
type input "https://cdn.shopify.com/s/files/1/0738/2800/8164/files/gempages_572749618484348…"
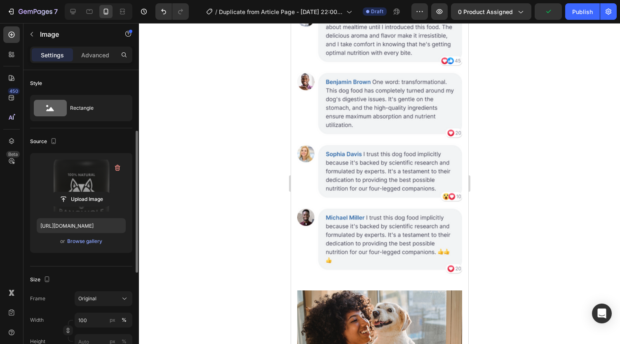
scroll to position [41, 0]
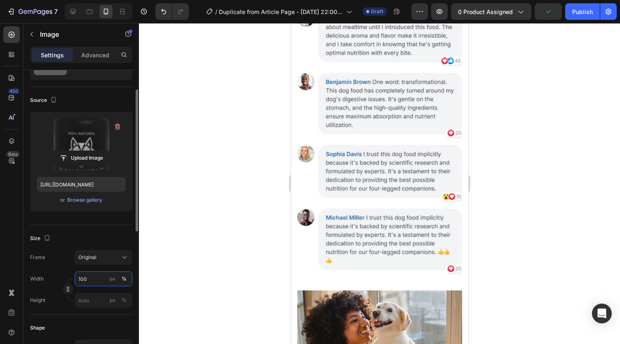
click at [91, 278] on input "100" at bounding box center [104, 278] width 58 height 15
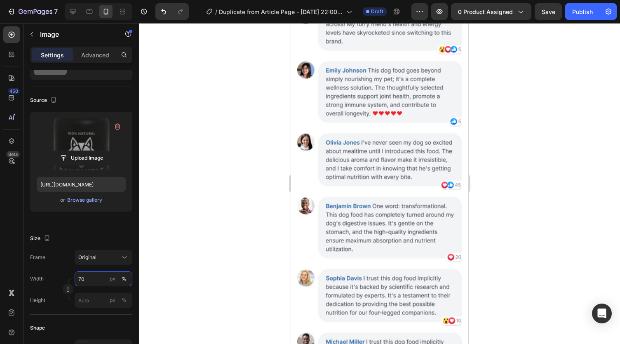
scroll to position [2308, 0]
drag, startPoint x: 87, startPoint y: 281, endPoint x: 75, endPoint y: 280, distance: 12.4
click at [75, 280] on input "70" at bounding box center [104, 278] width 58 height 15
type input "70"
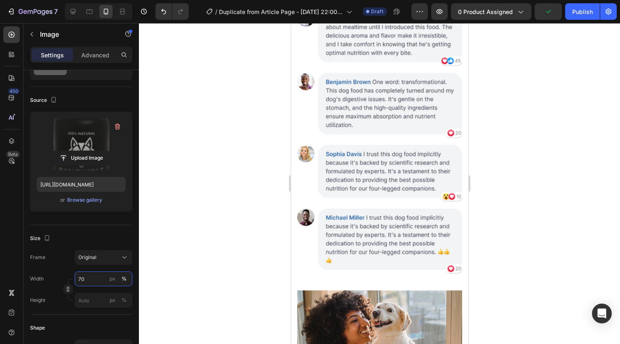
scroll to position [2514, 0]
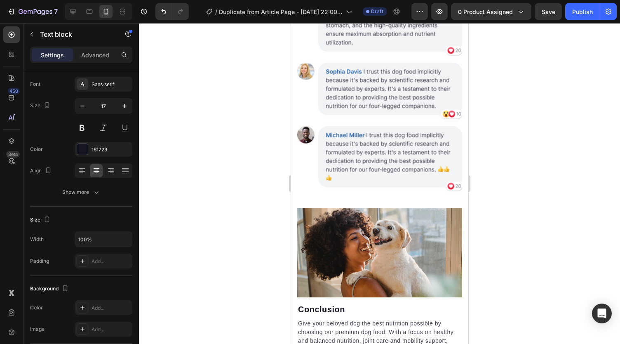
scroll to position [0, 0]
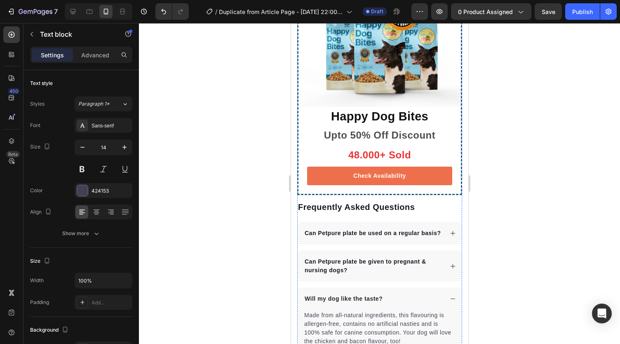
scroll to position [2638, 0]
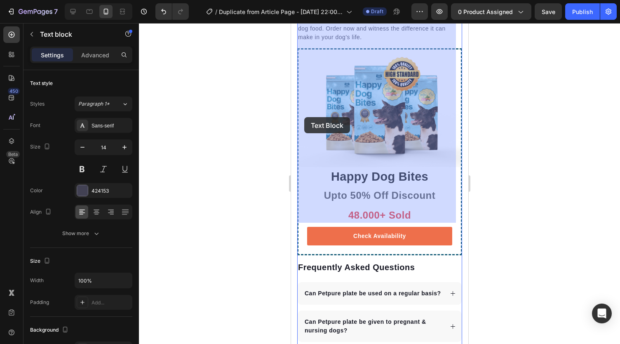
drag, startPoint x: 330, startPoint y: 213, endPoint x: 303, endPoint y: 117, distance: 99.7
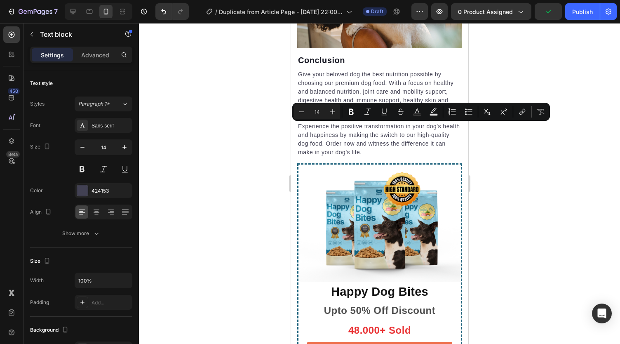
drag, startPoint x: 324, startPoint y: 213, endPoint x: 299, endPoint y: 129, distance: 88.2
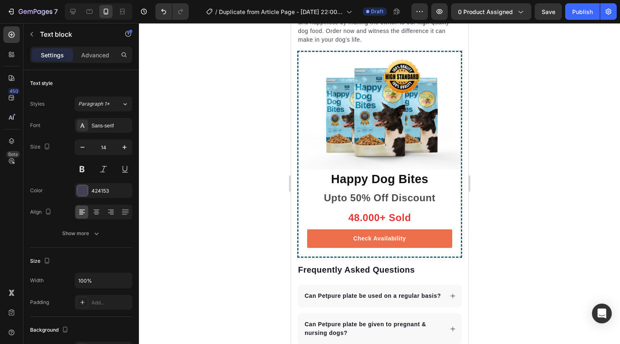
drag, startPoint x: 396, startPoint y: 212, endPoint x: 299, endPoint y: 125, distance: 130.8
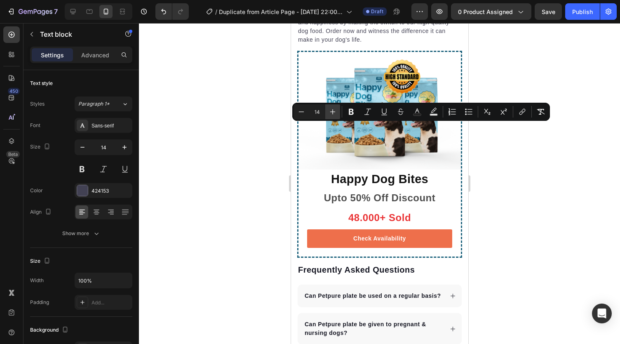
click at [332, 113] on icon "Editor contextual toolbar" at bounding box center [333, 112] width 8 height 8
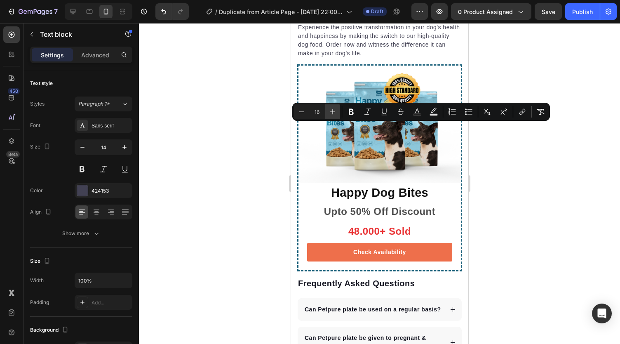
click at [332, 113] on icon "Editor contextual toolbar" at bounding box center [333, 112] width 8 height 8
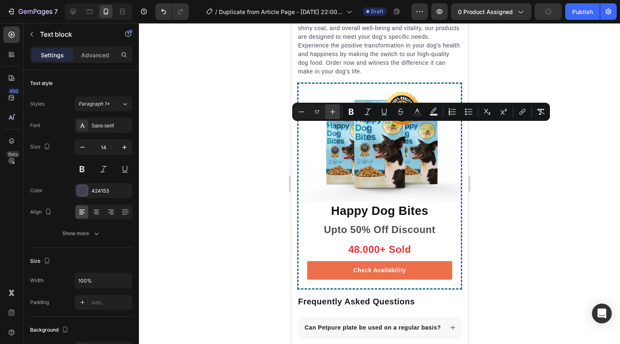
click at [332, 113] on icon "Editor contextual toolbar" at bounding box center [333, 112] width 8 height 8
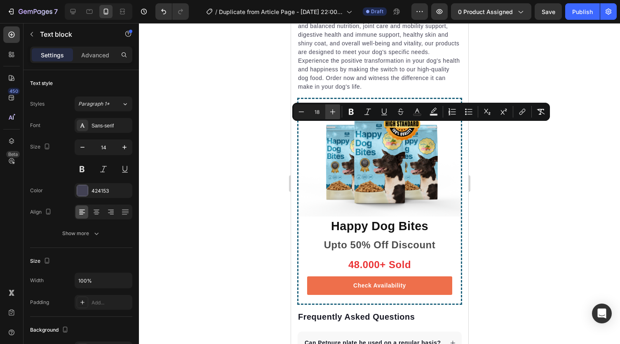
type input "19"
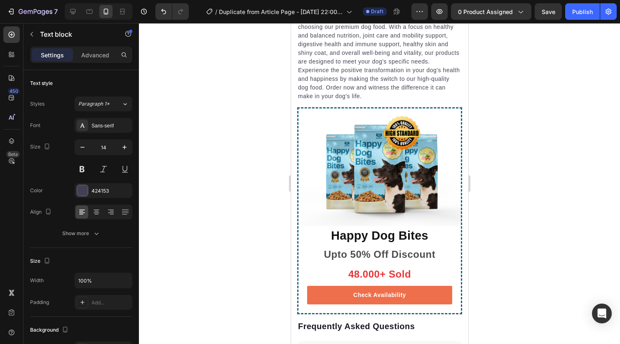
scroll to position [2556, 0]
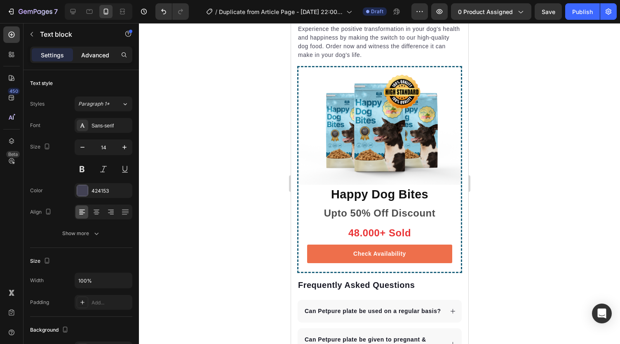
click at [85, 51] on p "Advanced" at bounding box center [95, 55] width 28 height 9
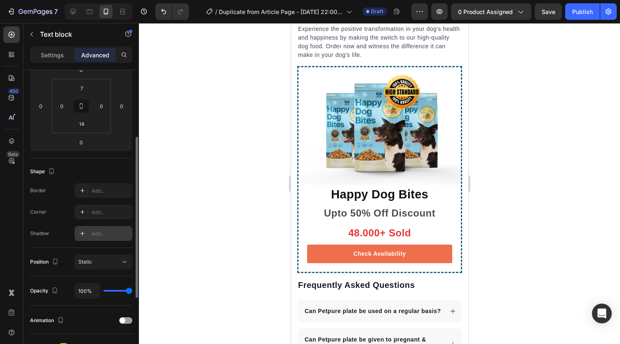
scroll to position [251, 0]
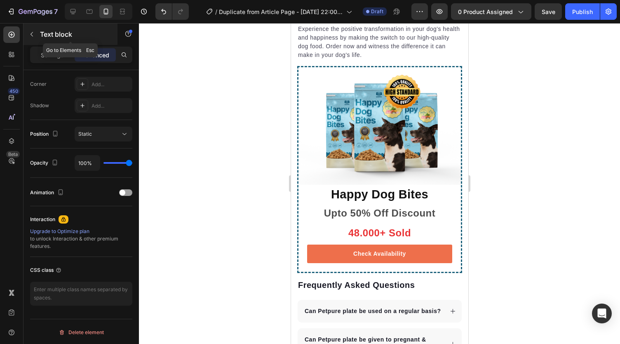
click at [30, 32] on icon "button" at bounding box center [31, 34] width 7 height 7
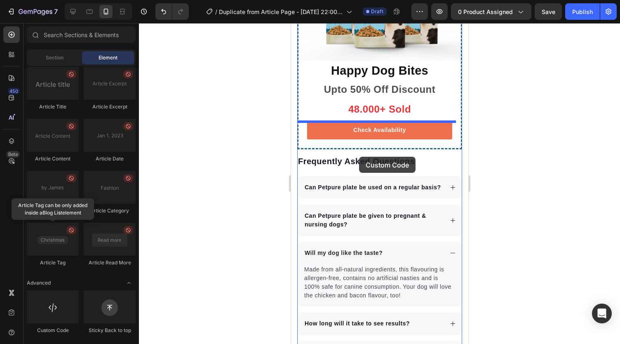
scroll to position [2679, 0]
drag, startPoint x: 350, startPoint y: 326, endPoint x: 336, endPoint y: 125, distance: 201.3
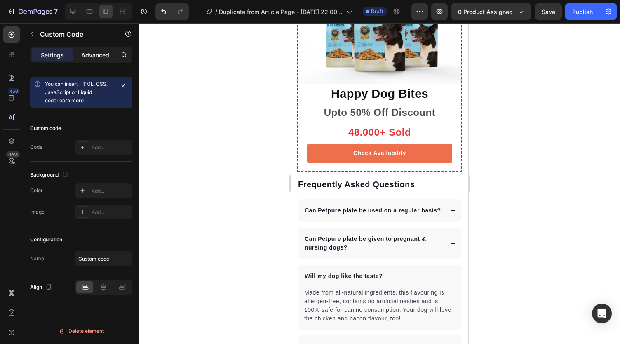
click at [91, 60] on div "Advanced" at bounding box center [95, 54] width 41 height 13
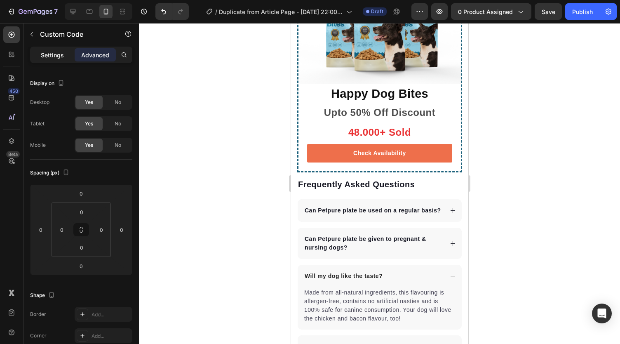
click at [60, 57] on p "Settings" at bounding box center [52, 55] width 23 height 9
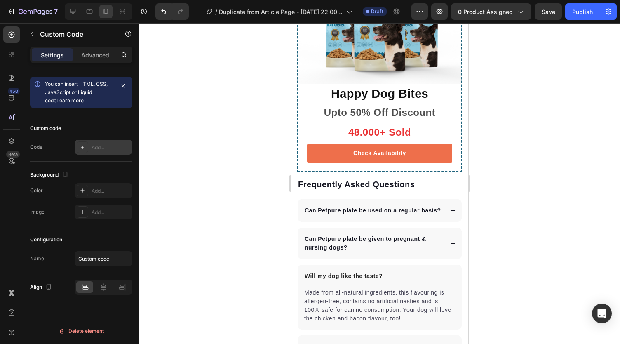
click at [103, 142] on div "Add..." at bounding box center [104, 147] width 58 height 15
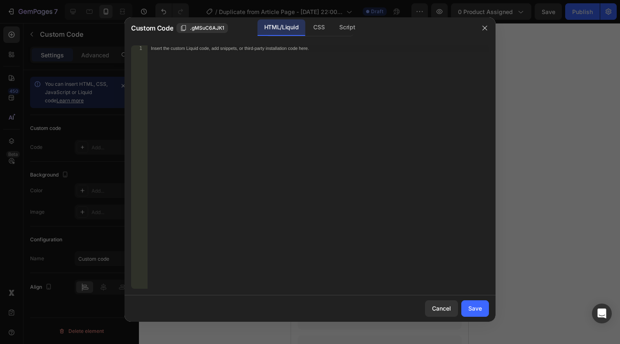
click at [209, 69] on div "Insert the custom Liquid code, add snippets, or third-party installation code h…" at bounding box center [318, 173] width 341 height 256
paste textarea "<div class="_rsi-cod-form-is-gempage"></div><div class="_rsi-cod-form-gempages-…"
type textarea "<div class="_rsi-cod-form-is-gempage"></div><div class="_rsi-cod-form-gempages-…"
click at [473, 305] on div "Save" at bounding box center [475, 308] width 14 height 9
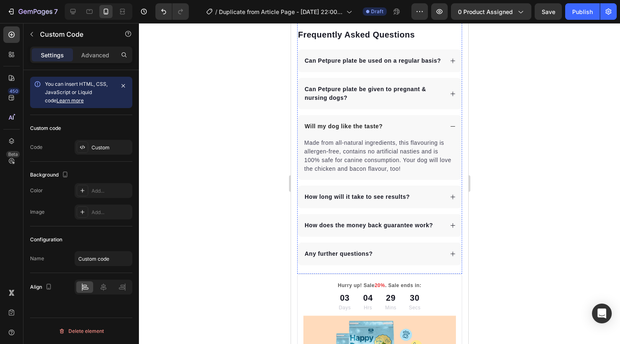
scroll to position [2885, 0]
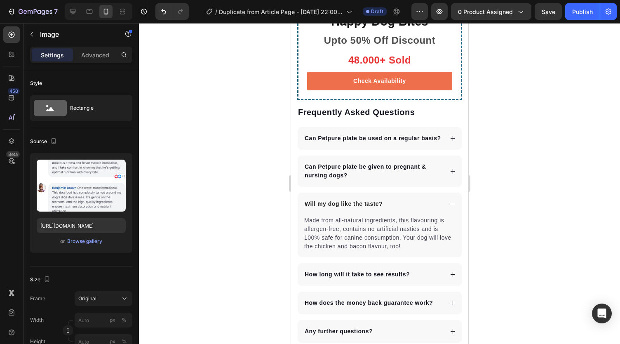
scroll to position [2720, 0]
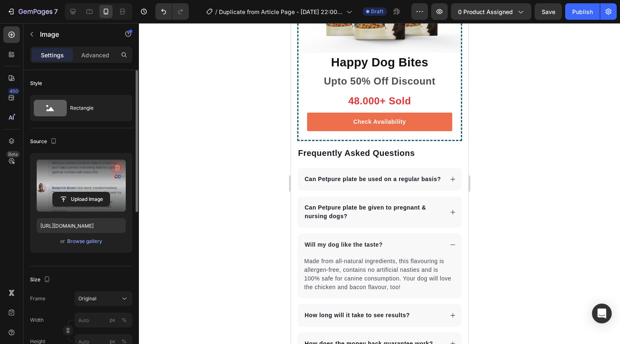
click at [117, 167] on icon "button" at bounding box center [117, 168] width 8 height 8
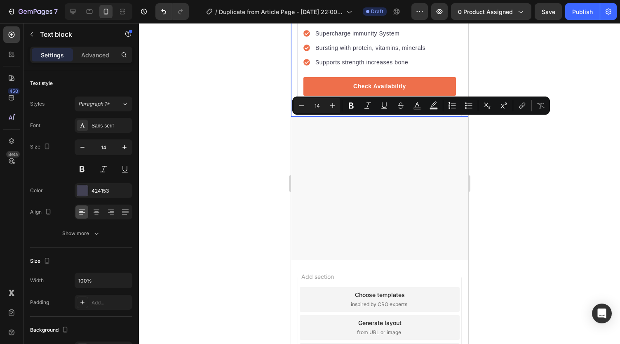
drag, startPoint x: 418, startPoint y: 202, endPoint x: 295, endPoint y: 122, distance: 146.9
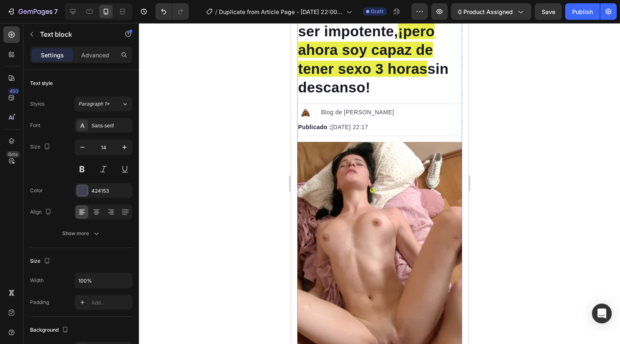
scroll to position [0, 0]
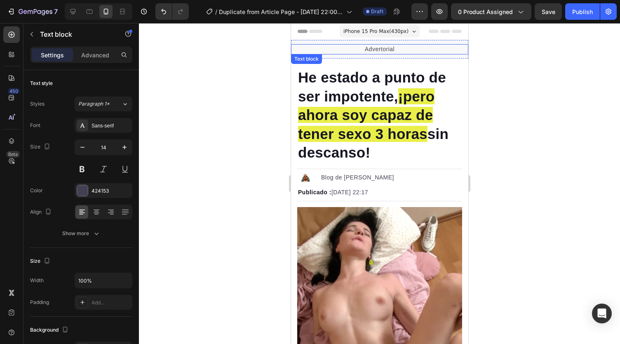
click at [350, 46] on p "Advertorial" at bounding box center [379, 49] width 176 height 9
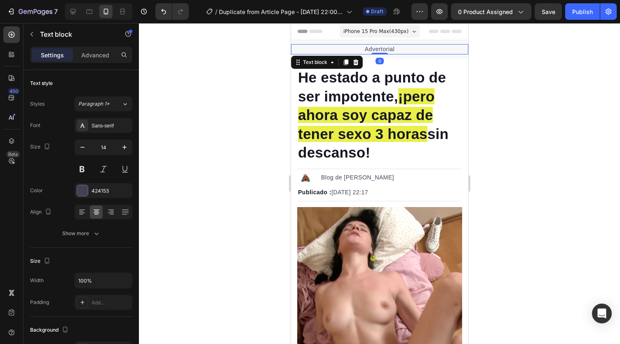
scroll to position [190, 0]
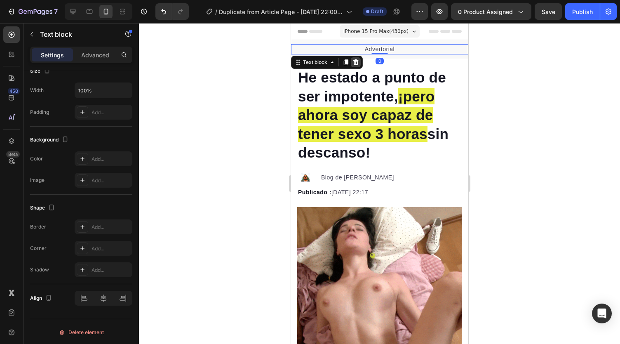
click at [354, 61] on icon at bounding box center [355, 62] width 7 height 7
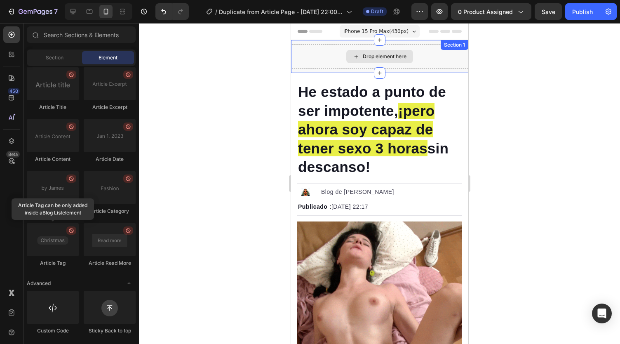
click at [352, 57] on icon at bounding box center [355, 56] width 7 height 7
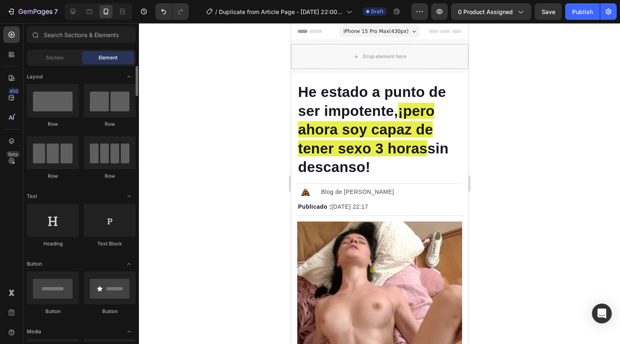
scroll to position [41, 0]
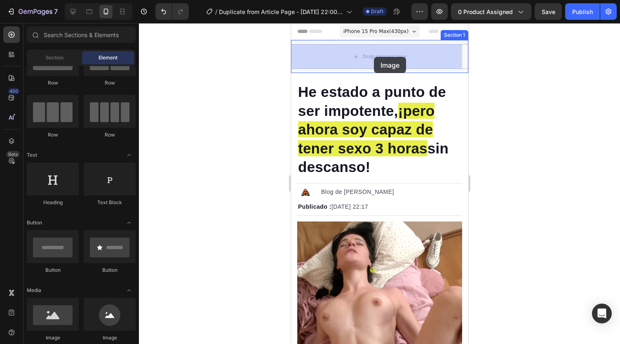
drag, startPoint x: 344, startPoint y: 335, endPoint x: 373, endPoint y: 57, distance: 279.8
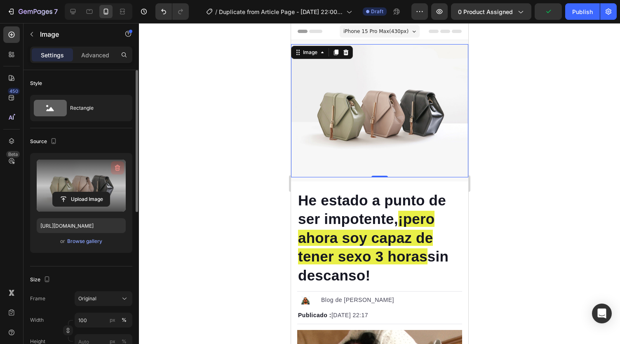
click at [118, 168] on icon "button" at bounding box center [117, 168] width 8 height 8
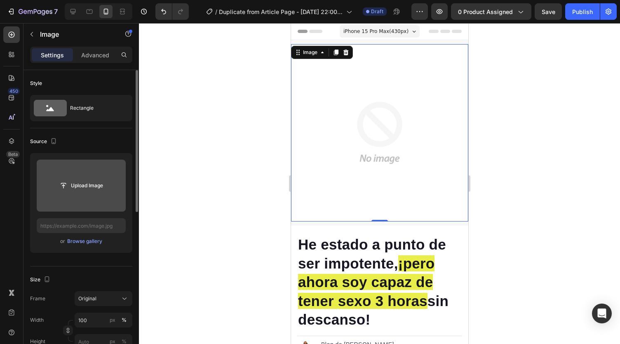
click at [89, 185] on input "file" at bounding box center [81, 185] width 57 height 14
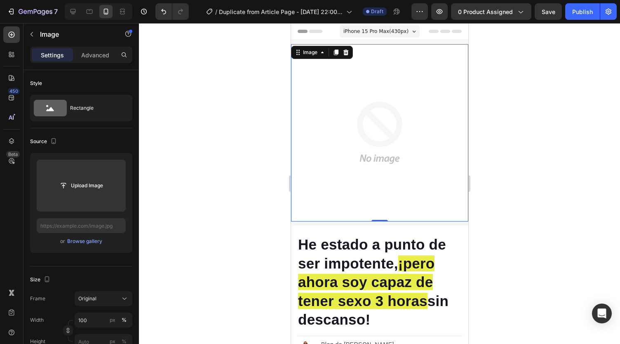
click at [391, 98] on img at bounding box center [379, 132] width 177 height 177
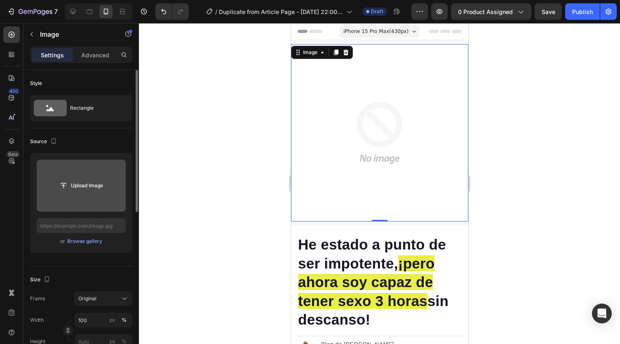
click at [63, 187] on input "file" at bounding box center [81, 185] width 57 height 14
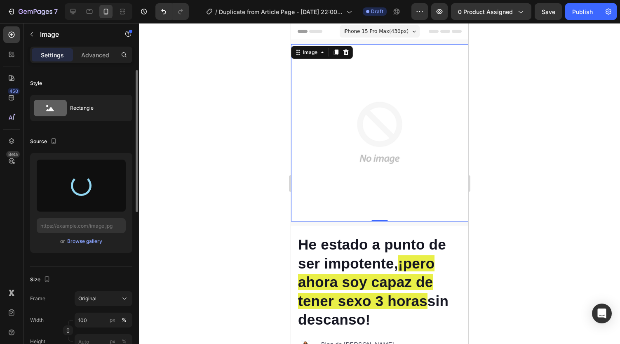
type input "https://cdn.shopify.com/s/files/1/0738/2800/8164/files/gempages_572749618484348…"
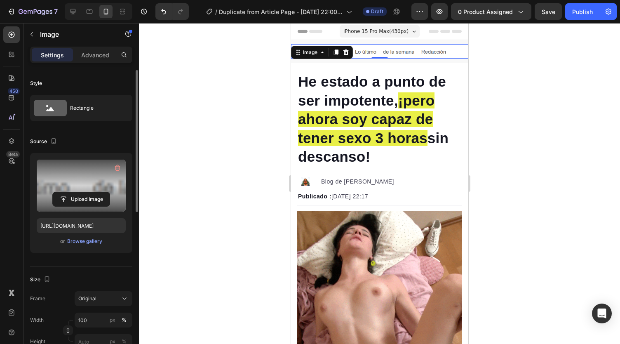
click at [543, 91] on div at bounding box center [379, 183] width 481 height 321
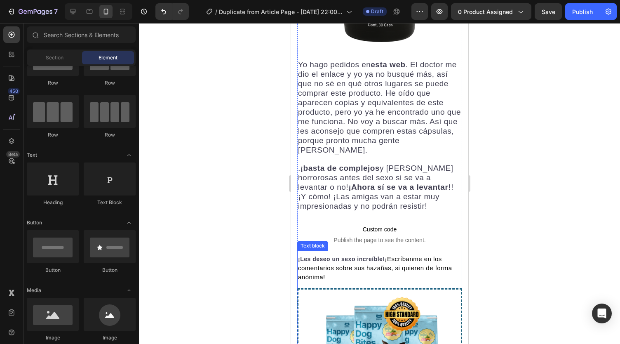
scroll to position [2800, 0]
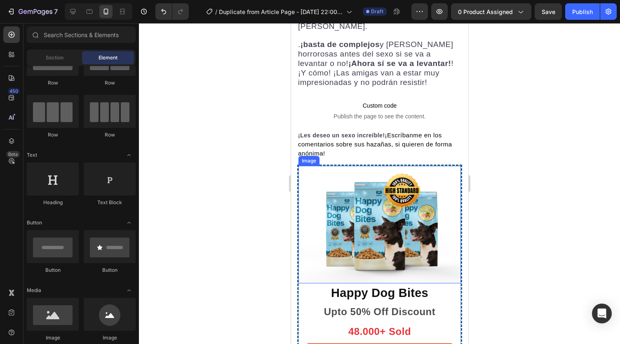
click at [351, 166] on img at bounding box center [379, 224] width 162 height 117
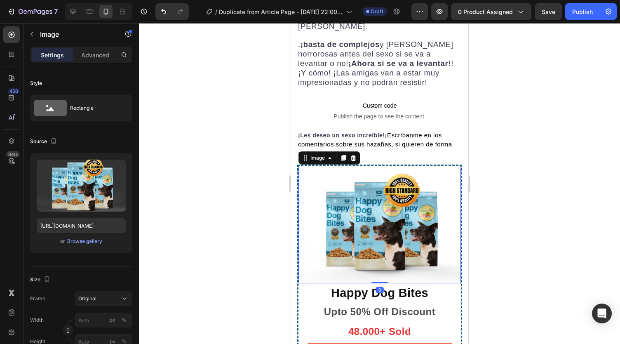
click at [353, 151] on div "Image" at bounding box center [329, 157] width 62 height 13
click at [355, 155] on icon at bounding box center [353, 158] width 7 height 7
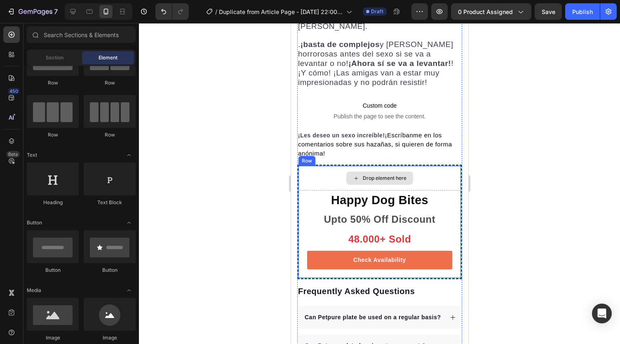
click at [329, 166] on div "Drop element here" at bounding box center [379, 178] width 162 height 25
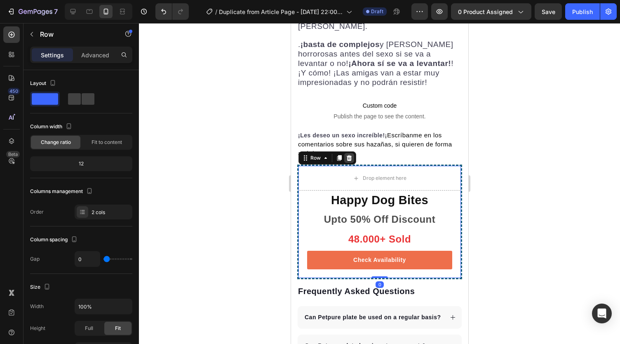
click at [352, 153] on div at bounding box center [349, 158] width 10 height 10
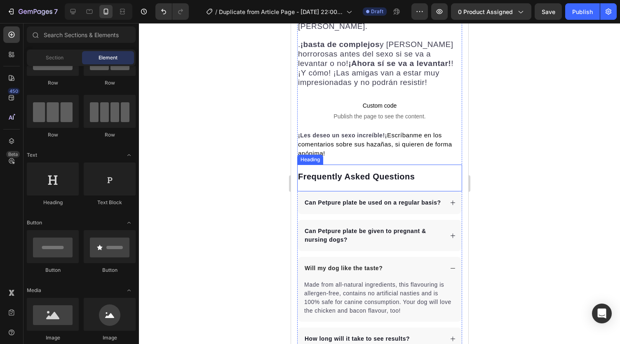
click at [334, 164] on div "Frequently Asked Questions Heading" at bounding box center [379, 177] width 165 height 27
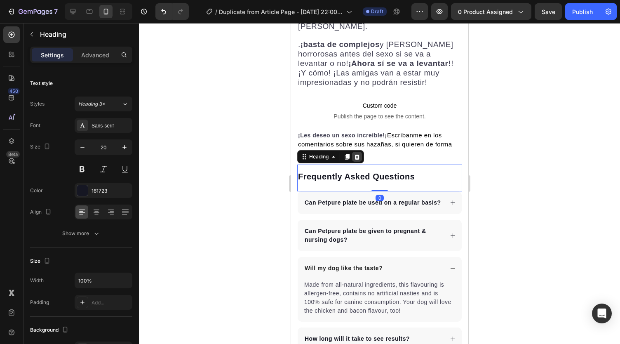
click at [359, 154] on icon at bounding box center [356, 157] width 5 height 6
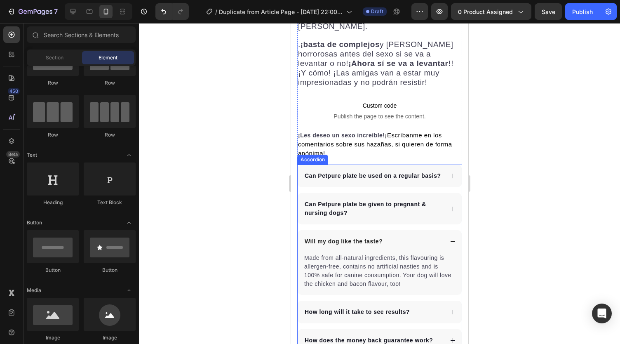
click at [315, 170] on div "Can Petpure plate be used on a regular basis?" at bounding box center [372, 175] width 139 height 11
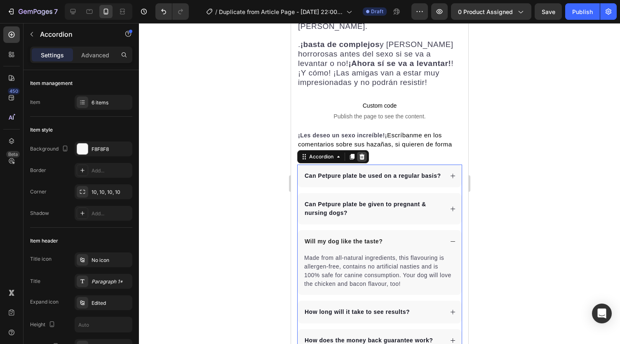
click at [362, 153] on icon at bounding box center [361, 156] width 7 height 7
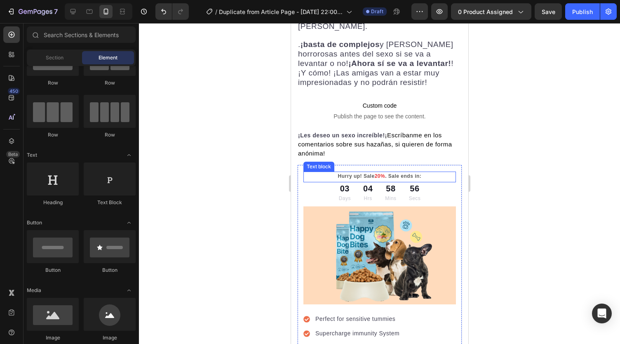
click at [326, 172] on p "Hurry up! Sale 20% . Sale ends in:" at bounding box center [379, 175] width 151 height 7
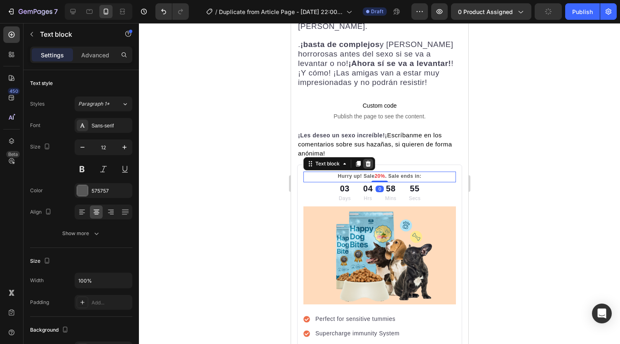
click at [366, 160] on icon at bounding box center [367, 163] width 7 height 7
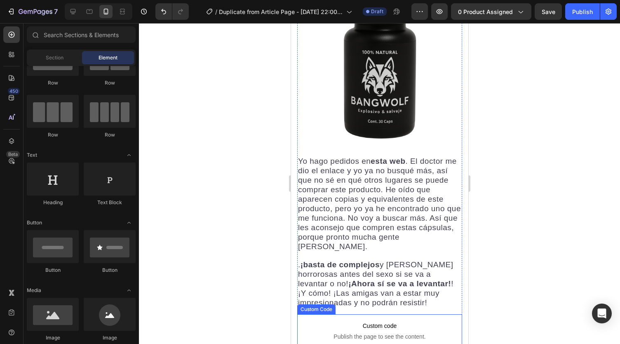
scroll to position [2657, 0]
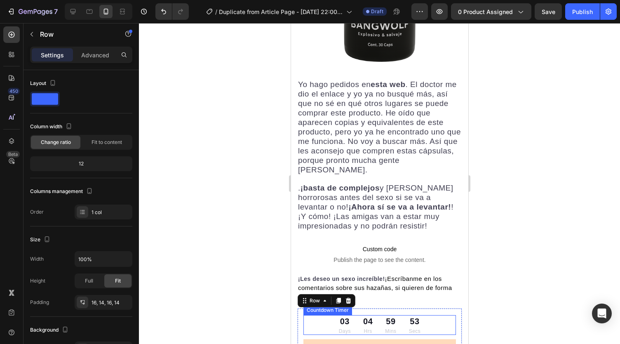
click at [359, 315] on div "04 Hrs" at bounding box center [367, 325] width 17 height 20
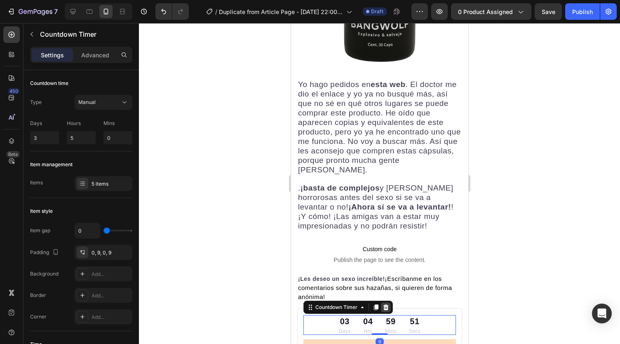
click at [383, 302] on div at bounding box center [385, 307] width 10 height 10
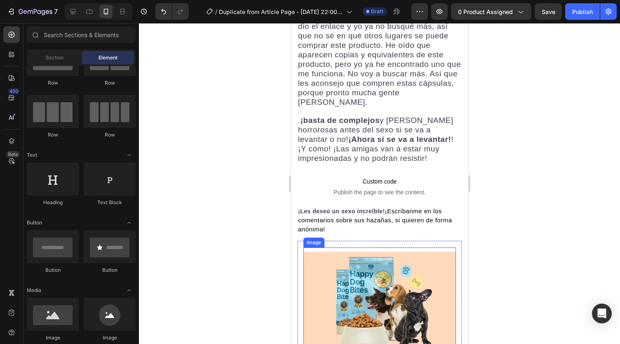
scroll to position [2781, 0]
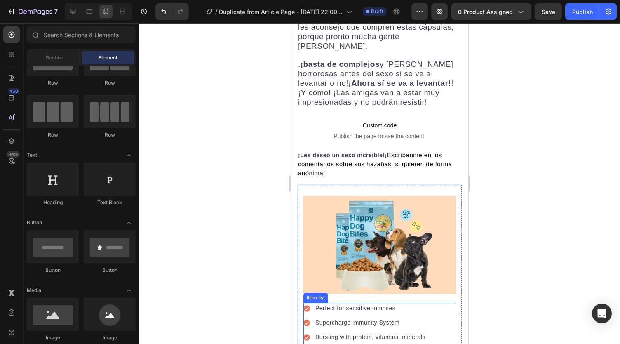
click at [437, 303] on div "Perfect for sensitive tummies Supercharge immunity System Bursting with protein…" at bounding box center [379, 334] width 153 height 63
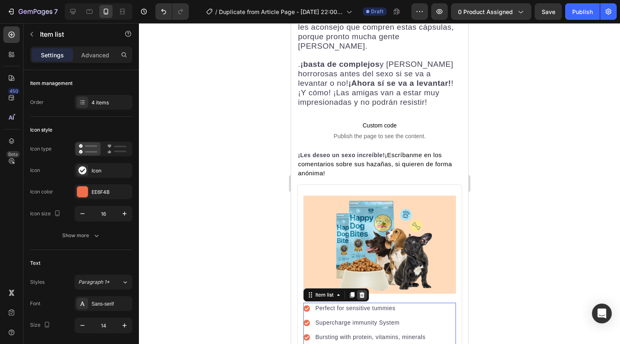
click at [361, 292] on icon at bounding box center [361, 295] width 5 height 6
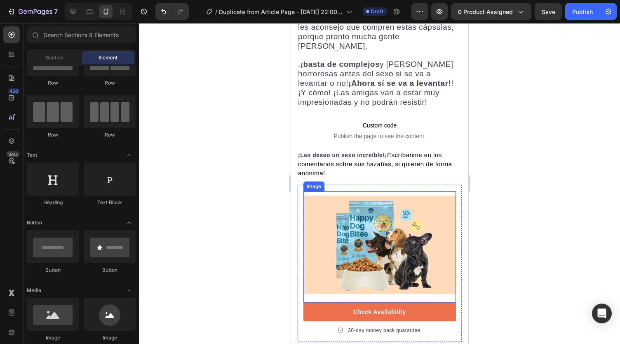
click at [413, 195] on img at bounding box center [379, 244] width 153 height 98
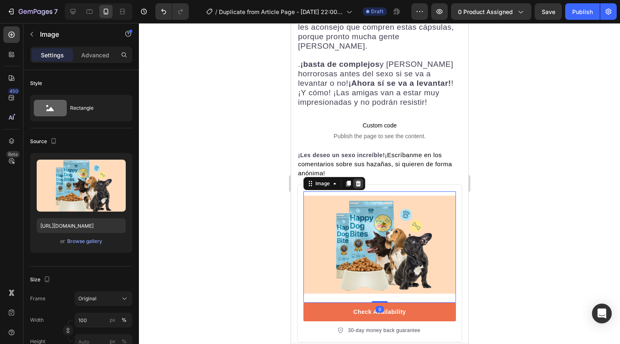
click at [359, 181] on icon at bounding box center [357, 184] width 5 height 6
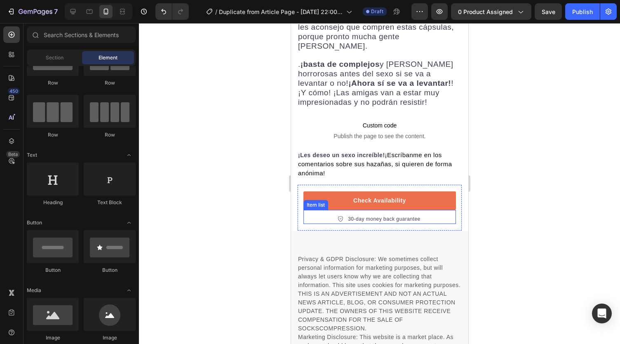
click at [374, 215] on p "30-day money back guarantee" at bounding box center [383, 218] width 73 height 7
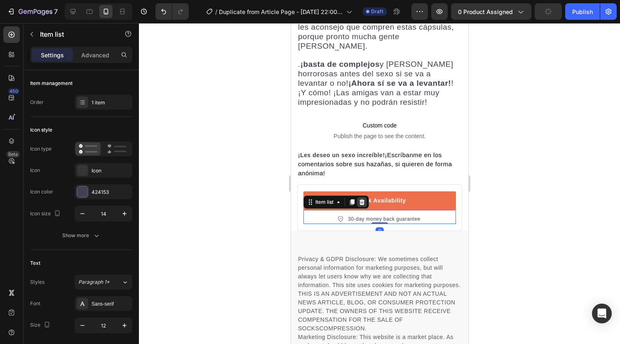
click at [362, 199] on icon at bounding box center [361, 202] width 5 height 6
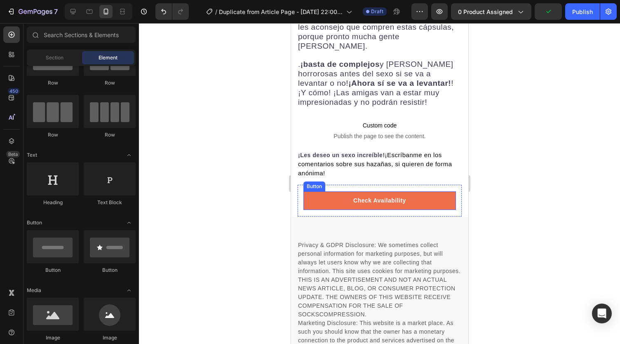
click at [373, 184] on div "Check Availability Button Row" at bounding box center [379, 200] width 165 height 33
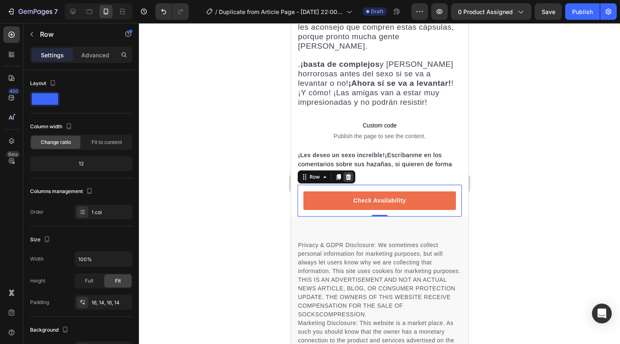
click at [347, 174] on icon at bounding box center [347, 177] width 5 height 6
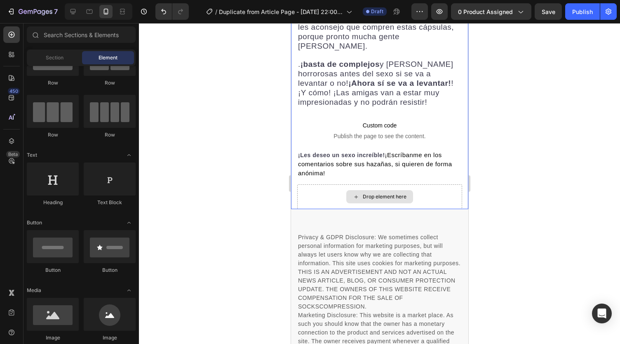
click at [340, 184] on div "Drop element here" at bounding box center [379, 196] width 165 height 25
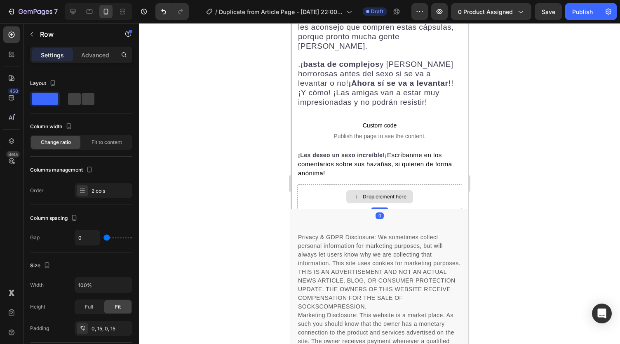
click at [321, 184] on div "Drop element here" at bounding box center [379, 196] width 165 height 25
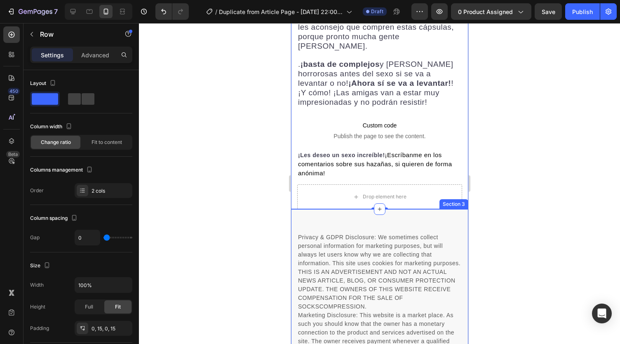
click at [338, 209] on div "Privacy & GDPR Disclosure: We sometimes collect personal information for market…" at bounding box center [379, 331] width 177 height 245
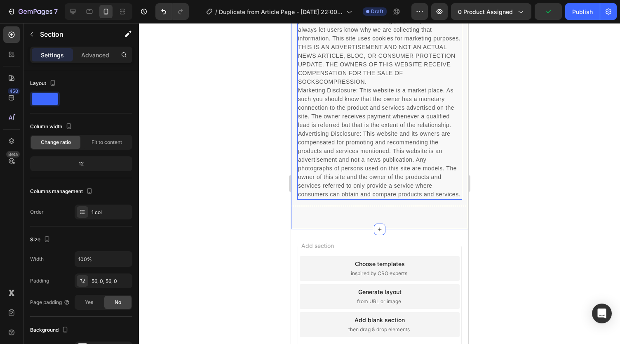
scroll to position [2904, 0]
click at [340, 147] on p "Privacy & GDPR Disclosure: We sometimes collect personal information for market…" at bounding box center [379, 103] width 163 height 190
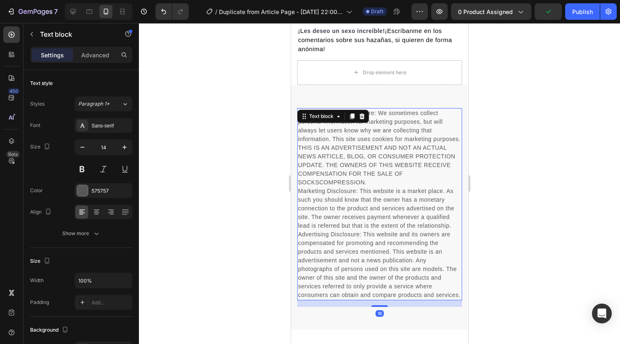
click at [363, 179] on p "Privacy & GDPR Disclosure: We sometimes collect personal information for market…" at bounding box center [379, 204] width 163 height 190
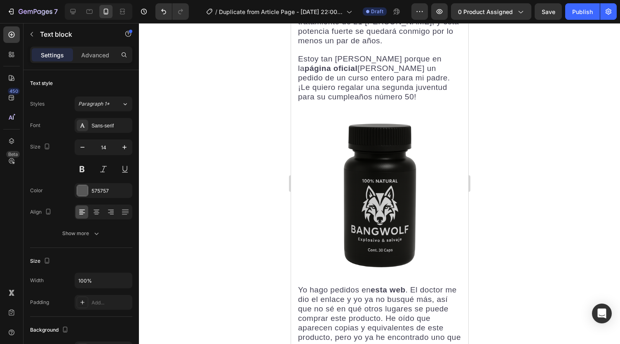
scroll to position [2454, 0]
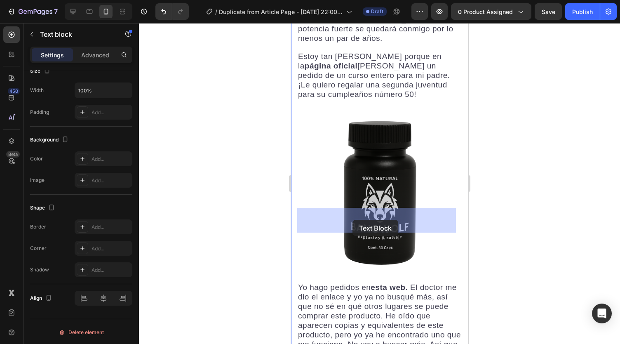
drag, startPoint x: 347, startPoint y: 186, endPoint x: 352, endPoint y: 218, distance: 32.9
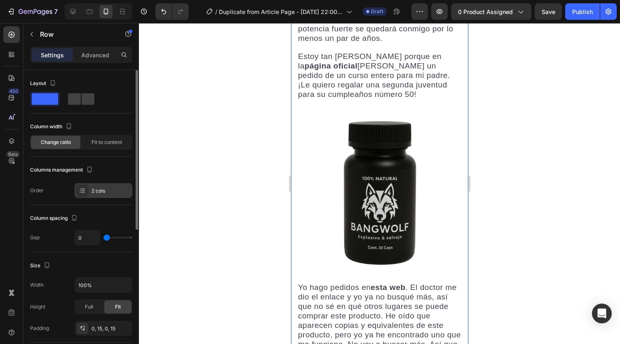
click at [82, 189] on icon at bounding box center [82, 190] width 7 height 7
click at [225, 139] on div at bounding box center [379, 183] width 481 height 321
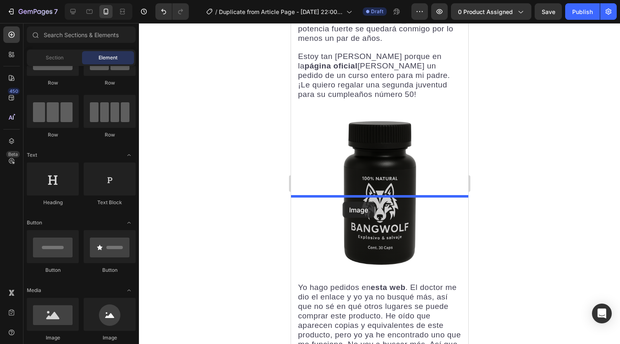
drag, startPoint x: 353, startPoint y: 333, endPoint x: 342, endPoint y: 202, distance: 131.5
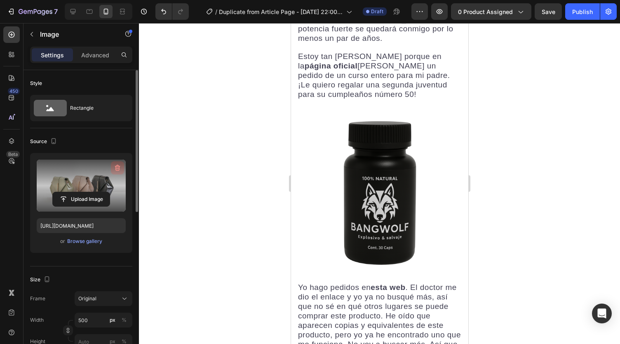
click at [116, 166] on icon "button" at bounding box center [117, 168] width 8 height 8
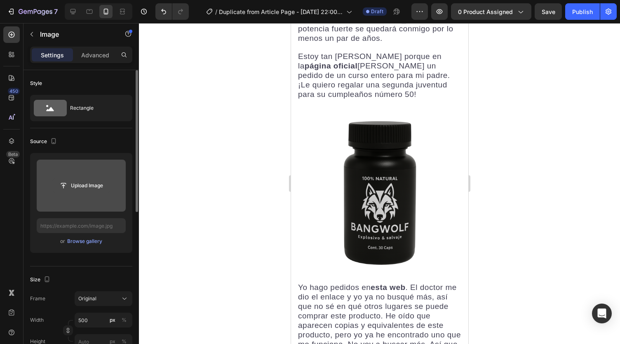
click at [86, 183] on input "file" at bounding box center [81, 185] width 57 height 14
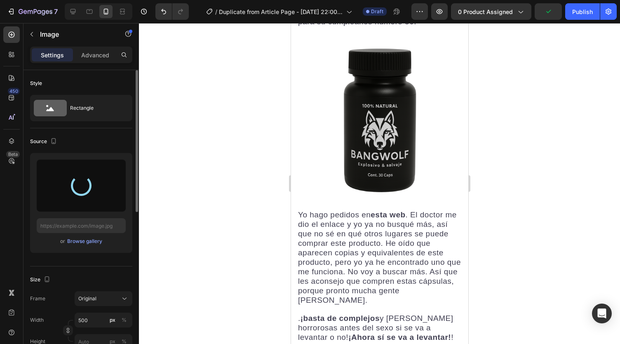
scroll to position [2537, 0]
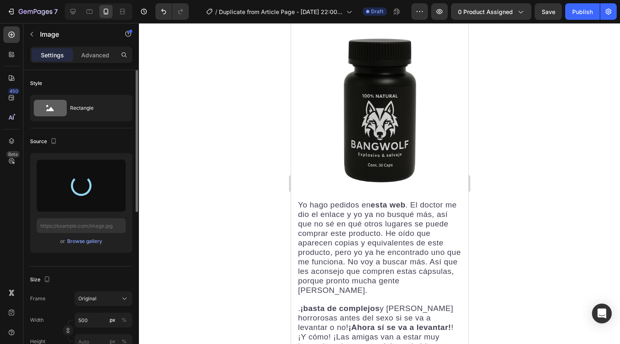
type input "https://cdn.shopify.com/s/files/1/0738/2800/8164/files/gempages_572749618484348…"
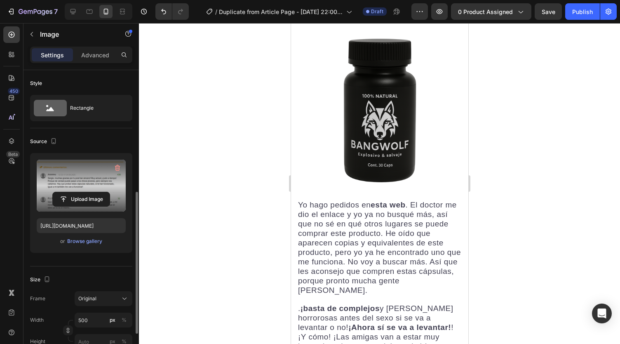
scroll to position [82, 0]
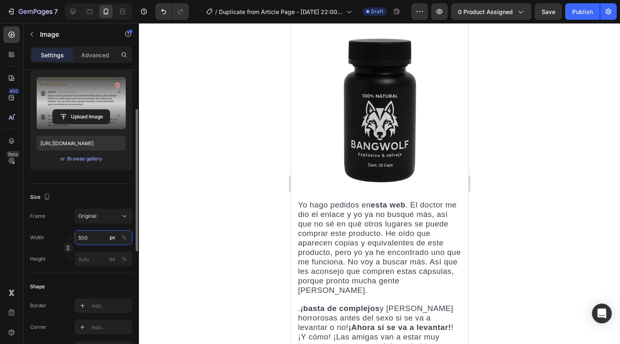
click at [94, 237] on input "500" at bounding box center [104, 237] width 58 height 15
click at [92, 237] on input "px %" at bounding box center [104, 237] width 58 height 15
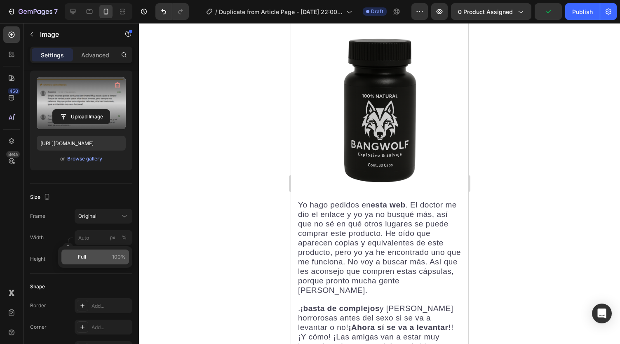
click at [87, 252] on div "Full 100%" at bounding box center [95, 256] width 68 height 15
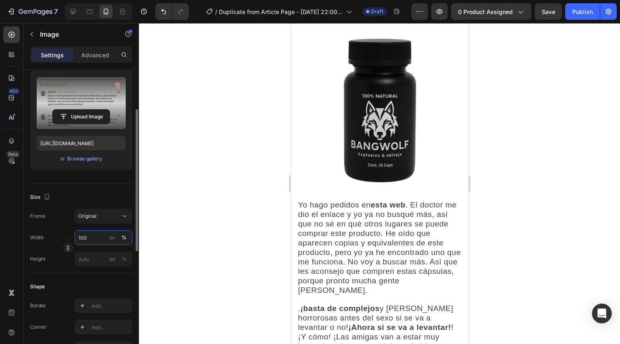
click at [99, 239] on input "100" at bounding box center [104, 237] width 58 height 15
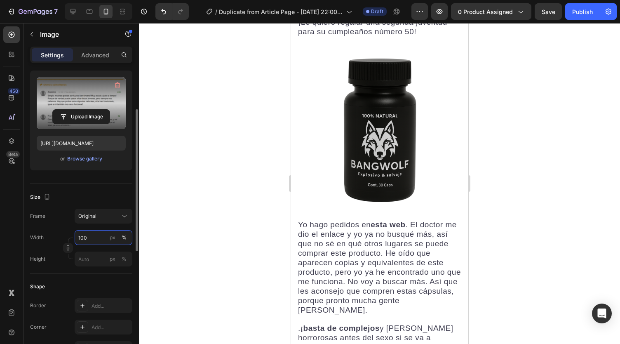
scroll to position [2531, 0]
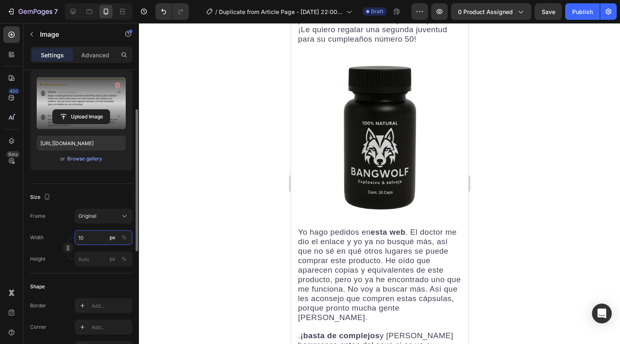
type input "1"
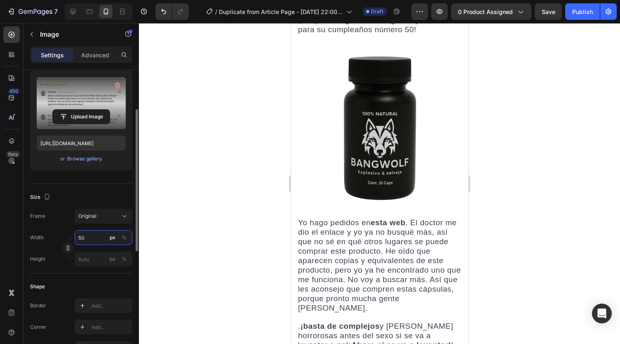
type input "5"
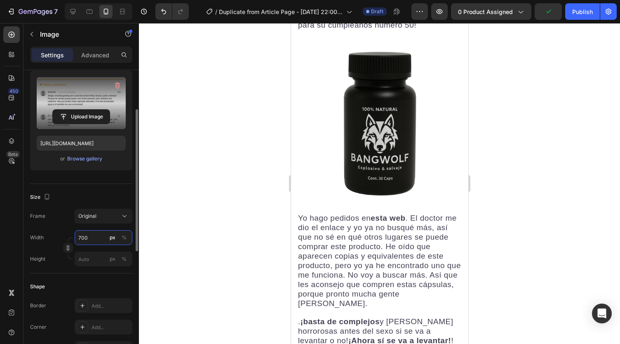
scroll to position [2537, 0]
type input "7"
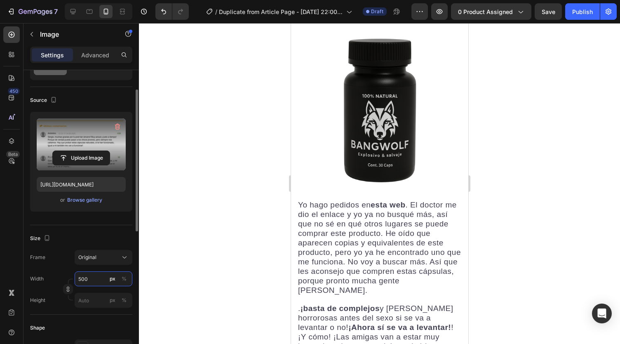
scroll to position [0, 0]
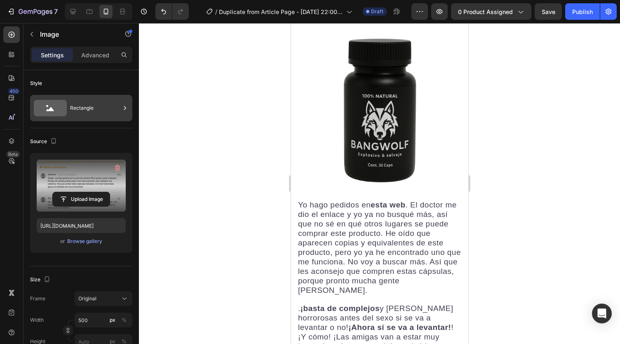
click at [80, 107] on div "Rectangle" at bounding box center [95, 108] width 50 height 19
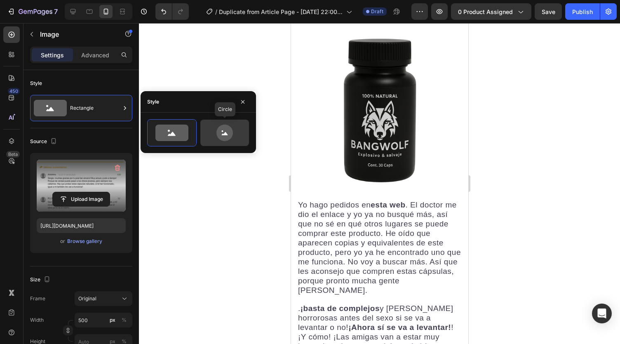
click at [212, 130] on icon at bounding box center [224, 132] width 39 height 16
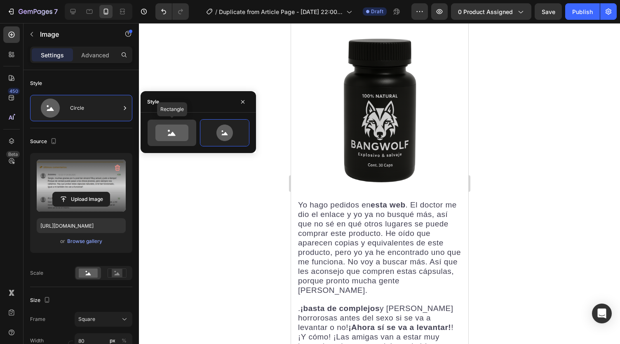
click at [192, 134] on div at bounding box center [172, 133] width 49 height 26
type input "100"
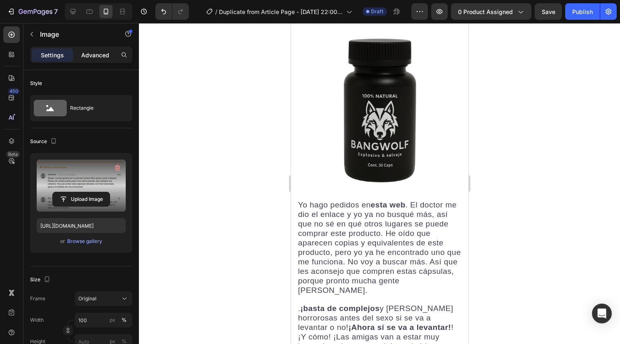
click at [98, 61] on div "Advanced" at bounding box center [95, 54] width 41 height 13
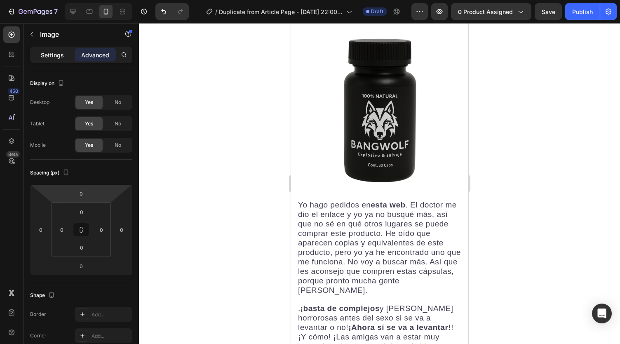
click at [49, 61] on div "Settings" at bounding box center [52, 54] width 41 height 13
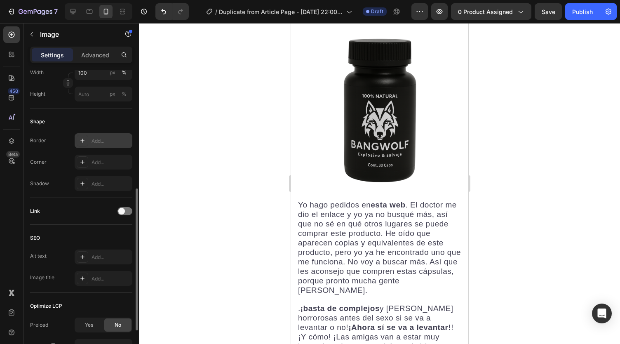
scroll to position [165, 0]
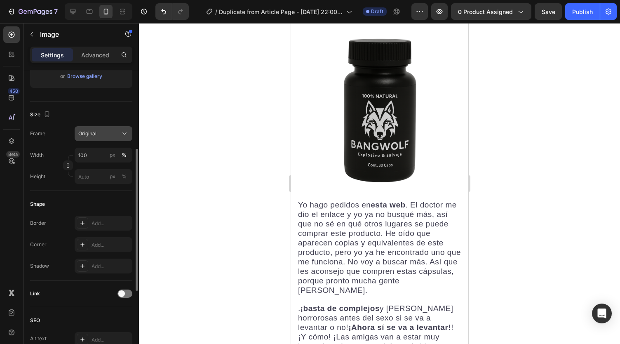
click at [89, 136] on span "Original" at bounding box center [87, 133] width 18 height 7
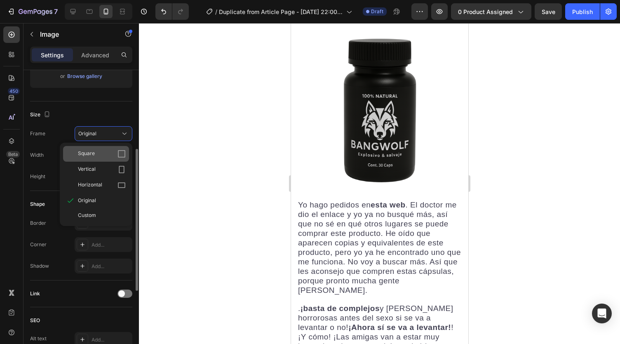
click at [91, 151] on span "Square" at bounding box center [86, 154] width 17 height 8
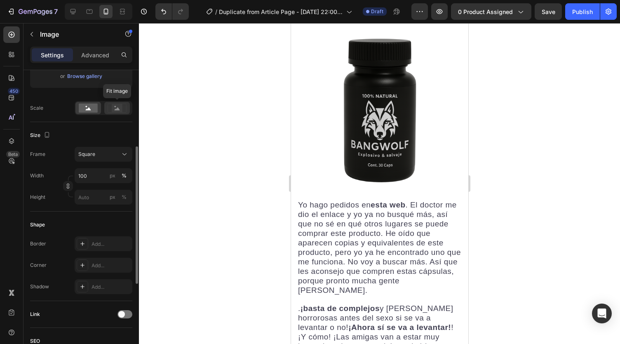
click at [117, 108] on icon at bounding box center [117, 108] width 5 height 3
click at [94, 108] on rect at bounding box center [88, 107] width 19 height 9
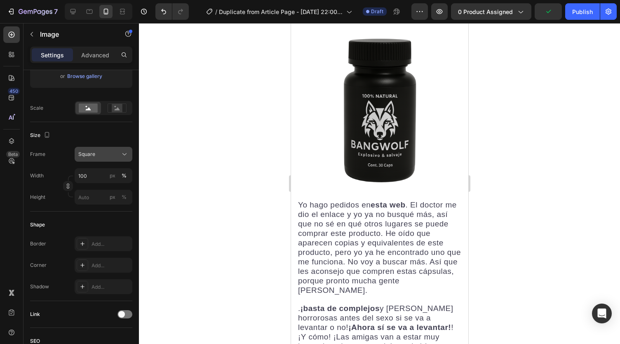
click at [102, 151] on div "Square" at bounding box center [98, 153] width 40 height 7
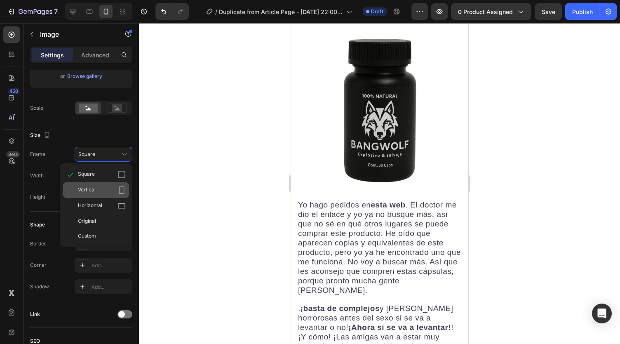
click at [106, 188] on div "Vertical" at bounding box center [102, 190] width 48 height 8
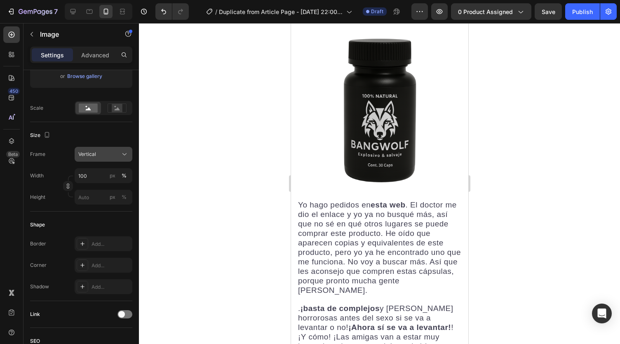
click at [109, 158] on button "Vertical" at bounding box center [104, 154] width 58 height 15
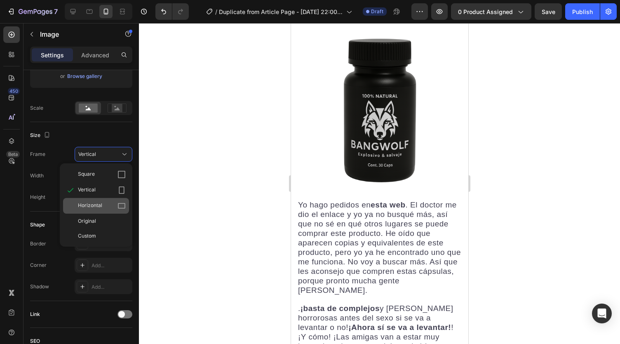
click at [109, 202] on div "Horizontal" at bounding box center [102, 206] width 48 height 8
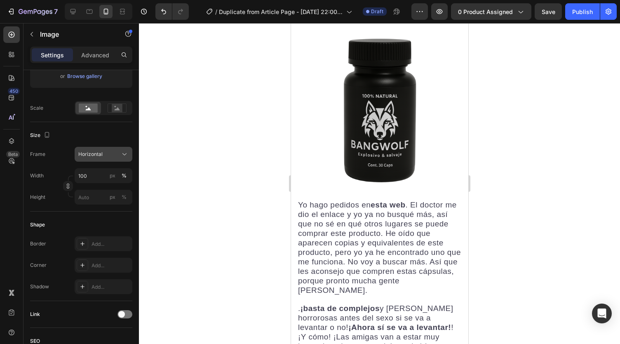
click at [107, 156] on div "Horizontal" at bounding box center [98, 153] width 40 height 7
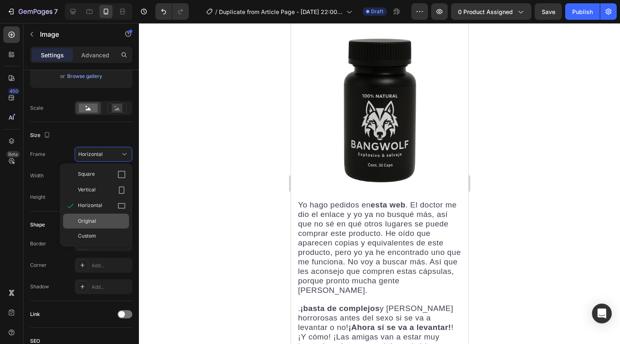
click at [104, 219] on div "Original" at bounding box center [102, 220] width 48 height 7
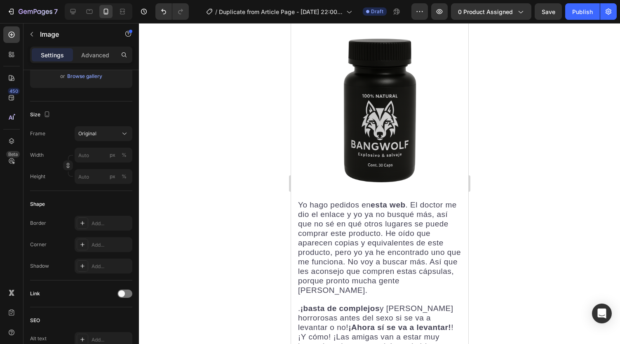
click at [250, 172] on div at bounding box center [379, 183] width 481 height 321
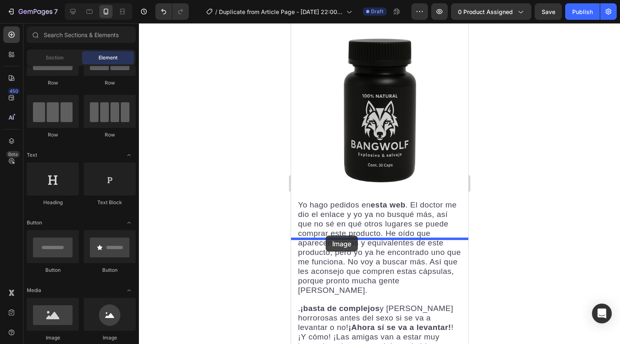
drag, startPoint x: 347, startPoint y: 325, endPoint x: 527, endPoint y: 166, distance: 240.6
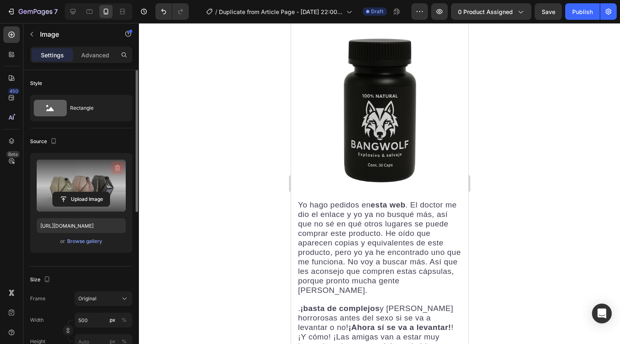
click at [117, 170] on icon "button" at bounding box center [117, 168] width 5 height 6
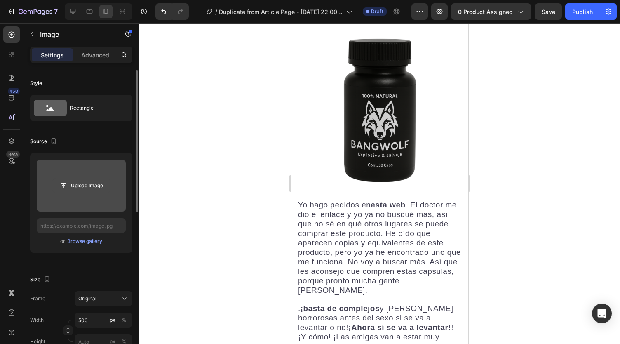
click at [86, 188] on input "file" at bounding box center [81, 185] width 57 height 14
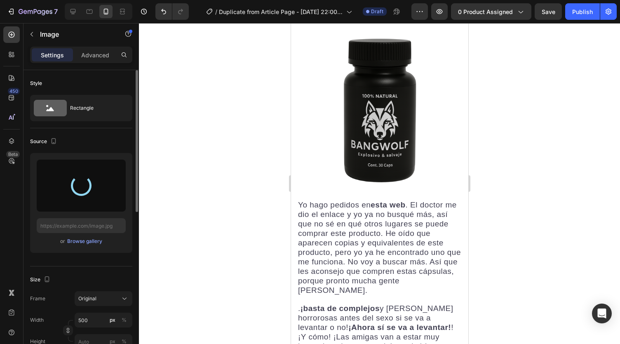
type input "https://cdn.shopify.com/s/files/1/0738/2800/8164/files/gempages_572749618484348…"
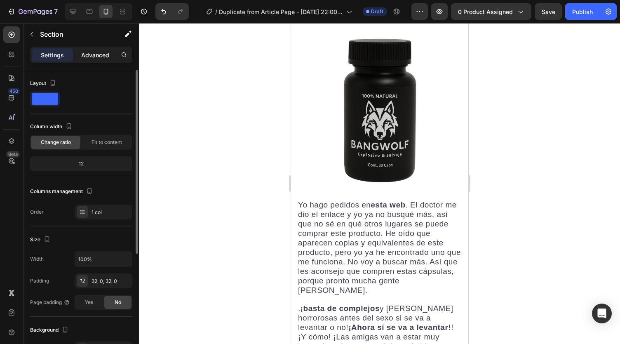
click at [96, 51] on p "Advanced" at bounding box center [95, 55] width 28 height 9
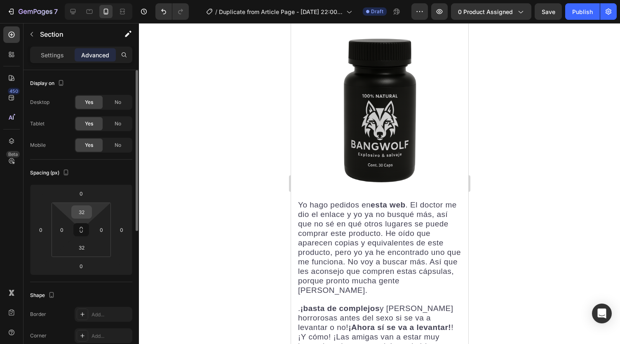
click at [86, 218] on div "32" at bounding box center [81, 211] width 21 height 13
type input "0"
click at [86, 242] on input "32" at bounding box center [81, 247] width 16 height 12
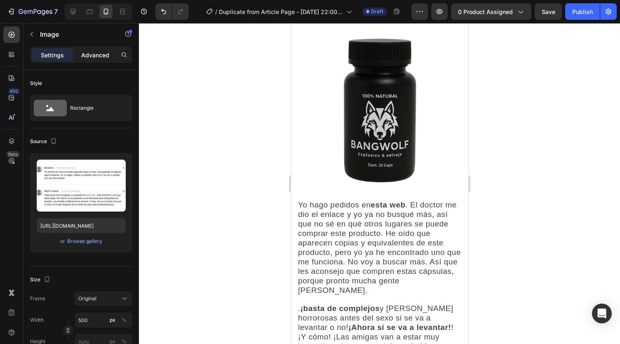
click at [89, 61] on div "Advanced" at bounding box center [95, 54] width 41 height 13
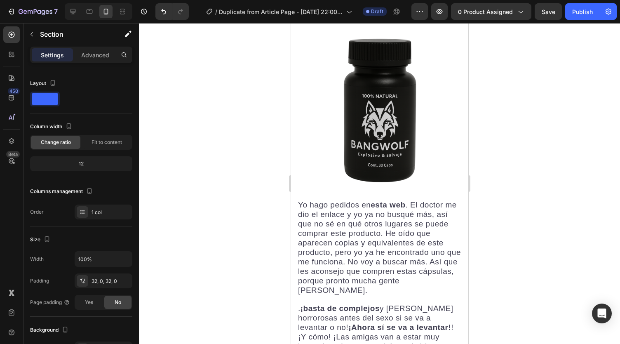
click at [89, 52] on p "Advanced" at bounding box center [95, 55] width 28 height 9
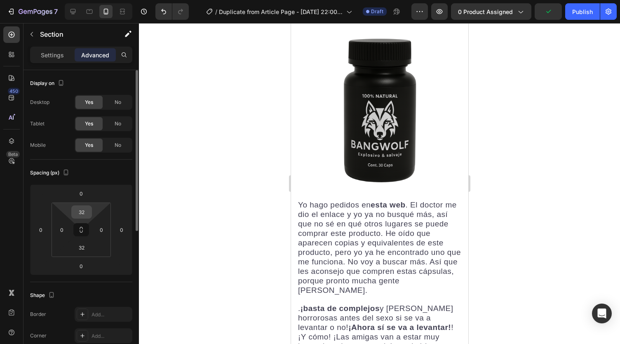
click at [85, 213] on input "32" at bounding box center [81, 212] width 16 height 12
type input "0"
click at [87, 247] on input "32" at bounding box center [81, 247] width 16 height 12
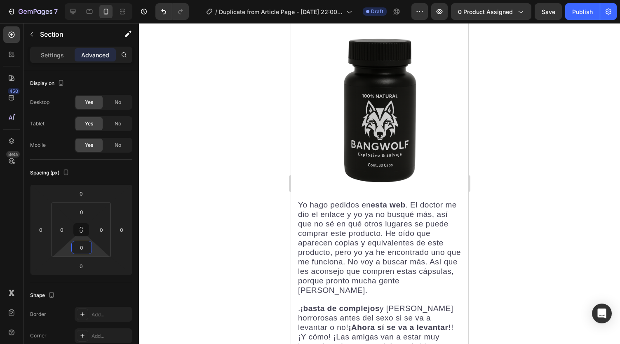
click at [205, 215] on div at bounding box center [379, 183] width 481 height 321
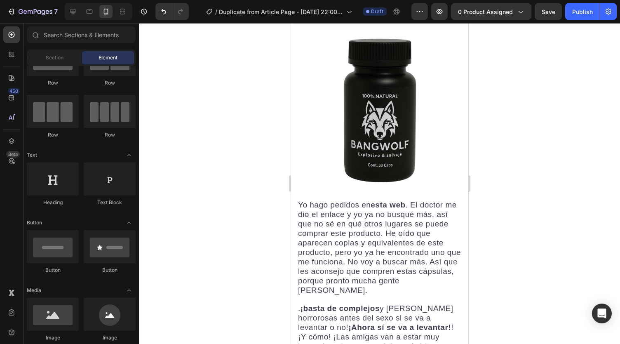
click at [581, 217] on div at bounding box center [379, 183] width 481 height 321
click at [483, 298] on div at bounding box center [379, 183] width 481 height 321
click at [243, 263] on div at bounding box center [379, 183] width 481 height 321
click at [239, 208] on div at bounding box center [379, 183] width 481 height 321
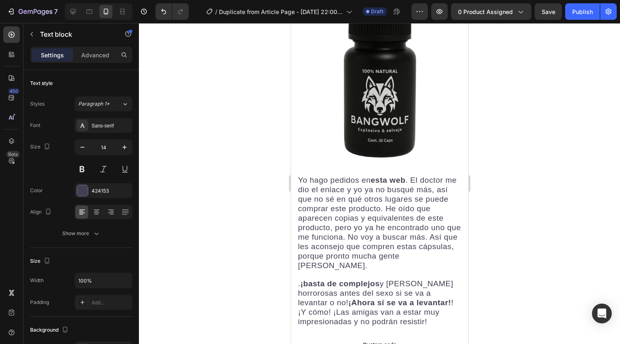
scroll to position [2668, 0]
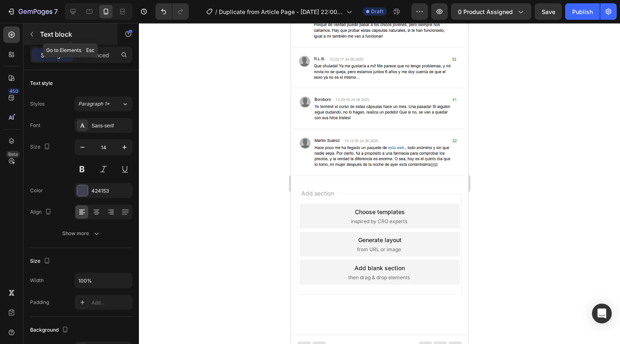
click at [30, 31] on icon "button" at bounding box center [31, 34] width 7 height 7
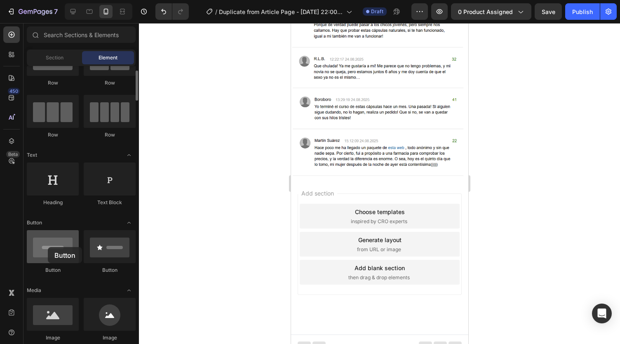
drag, startPoint x: 65, startPoint y: 247, endPoint x: 48, endPoint y: 247, distance: 17.3
click at [48, 247] on div at bounding box center [53, 246] width 52 height 33
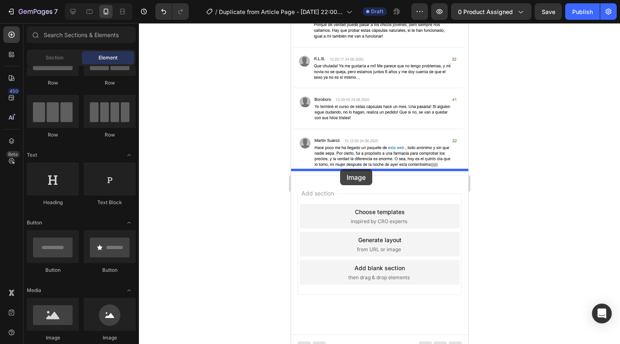
drag, startPoint x: 349, startPoint y: 340, endPoint x: 340, endPoint y: 169, distance: 170.9
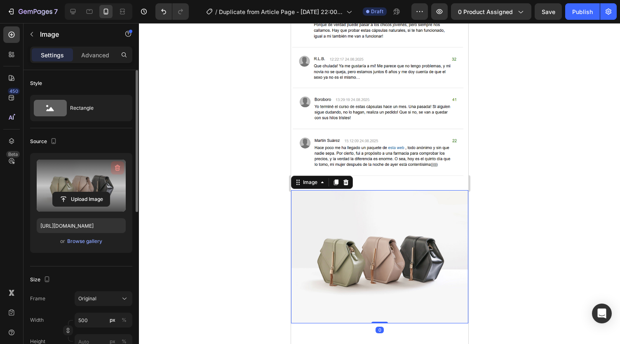
click at [119, 166] on icon "button" at bounding box center [117, 168] width 5 height 6
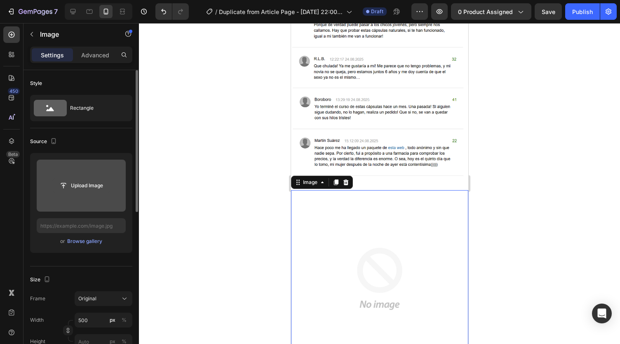
click at [77, 188] on input "file" at bounding box center [81, 185] width 57 height 14
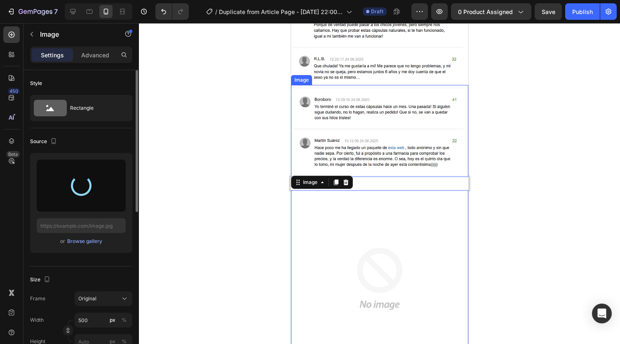
type input "https://cdn.shopify.com/s/files/1/0738/2800/8164/files/gempages_572749618484348…"
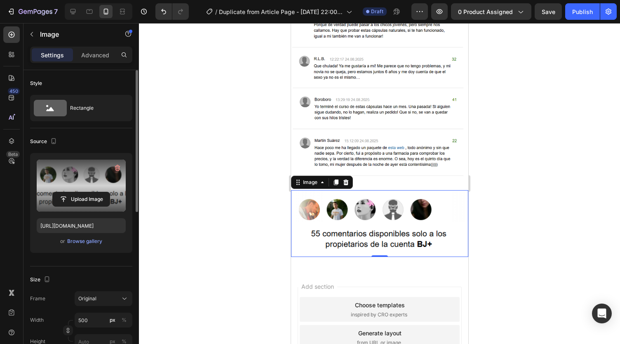
scroll to position [82, 0]
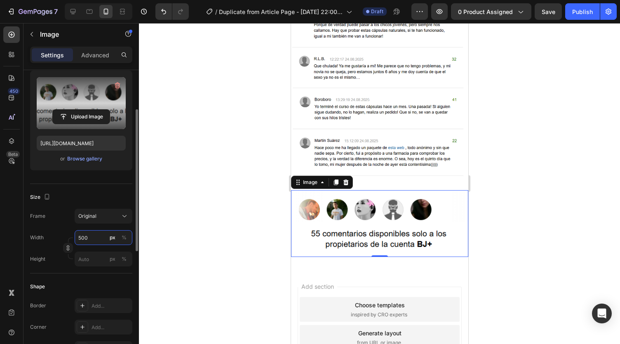
click at [90, 235] on input "500" at bounding box center [104, 237] width 58 height 15
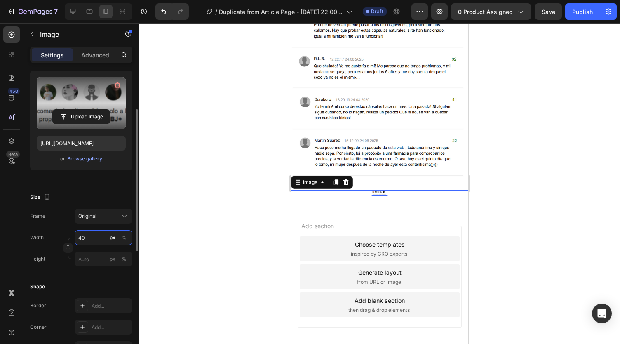
type input "4"
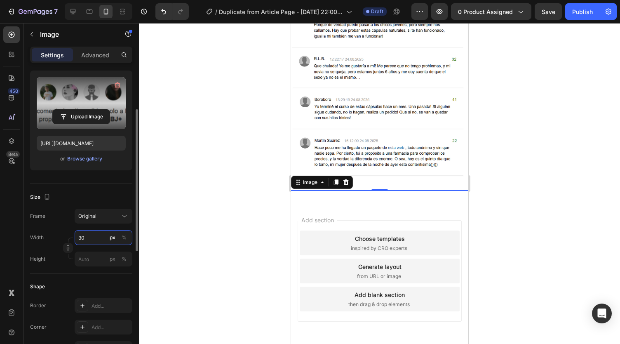
type input "300"
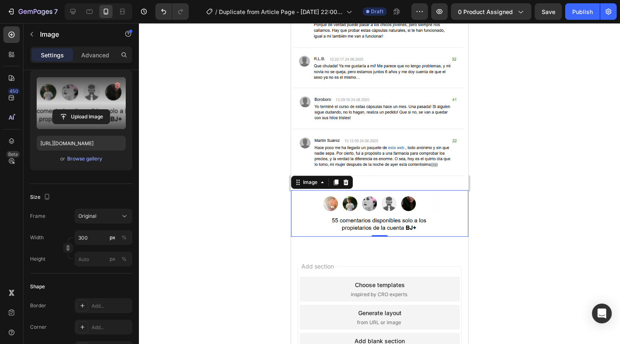
click at [238, 217] on div at bounding box center [379, 183] width 481 height 321
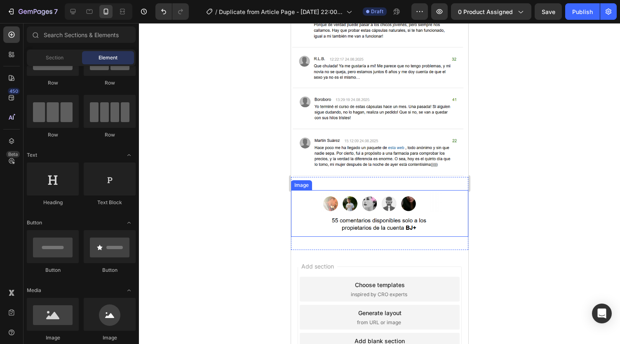
click at [348, 177] on div "Image Section 5" at bounding box center [379, 213] width 177 height 73
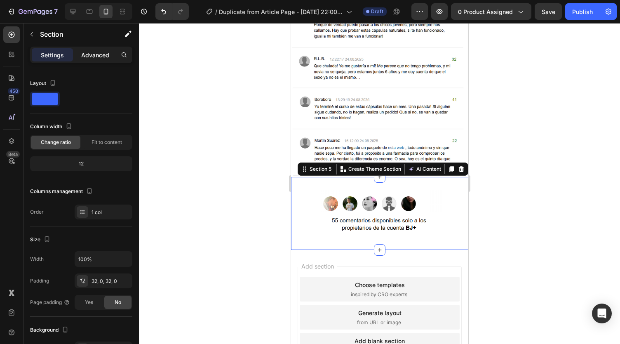
click at [91, 51] on p "Advanced" at bounding box center [95, 55] width 28 height 9
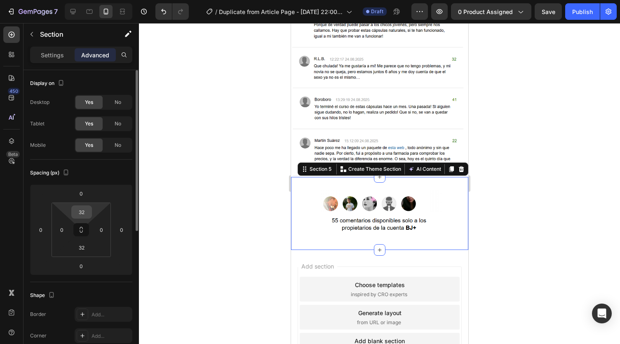
click at [86, 214] on input "32" at bounding box center [81, 212] width 16 height 12
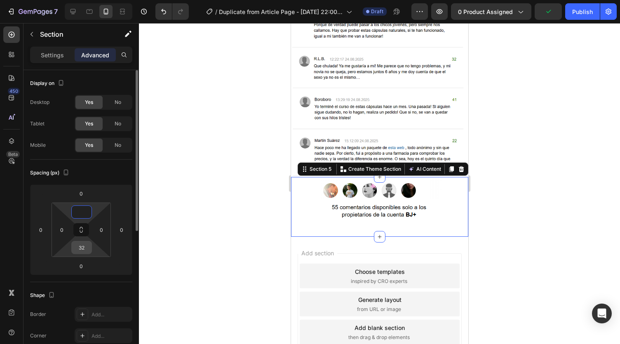
type input "0"
click at [85, 242] on input "32" at bounding box center [81, 247] width 16 height 12
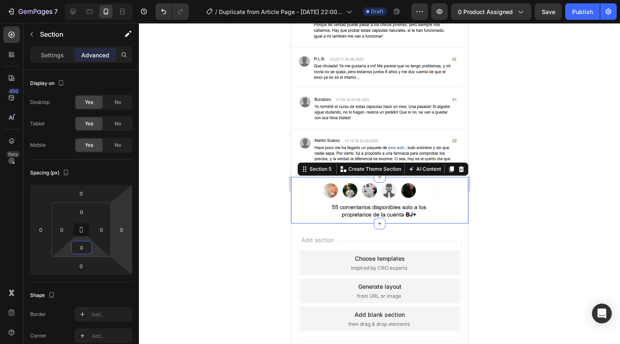
click at [225, 202] on div at bounding box center [379, 183] width 481 height 321
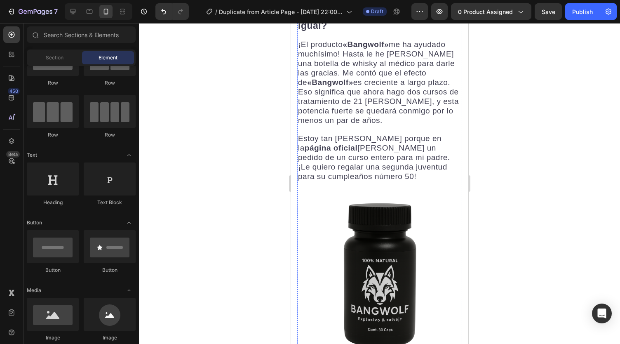
scroll to position [2421, 0]
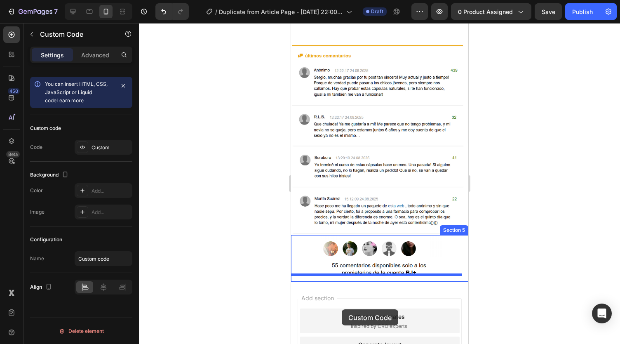
scroll to position [2669, 0]
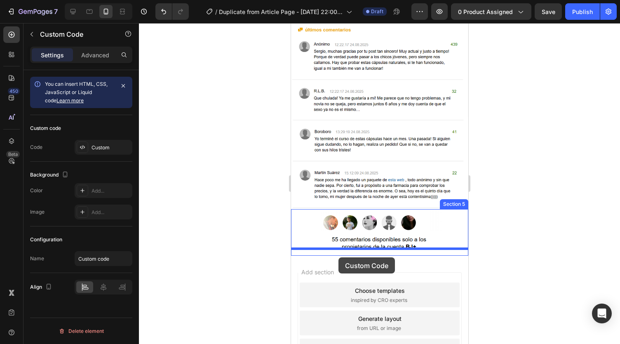
drag, startPoint x: 331, startPoint y: 161, endPoint x: 338, endPoint y: 257, distance: 96.3
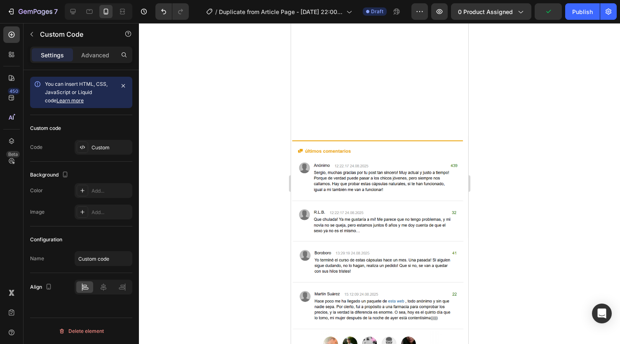
scroll to position [2669, 0]
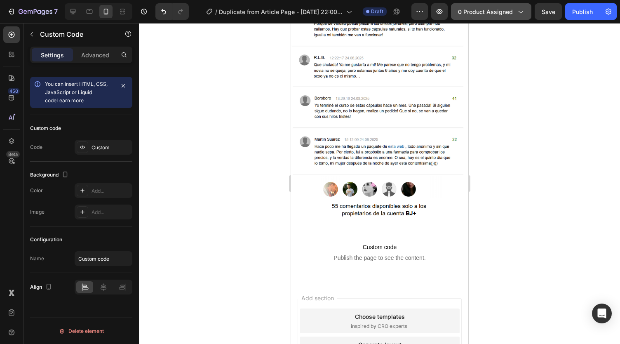
click at [495, 11] on span "0 product assigned" at bounding box center [485, 11] width 55 height 9
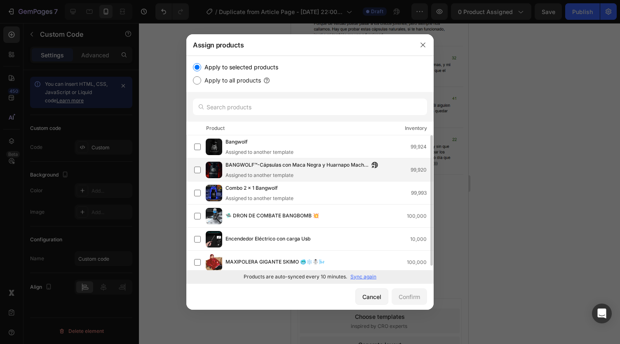
scroll to position [4, 0]
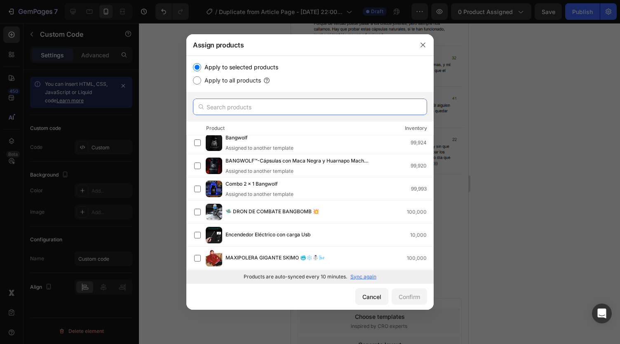
click at [264, 108] on input "text" at bounding box center [310, 107] width 234 height 16
click at [420, 42] on icon "button" at bounding box center [423, 45] width 7 height 7
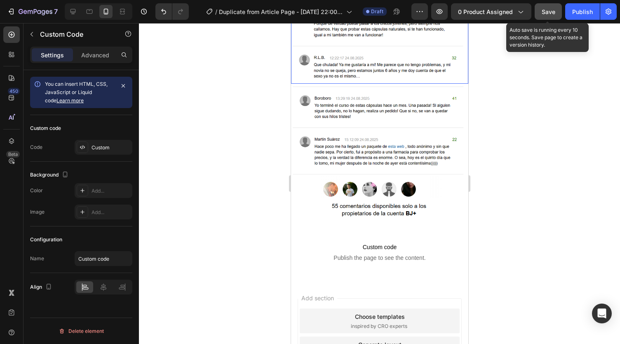
click at [554, 12] on span "Save" at bounding box center [549, 11] width 14 height 7
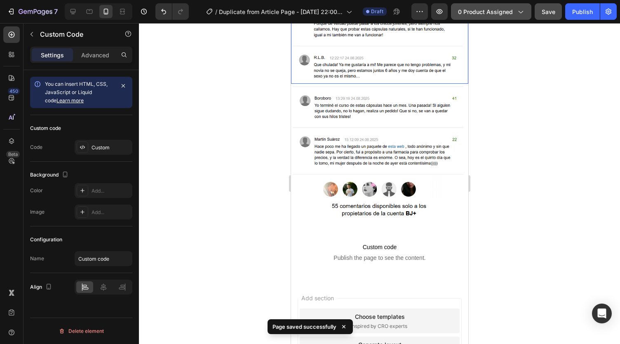
click at [494, 13] on span "0 product assigned" at bounding box center [485, 11] width 55 height 9
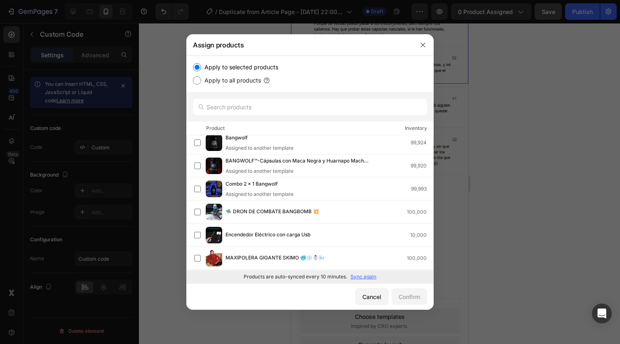
click at [195, 84] on input "Apply to all products" at bounding box center [197, 80] width 8 height 8
radio input "true"
click at [197, 82] on input "Apply to all products" at bounding box center [197, 80] width 8 height 8
click at [199, 69] on input "Apply to selected products" at bounding box center [197, 67] width 8 height 8
radio input "true"
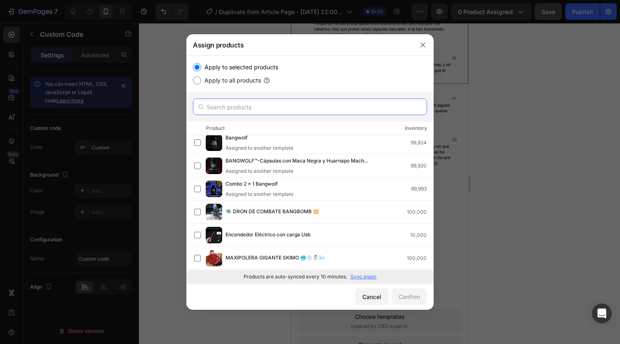
click at [224, 106] on input "text" at bounding box center [310, 107] width 234 height 16
type input "ban"
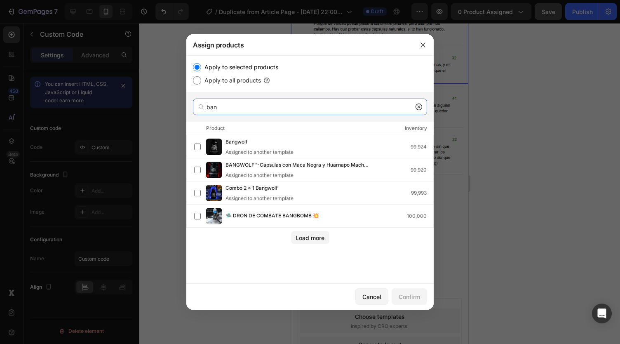
drag, startPoint x: 230, startPoint y: 108, endPoint x: 199, endPoint y: 103, distance: 31.3
click at [199, 103] on div "ban" at bounding box center [310, 107] width 234 height 16
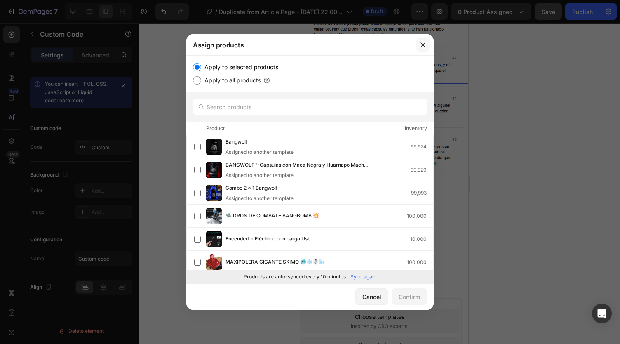
click at [424, 50] on button "button" at bounding box center [422, 44] width 13 height 13
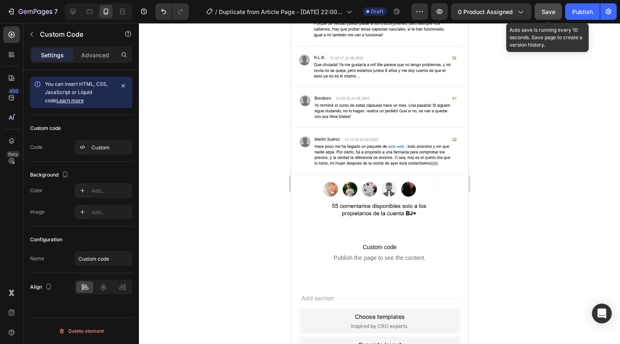
click at [557, 12] on button "Save" at bounding box center [548, 11] width 27 height 16
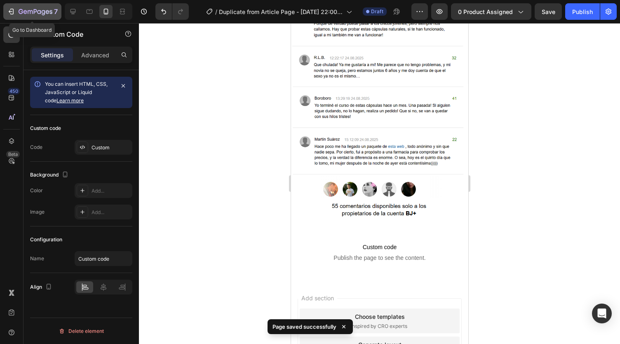
click at [37, 11] on icon "button" at bounding box center [36, 12] width 34 height 7
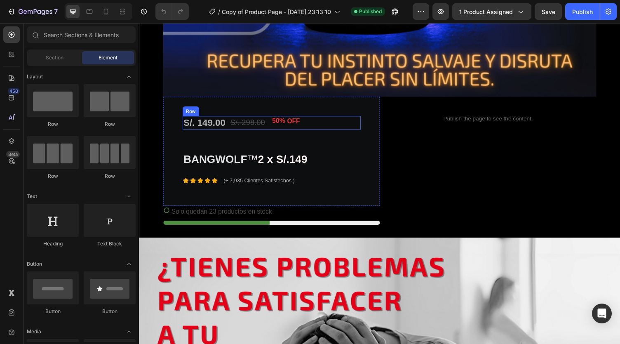
scroll to position [536, 0]
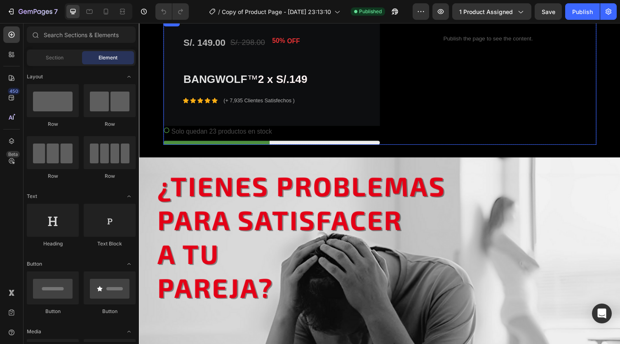
click at [476, 43] on div "Custom Code Publish the page to see the content. Custom Code" at bounding box center [497, 81] width 223 height 131
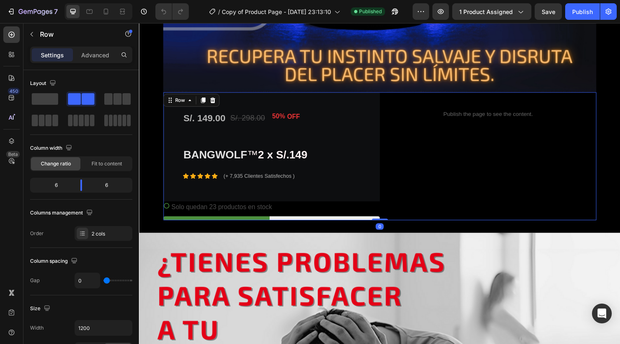
scroll to position [412, 0]
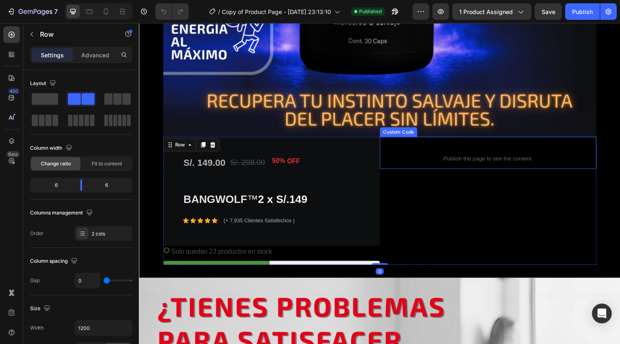
click at [406, 147] on span "Custom Code" at bounding box center [497, 152] width 223 height 10
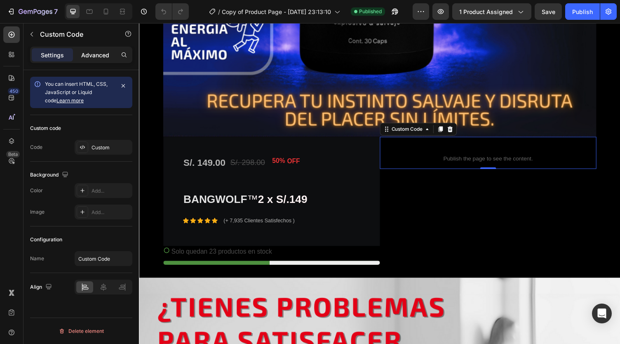
click at [104, 56] on p "Advanced" at bounding box center [95, 55] width 28 height 9
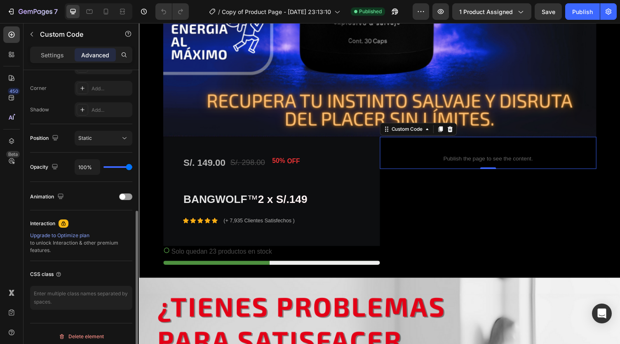
scroll to position [251, 0]
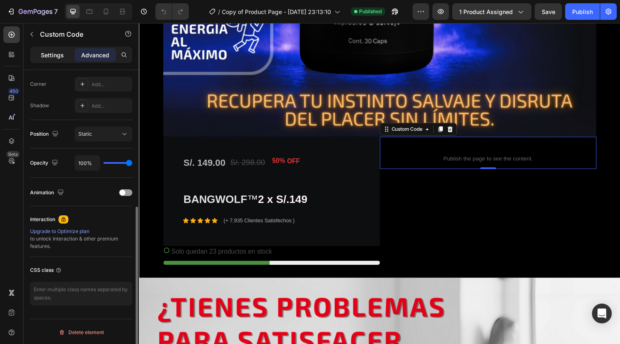
click at [50, 56] on p "Settings" at bounding box center [52, 55] width 23 height 9
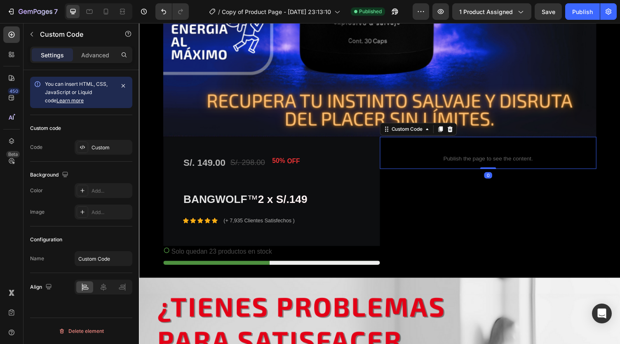
scroll to position [0, 0]
click at [96, 148] on div "Custom" at bounding box center [111, 147] width 39 height 7
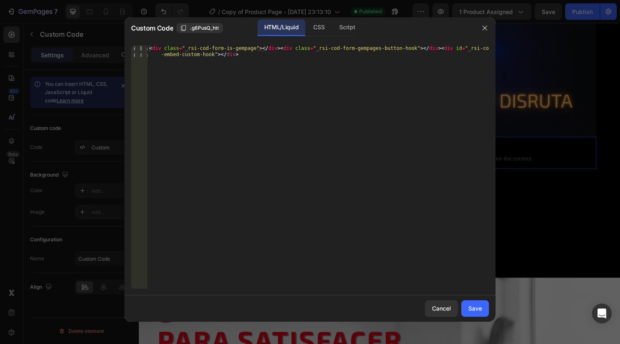
type textarea "<div class="_rsi-cod-form-is-gempage"></div><div class="_rsi-cod-form-gempages-…"
drag, startPoint x: 249, startPoint y: 57, endPoint x: 141, endPoint y: 44, distance: 108.8
click at [141, 44] on div "<div class="_rsi-cod-form-is-gempage"></div><div class="_rsi-cod-form-gempages-…" at bounding box center [309, 167] width 371 height 256
click at [480, 31] on button "button" at bounding box center [484, 27] width 13 height 13
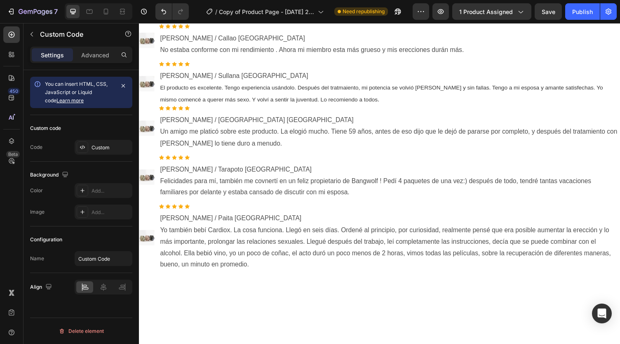
scroll to position [4218, 0]
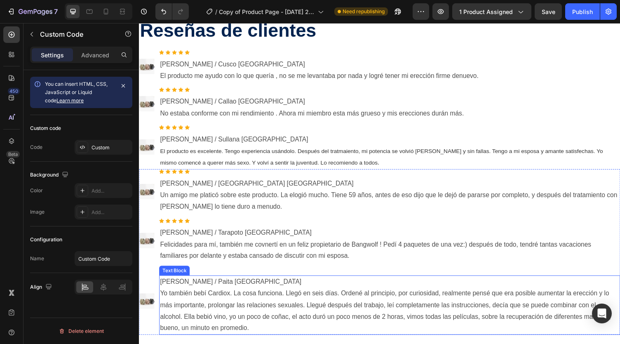
click at [231, 299] on p "Yo también bebí Cardiox. La cosa funciona. Llegó en seis días. Ordené al princi…" at bounding box center [396, 318] width 472 height 47
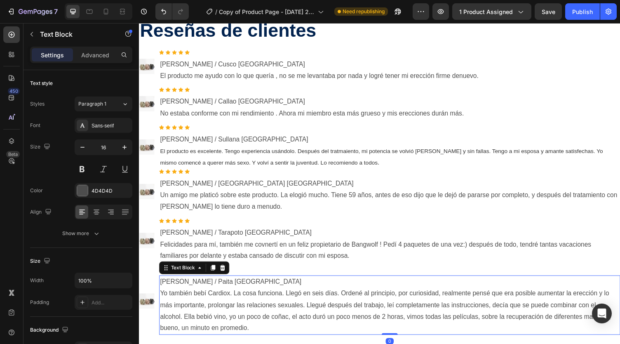
click at [232, 301] on p "Yo también bebí Cardiox. La cosa funciona. Llegó en seis días. Ordené al princi…" at bounding box center [396, 318] width 472 height 47
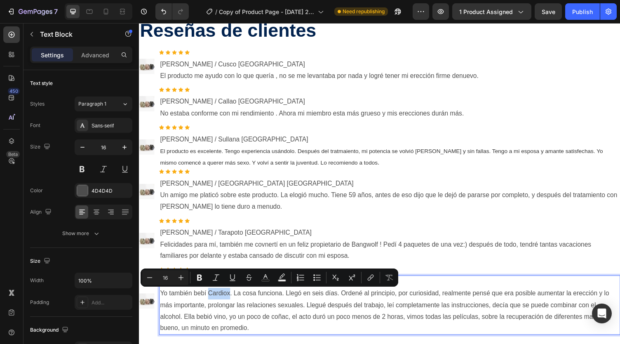
drag, startPoint x: 232, startPoint y: 301, endPoint x: 212, endPoint y: 302, distance: 20.6
click at [212, 302] on p "Yo también bebí Cardiox. La cosa funciona. Llegó en seis días. Ordené al princi…" at bounding box center [396, 318] width 472 height 47
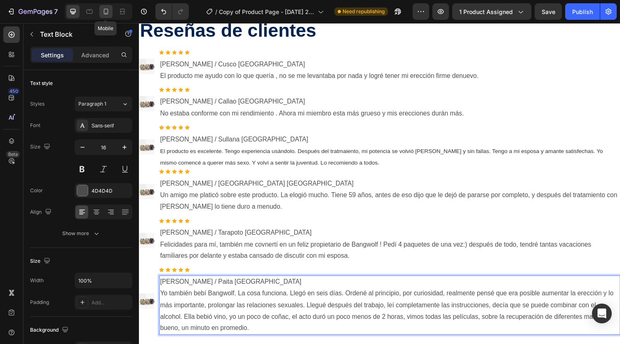
click at [109, 13] on icon at bounding box center [106, 11] width 8 height 8
type input "14"
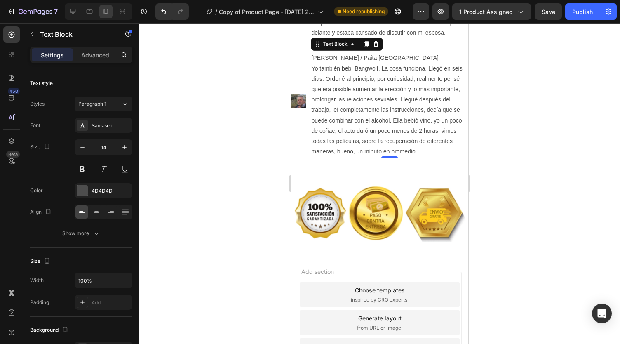
scroll to position [4377, 0]
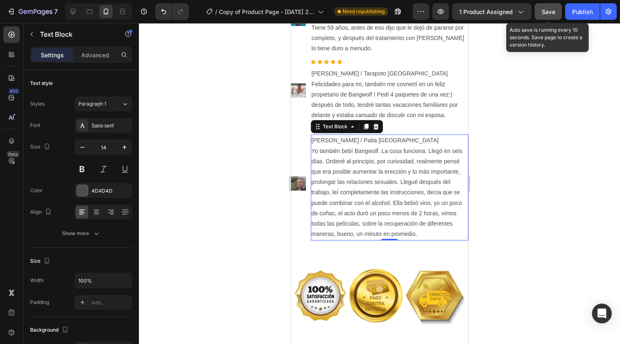
click at [540, 11] on button "Save" at bounding box center [548, 11] width 27 height 16
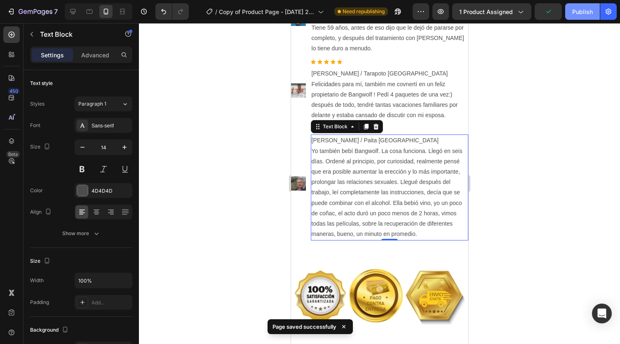
click at [571, 12] on button "Publish" at bounding box center [582, 11] width 35 height 16
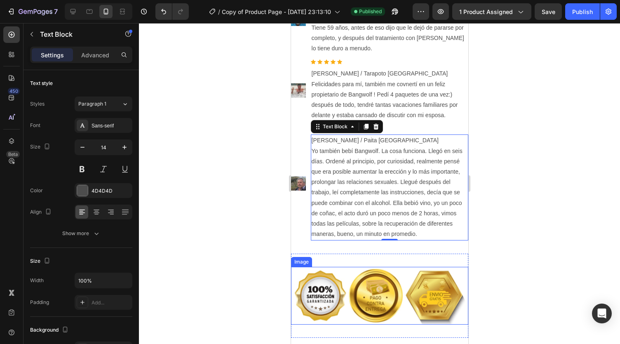
click at [383, 278] on img at bounding box center [379, 296] width 177 height 58
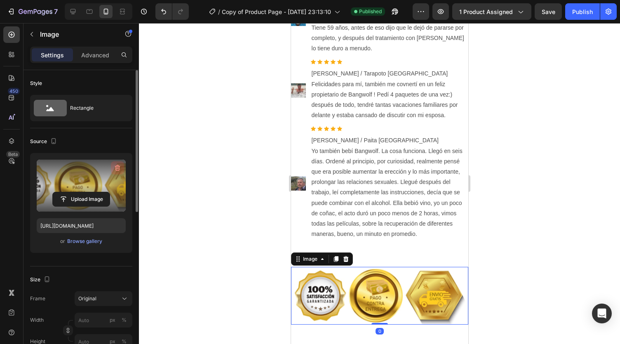
click at [117, 167] on icon "button" at bounding box center [117, 168] width 8 height 8
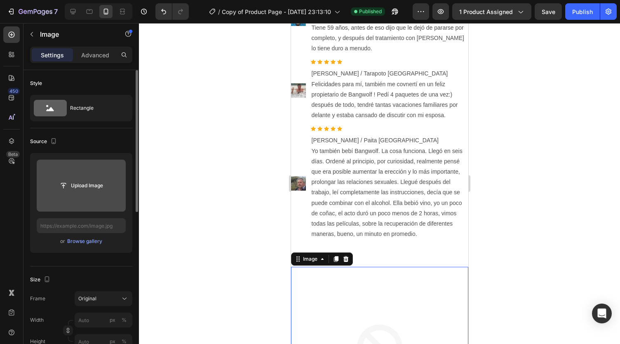
click at [82, 191] on input "file" at bounding box center [81, 185] width 57 height 14
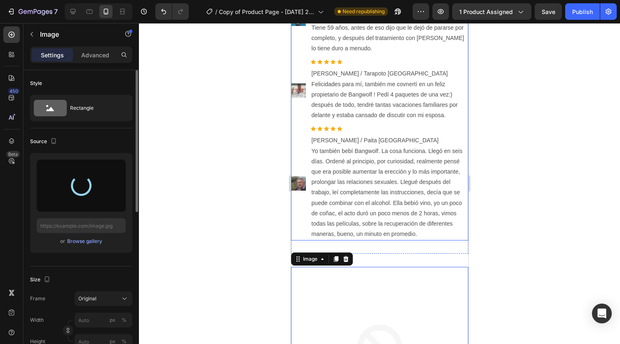
click at [117, 167] on div at bounding box center [81, 186] width 89 height 52
click at [100, 224] on input "text" at bounding box center [81, 225] width 89 height 15
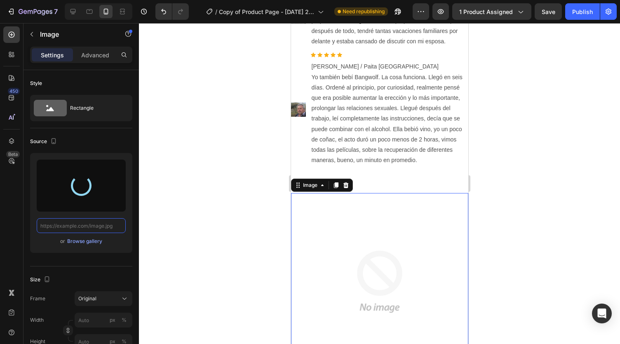
scroll to position [4501, 0]
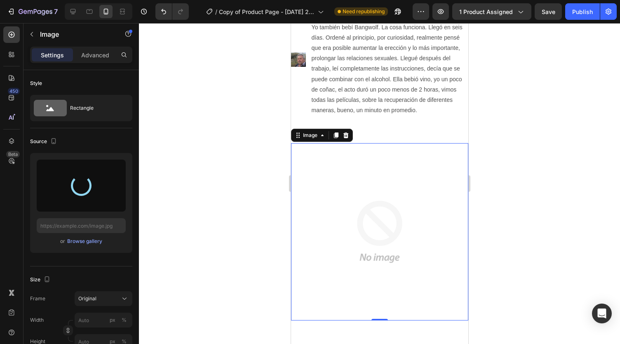
click at [362, 214] on img at bounding box center [379, 231] width 177 height 177
click at [77, 242] on div "Browse gallery" at bounding box center [84, 240] width 35 height 7
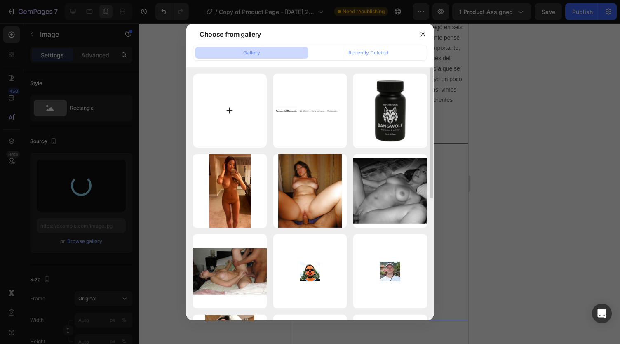
click at [239, 117] on input "file" at bounding box center [230, 111] width 74 height 74
type input "C:\fakepath\ChatGPT Image 27 ago 2025, 11_23_51 p.m..png"
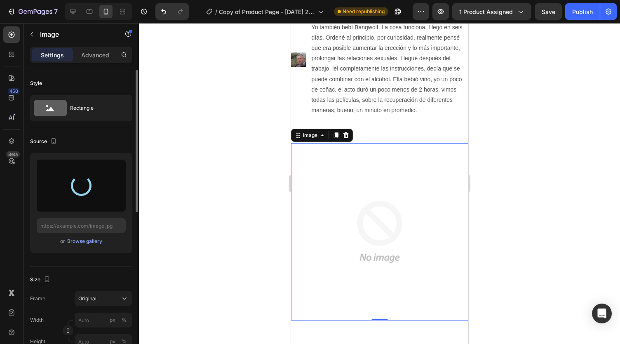
type input "https://cdn.shopify.com/s/files/1/0738/2800/8164/files/gempages_572749618484348…"
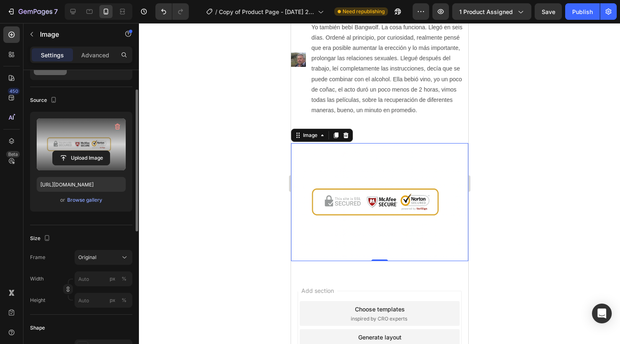
scroll to position [82, 0]
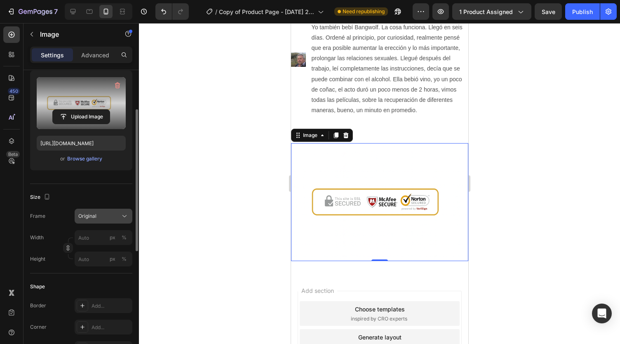
click at [114, 217] on div "Original" at bounding box center [98, 215] width 40 height 7
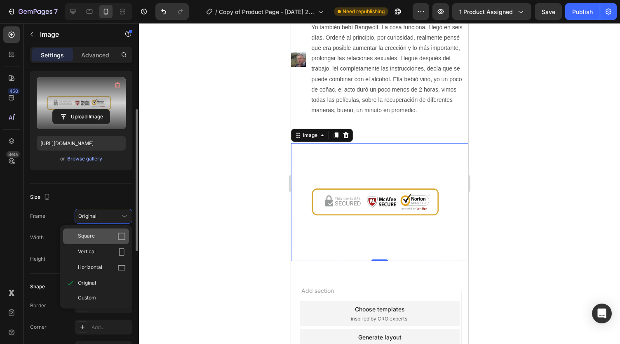
click at [108, 234] on div "Square" at bounding box center [102, 236] width 48 height 8
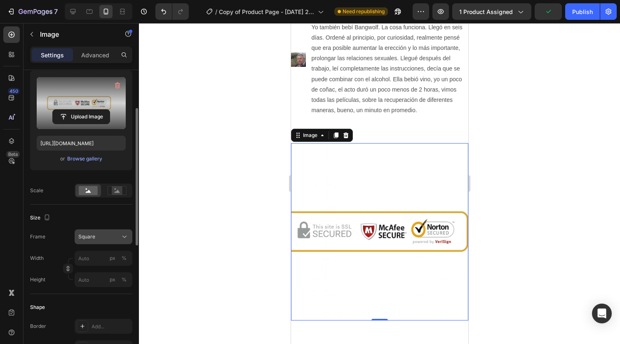
click at [110, 238] on div "Square" at bounding box center [98, 236] width 40 height 7
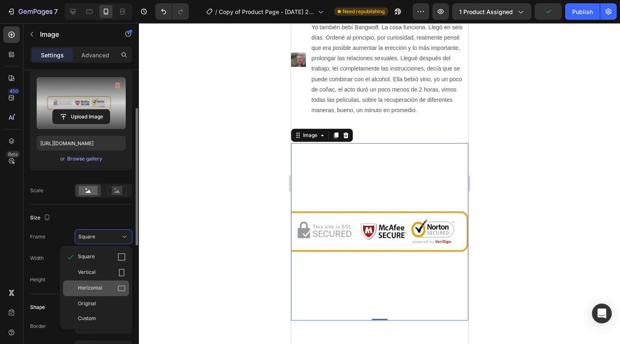
click at [108, 283] on div "Horizontal" at bounding box center [96, 288] width 66 height 16
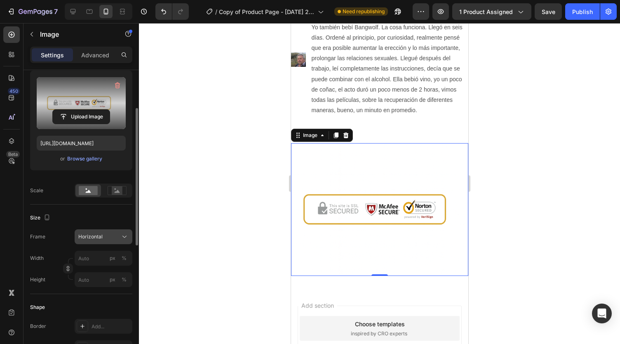
scroll to position [124, 0]
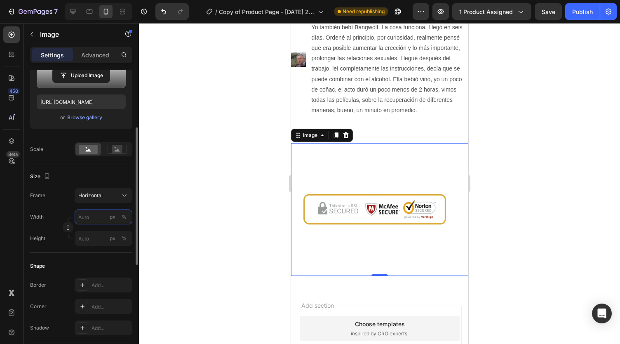
click at [87, 218] on input "px %" at bounding box center [104, 216] width 58 height 15
type input "50"
type input "38"
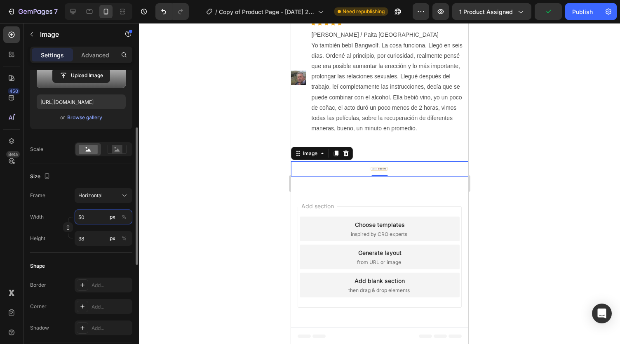
type input "5"
type input "4"
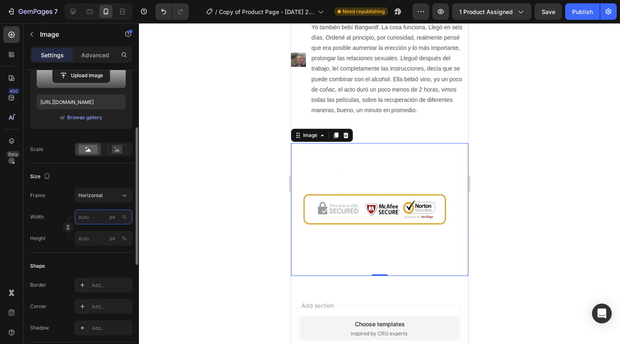
type input "5"
type input "4"
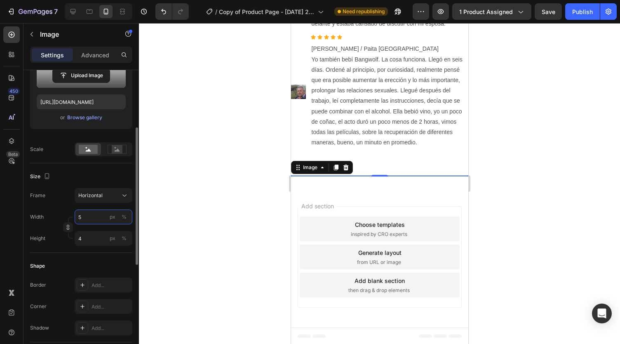
type input "51"
type input "38"
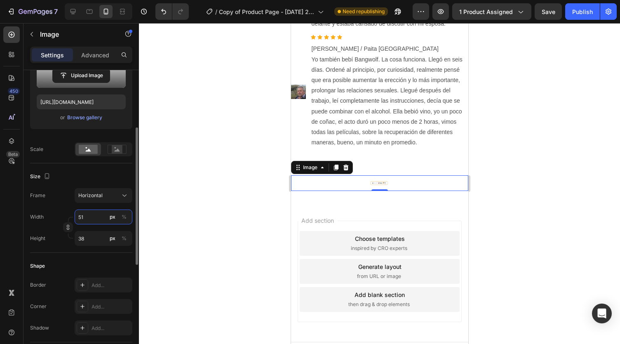
type input "510"
type input "383"
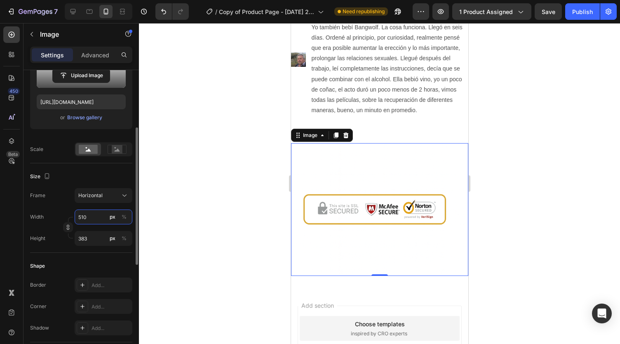
type input "5100"
type input "3825"
type input "5100"
click at [335, 170] on img at bounding box center [379, 209] width 177 height 133
click at [438, 146] on img at bounding box center [379, 209] width 177 height 133
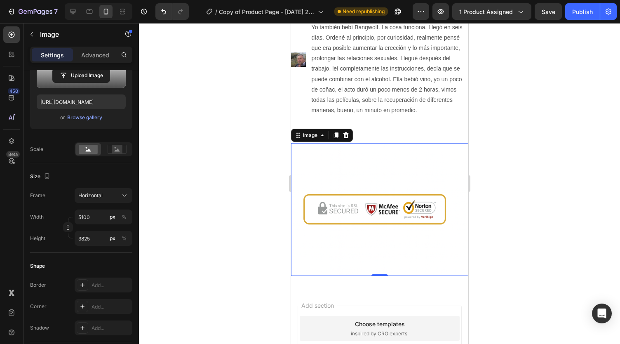
click at [401, 160] on img at bounding box center [379, 209] width 177 height 133
click at [332, 274] on div "Image 0 Section 7" at bounding box center [379, 210] width 177 height 160
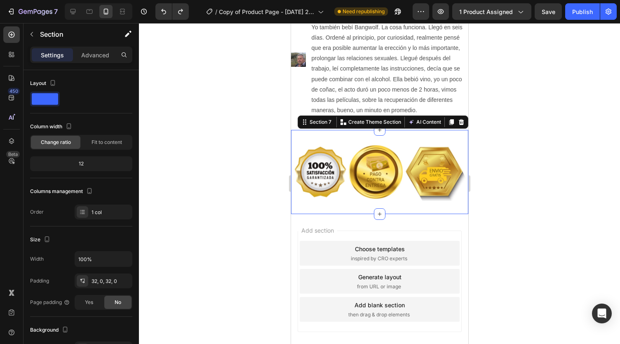
click at [244, 207] on div at bounding box center [379, 183] width 481 height 321
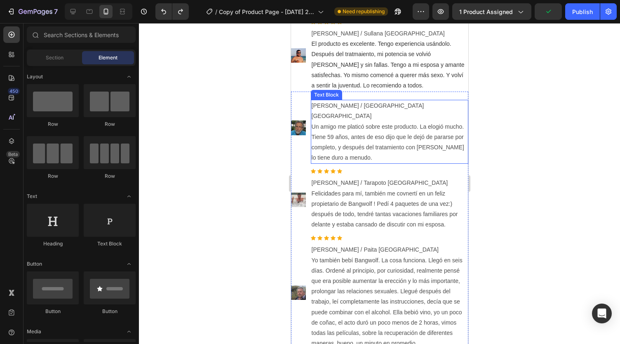
scroll to position [4253, 0]
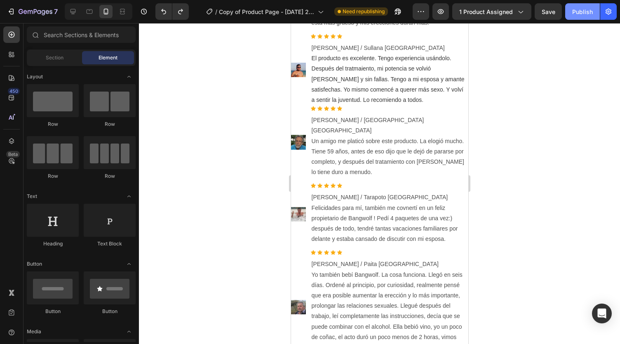
click at [570, 6] on button "Publish" at bounding box center [582, 11] width 35 height 16
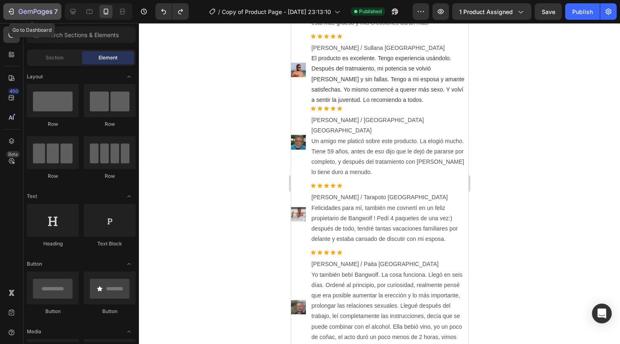
click at [23, 14] on icon "button" at bounding box center [36, 12] width 34 height 7
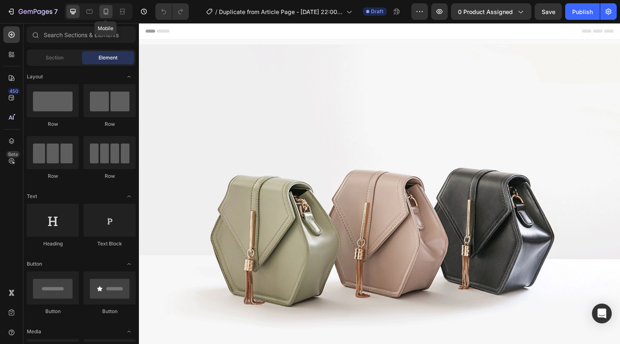
click at [104, 9] on icon at bounding box center [106, 11] width 8 height 8
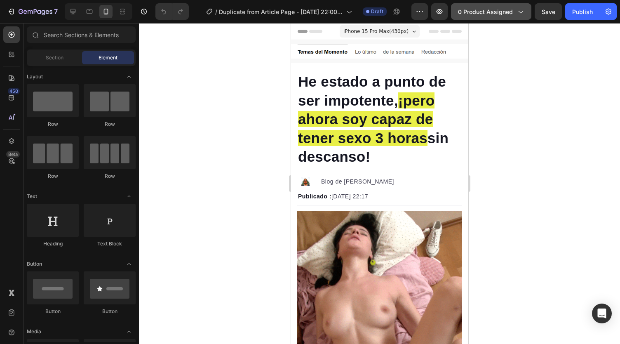
click at [512, 10] on span "0 product assigned" at bounding box center [485, 11] width 55 height 9
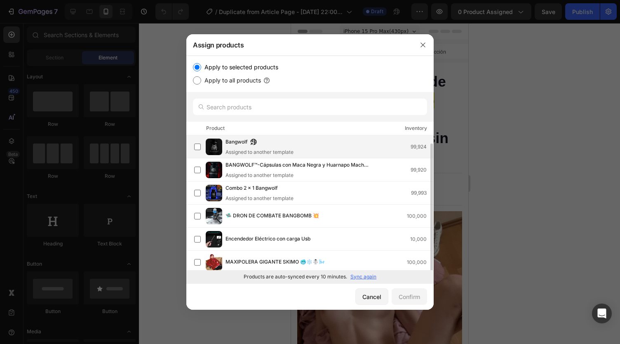
scroll to position [4, 0]
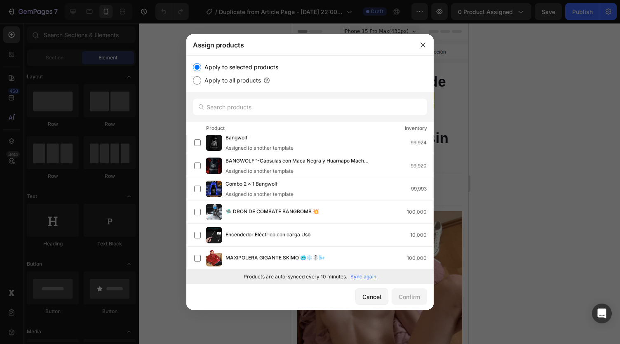
click at [370, 276] on p "Sync again" at bounding box center [363, 276] width 26 height 7
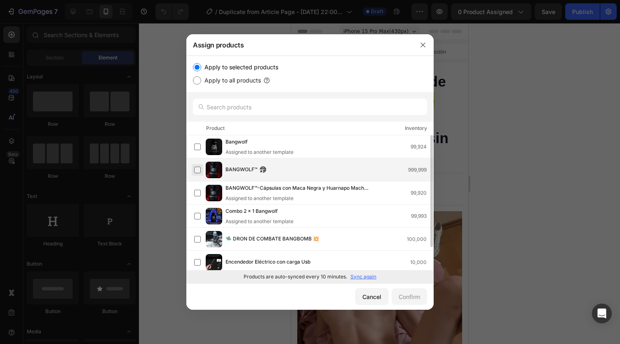
click at [197, 171] on label at bounding box center [197, 170] width 7 height 7
click at [414, 291] on button "Confirm" at bounding box center [409, 296] width 35 height 16
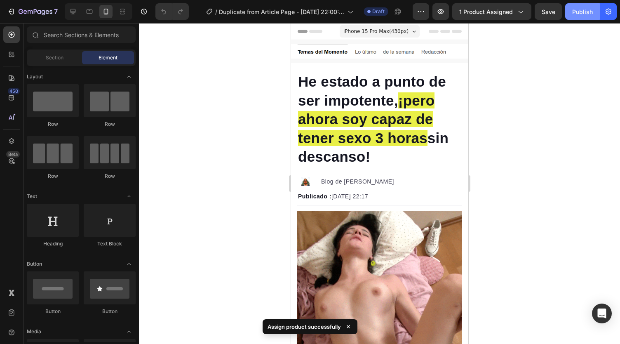
click at [573, 15] on div "Publish" at bounding box center [582, 11] width 21 height 9
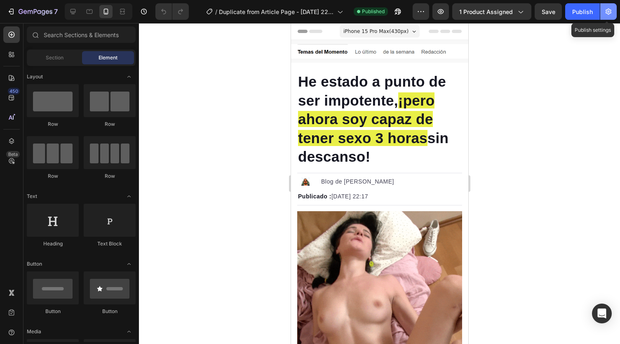
click at [611, 12] on icon "button" at bounding box center [608, 11] width 8 height 8
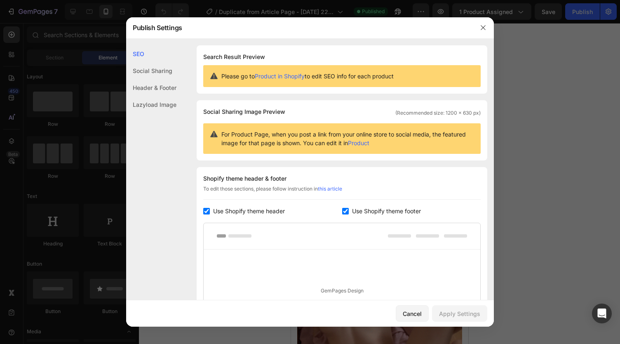
click at [234, 211] on span "Use Shopify theme header" at bounding box center [249, 211] width 72 height 10
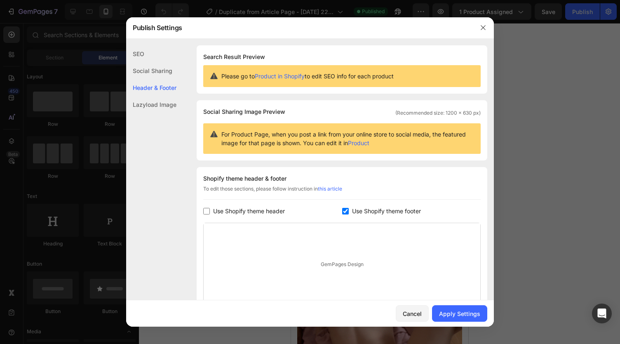
click at [331, 209] on div "Use Shopify theme header" at bounding box center [272, 211] width 139 height 10
checkbox input "true"
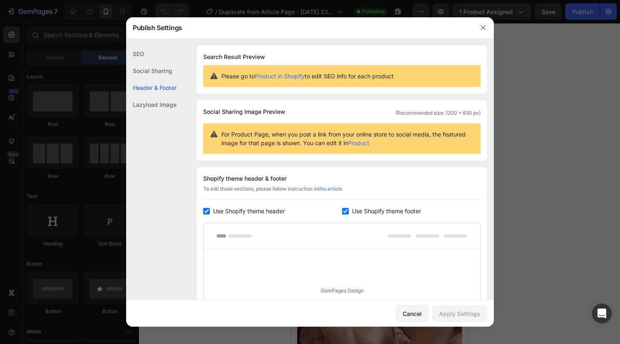
click at [349, 209] on label "Use Shopify theme footer" at bounding box center [385, 211] width 72 height 10
checkbox input "false"
click at [230, 215] on span "Use Shopify theme header" at bounding box center [249, 211] width 72 height 10
checkbox input "false"
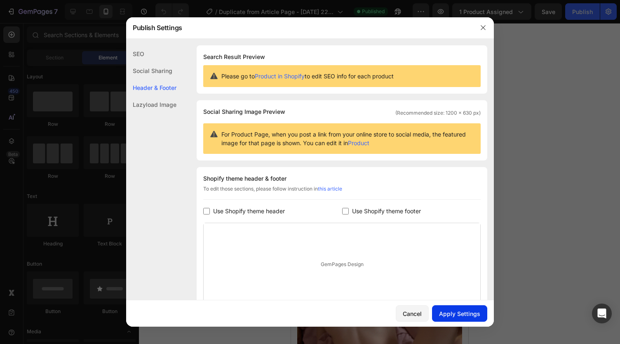
click at [443, 307] on button "Apply Settings" at bounding box center [459, 313] width 55 height 16
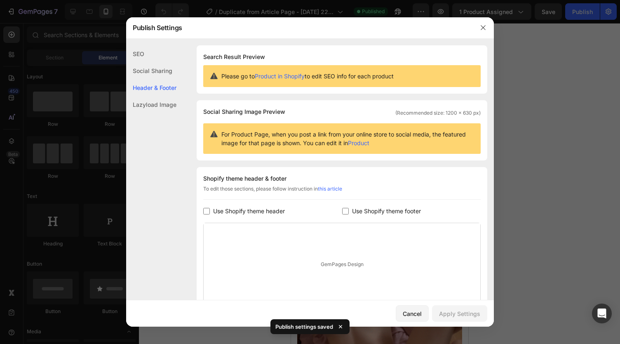
click at [568, 67] on div at bounding box center [310, 172] width 620 height 344
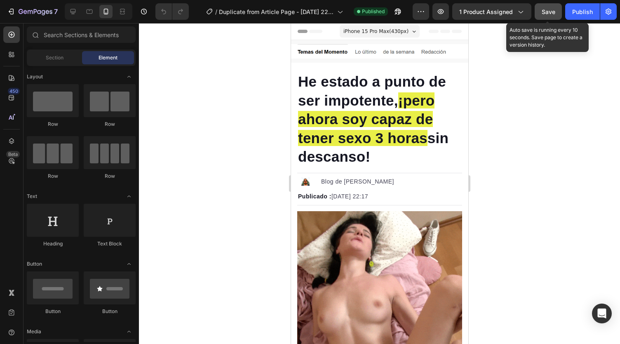
click at [550, 18] on button "Save" at bounding box center [548, 11] width 27 height 16
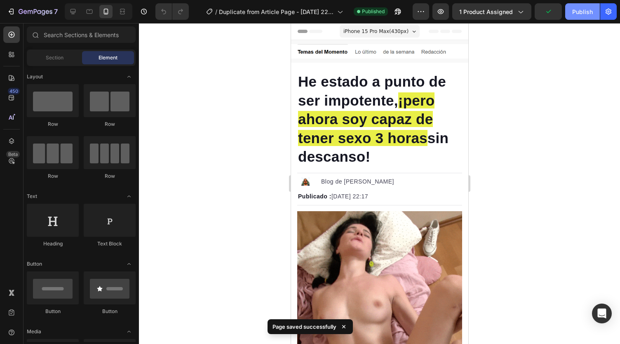
click at [586, 11] on div "Publish" at bounding box center [582, 11] width 21 height 9
